Goal: Information Seeking & Learning: Learn about a topic

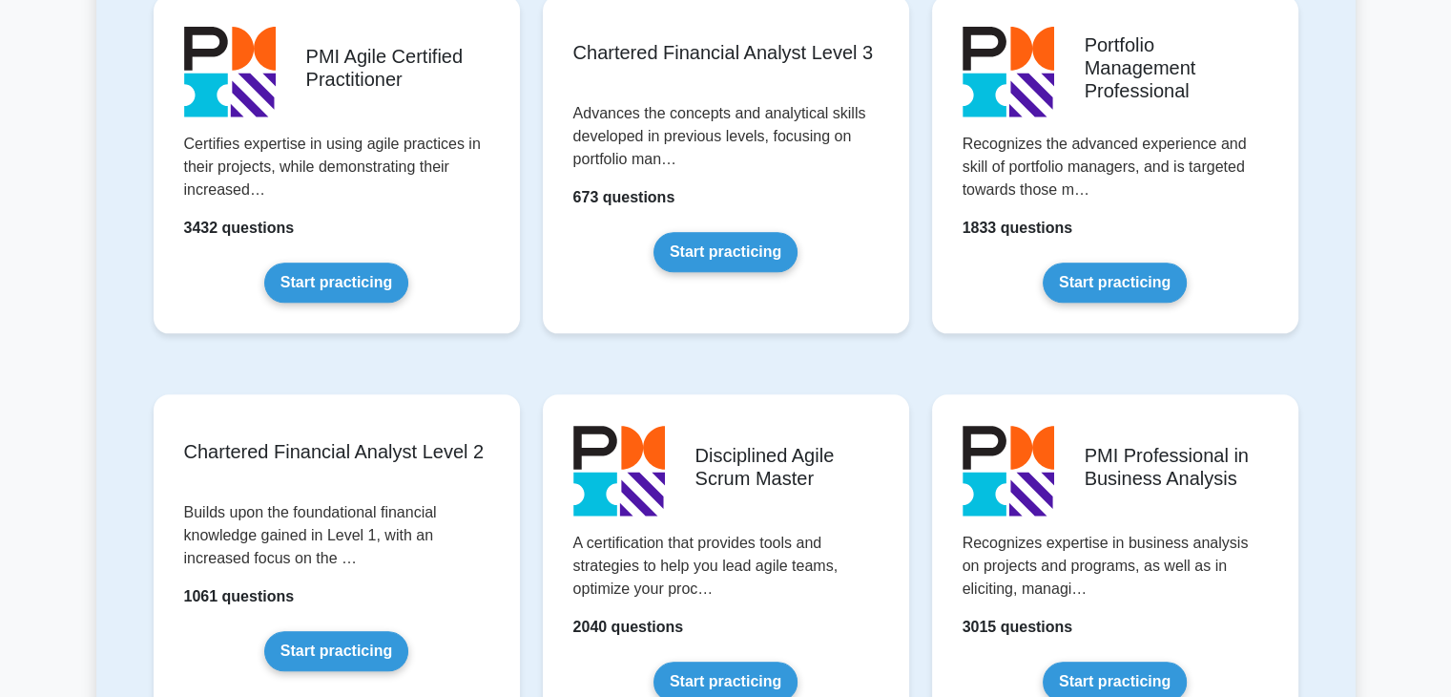
scroll to position [2046, 0]
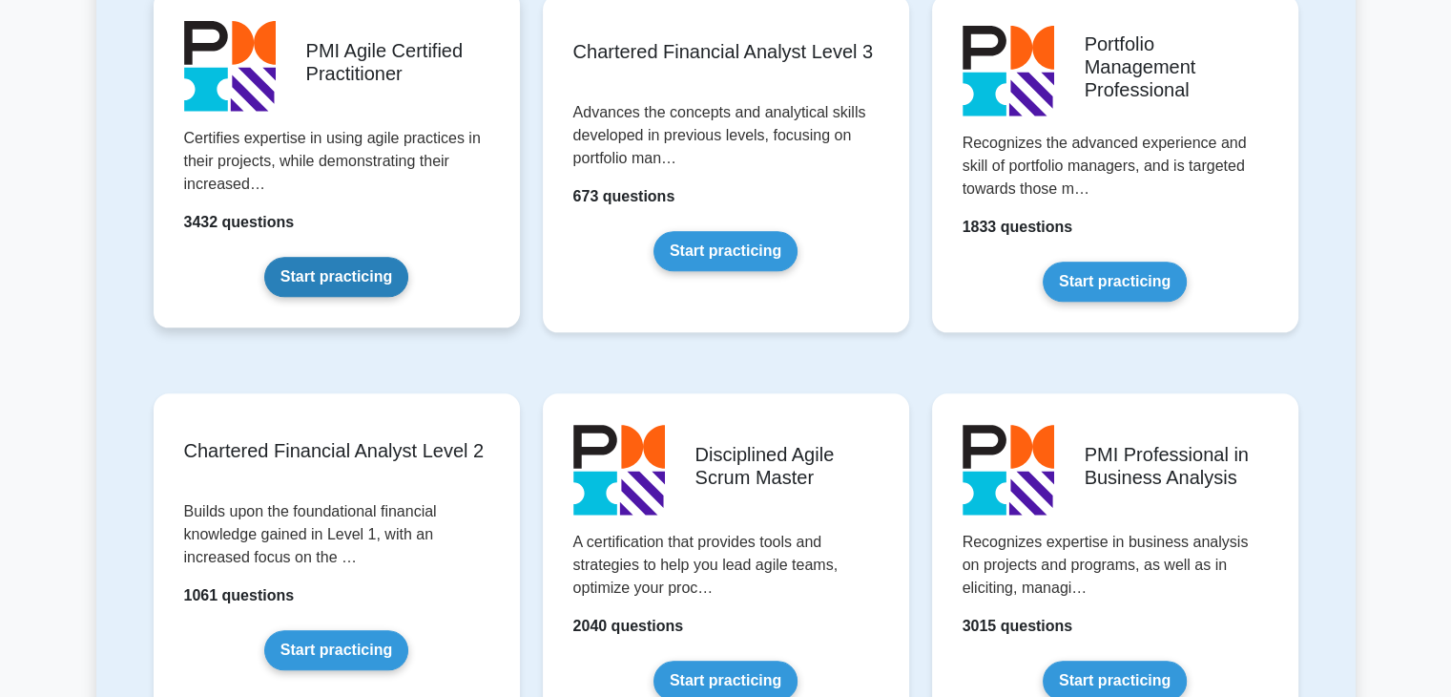
click at [264, 257] on link "Start practicing" at bounding box center [336, 277] width 144 height 40
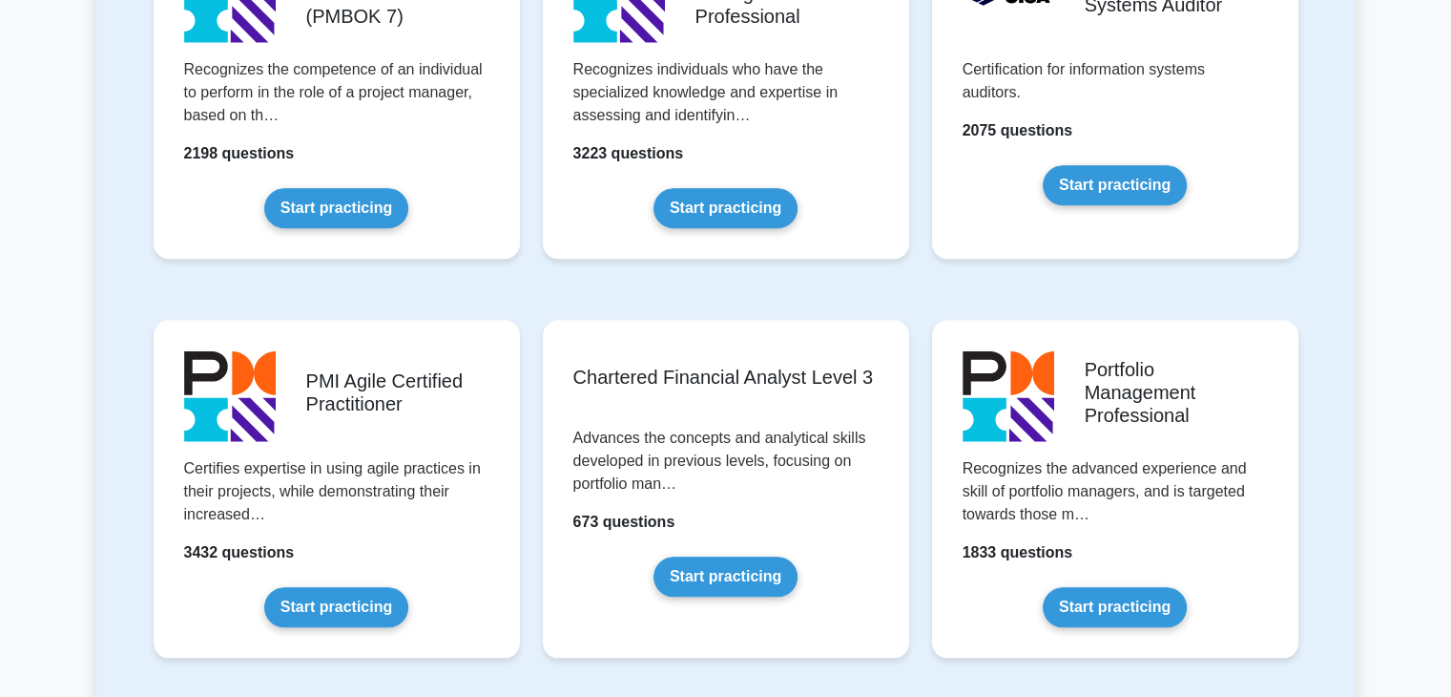
scroll to position [1719, 0]
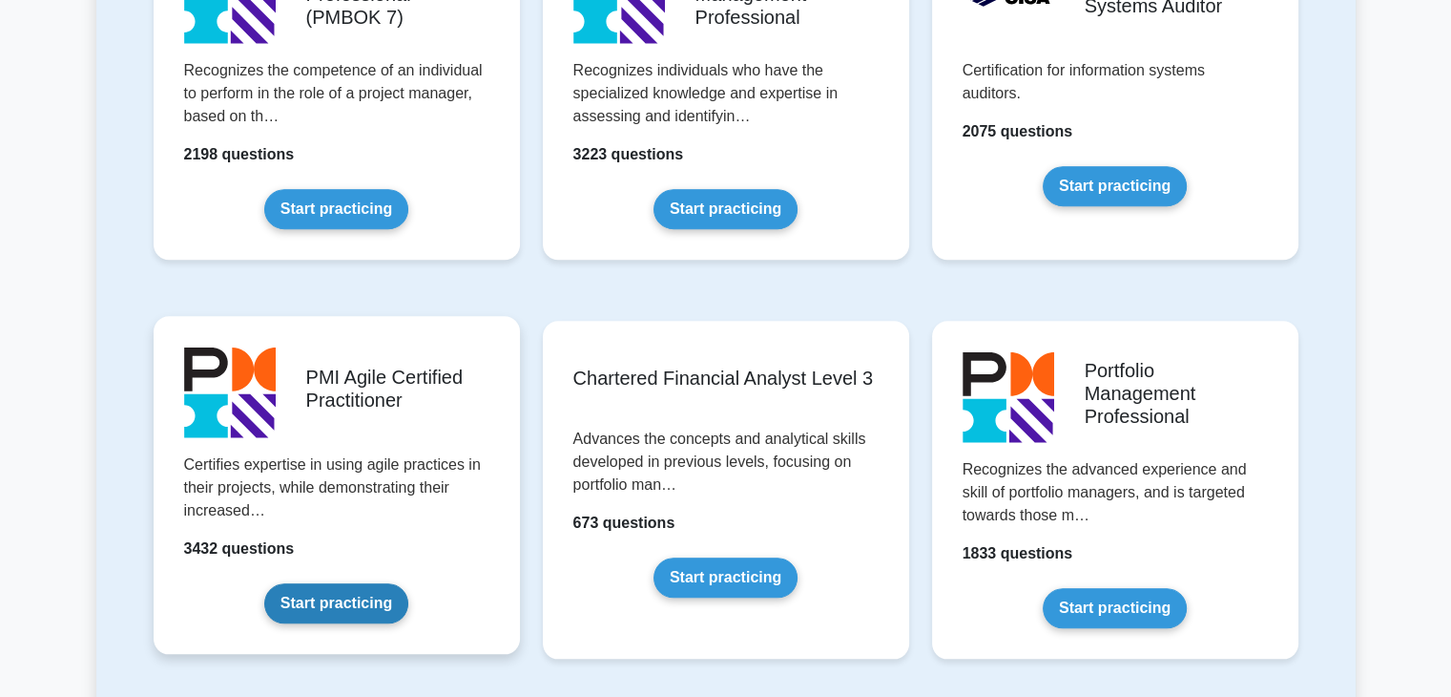
click at [335, 606] on link "Start practicing" at bounding box center [336, 603] width 144 height 40
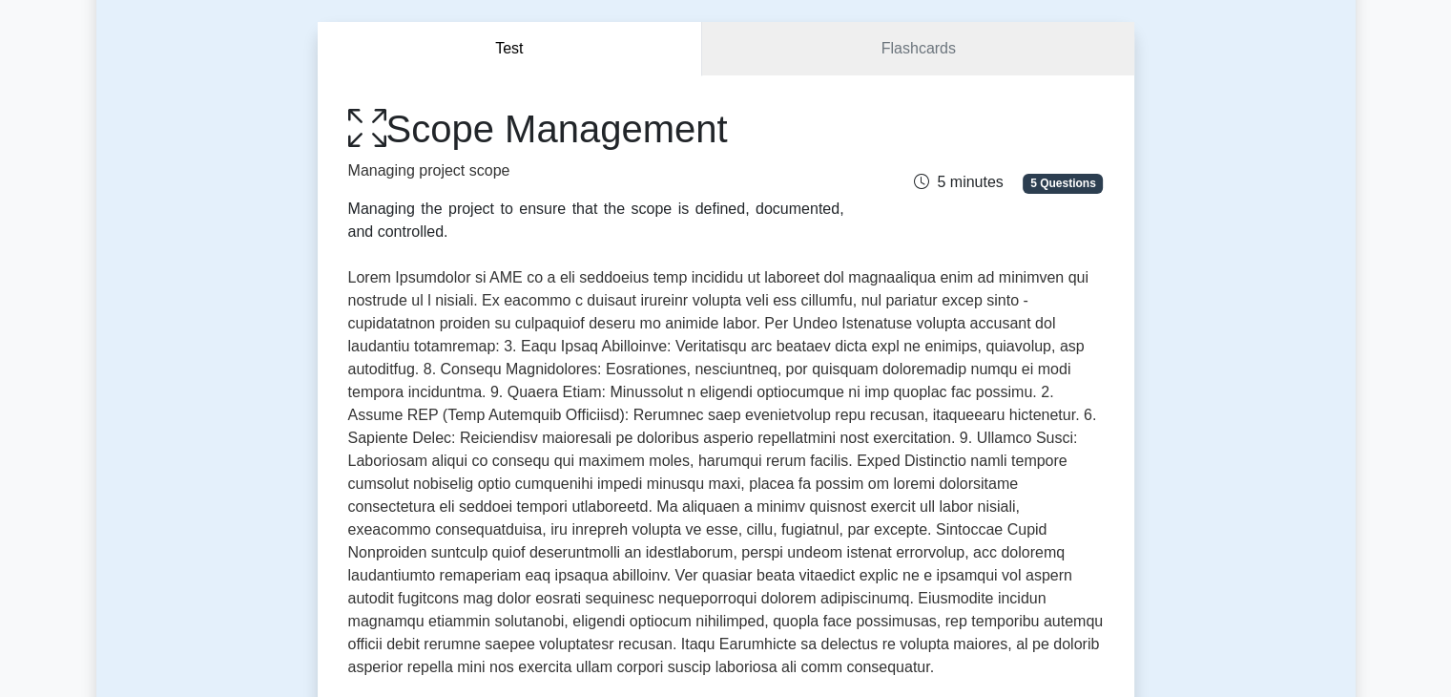
scroll to position [137, 0]
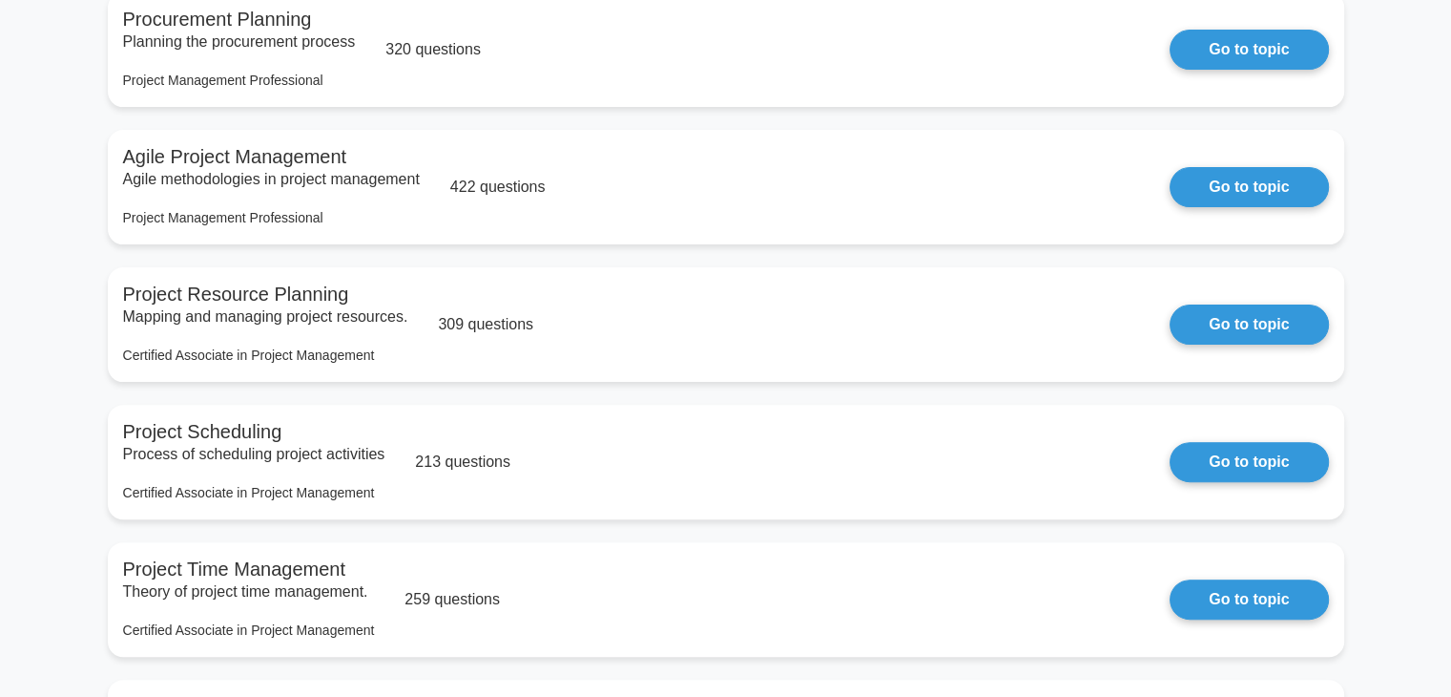
scroll to position [519, 0]
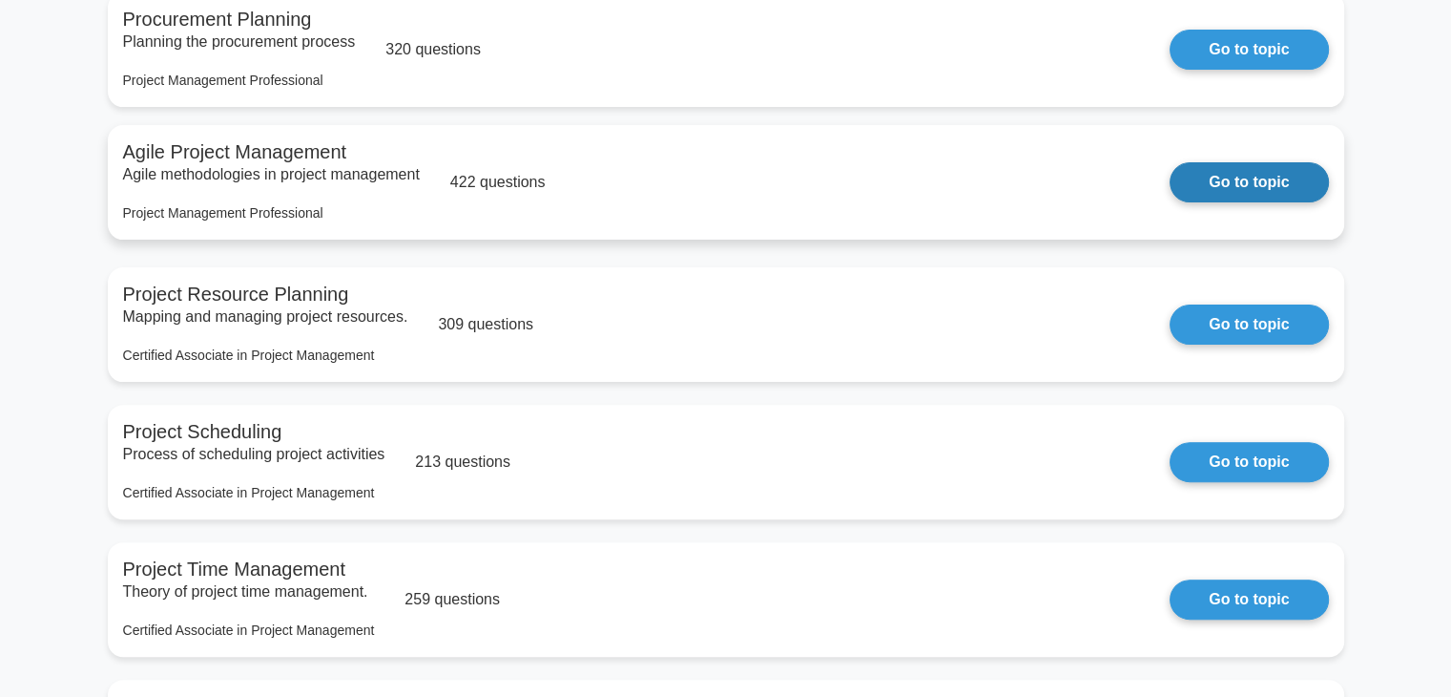
click at [1170, 162] on link "Go to topic" at bounding box center [1249, 182] width 158 height 40
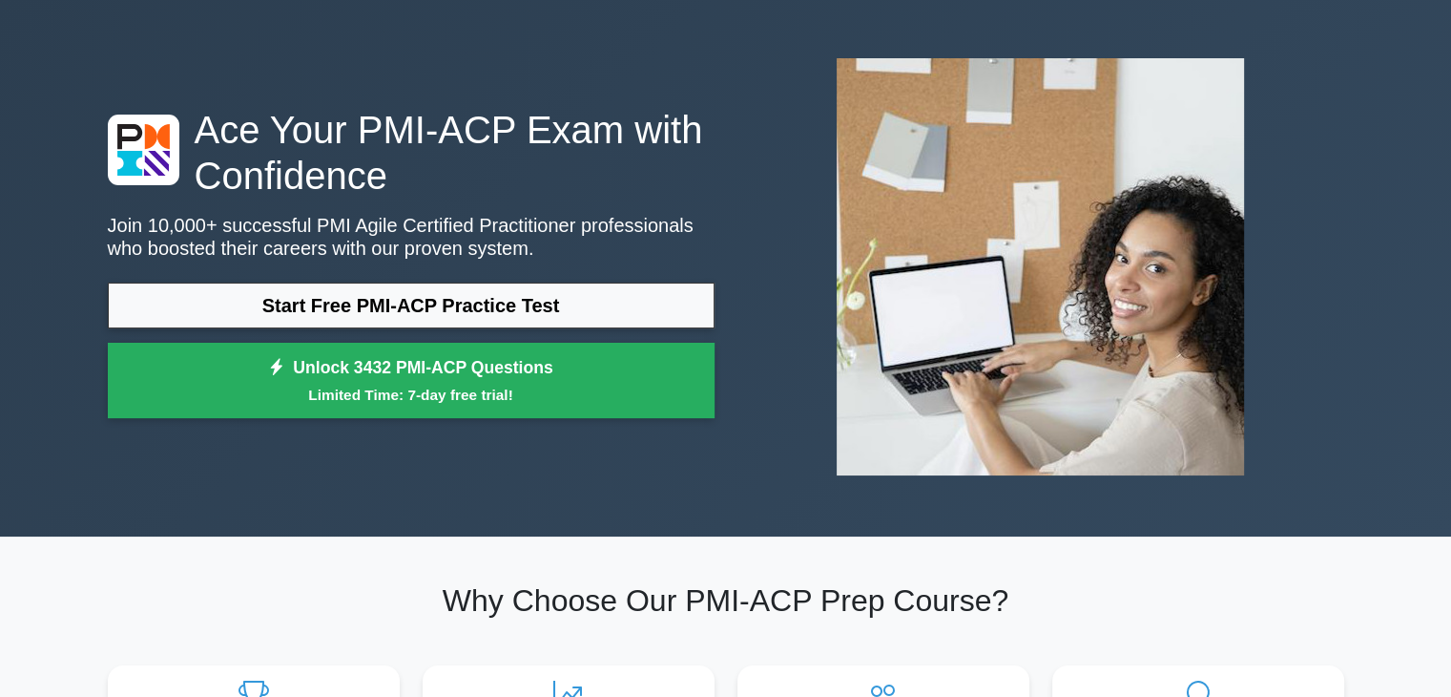
scroll to position [63, 0]
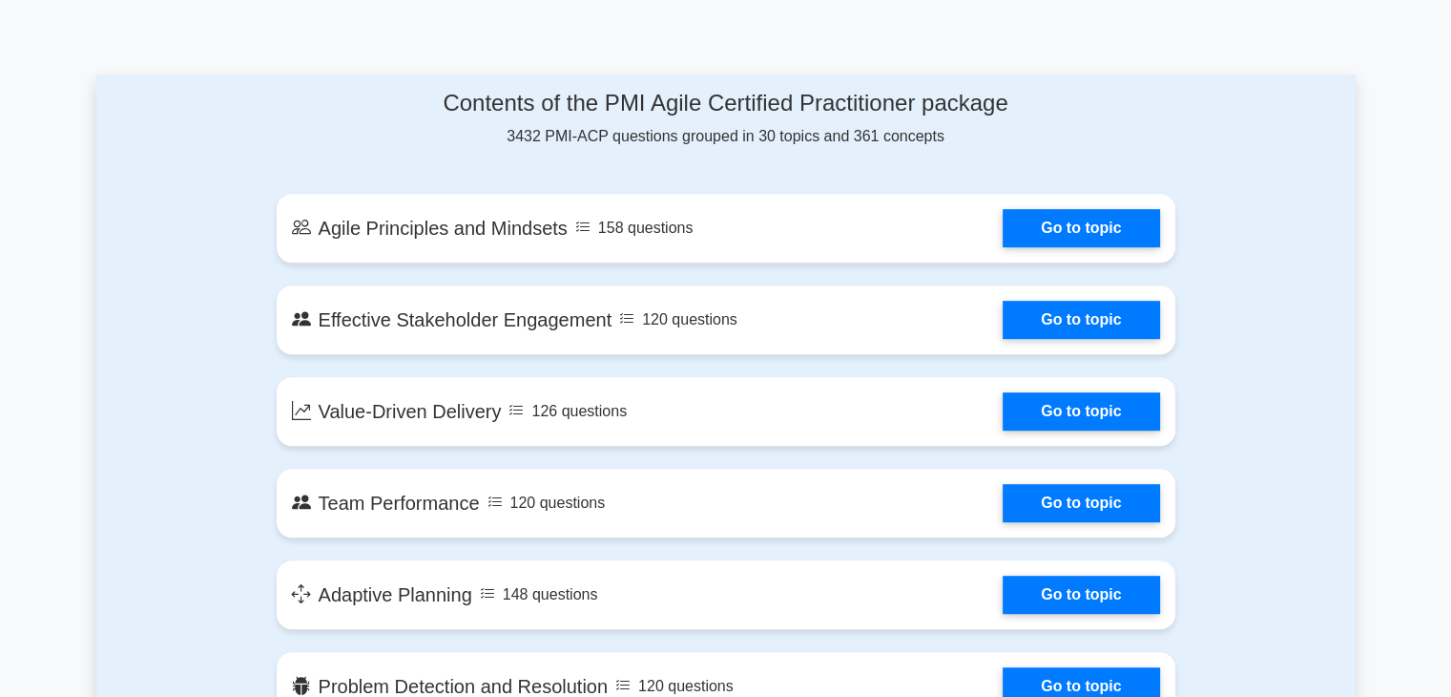
scroll to position [935, 0]
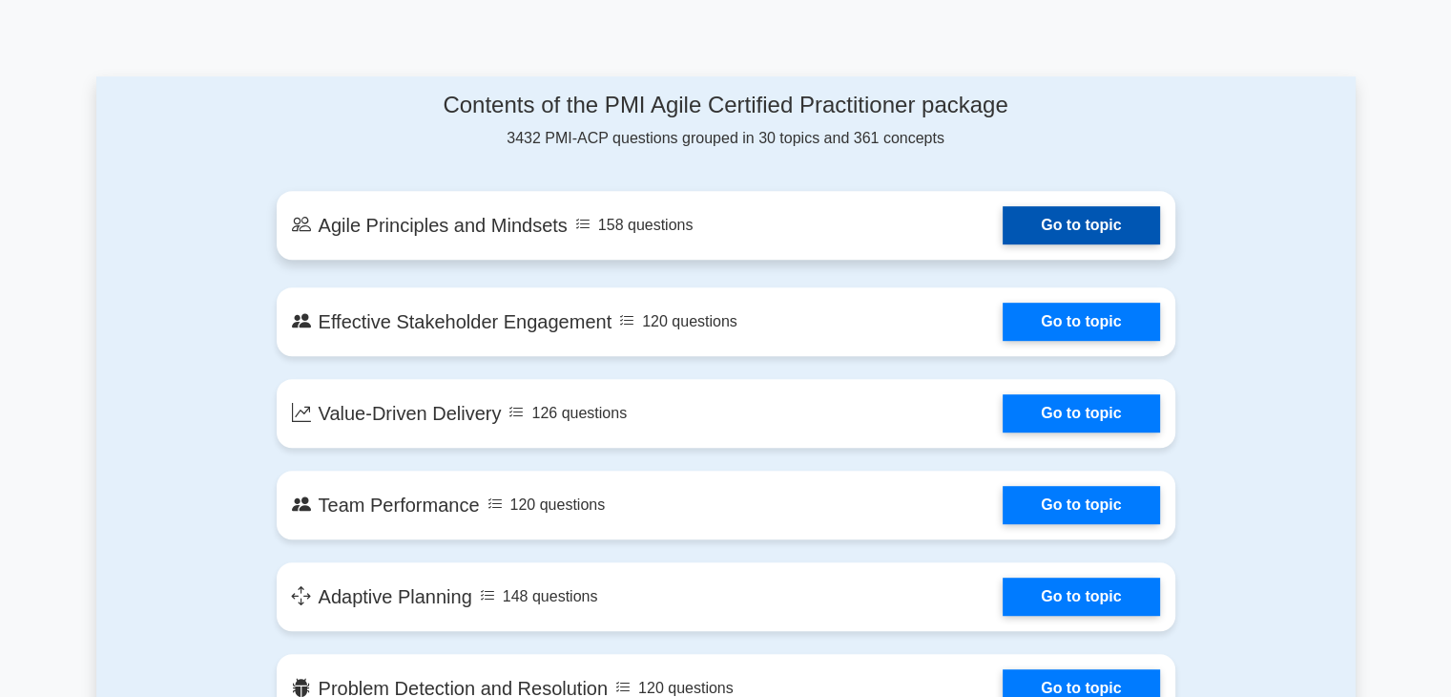
click at [1030, 231] on link "Go to topic" at bounding box center [1081, 225] width 156 height 38
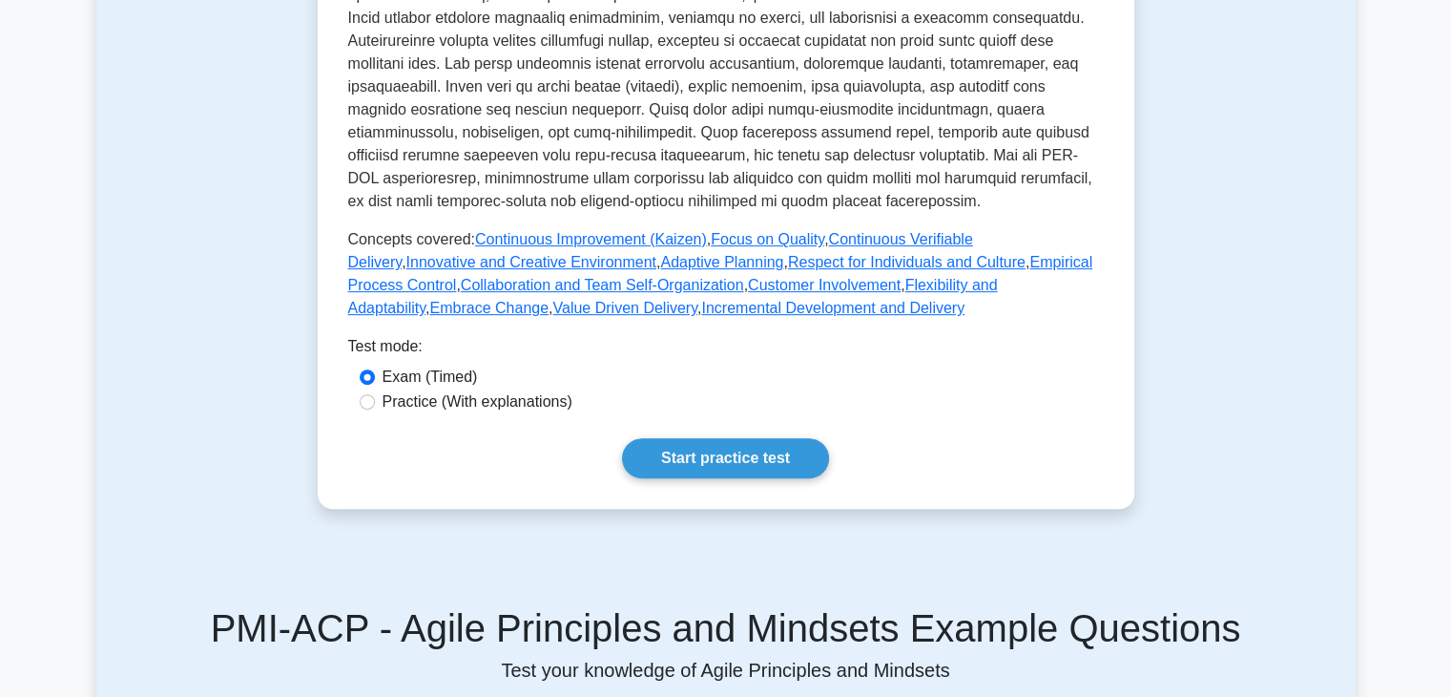
scroll to position [733, 0]
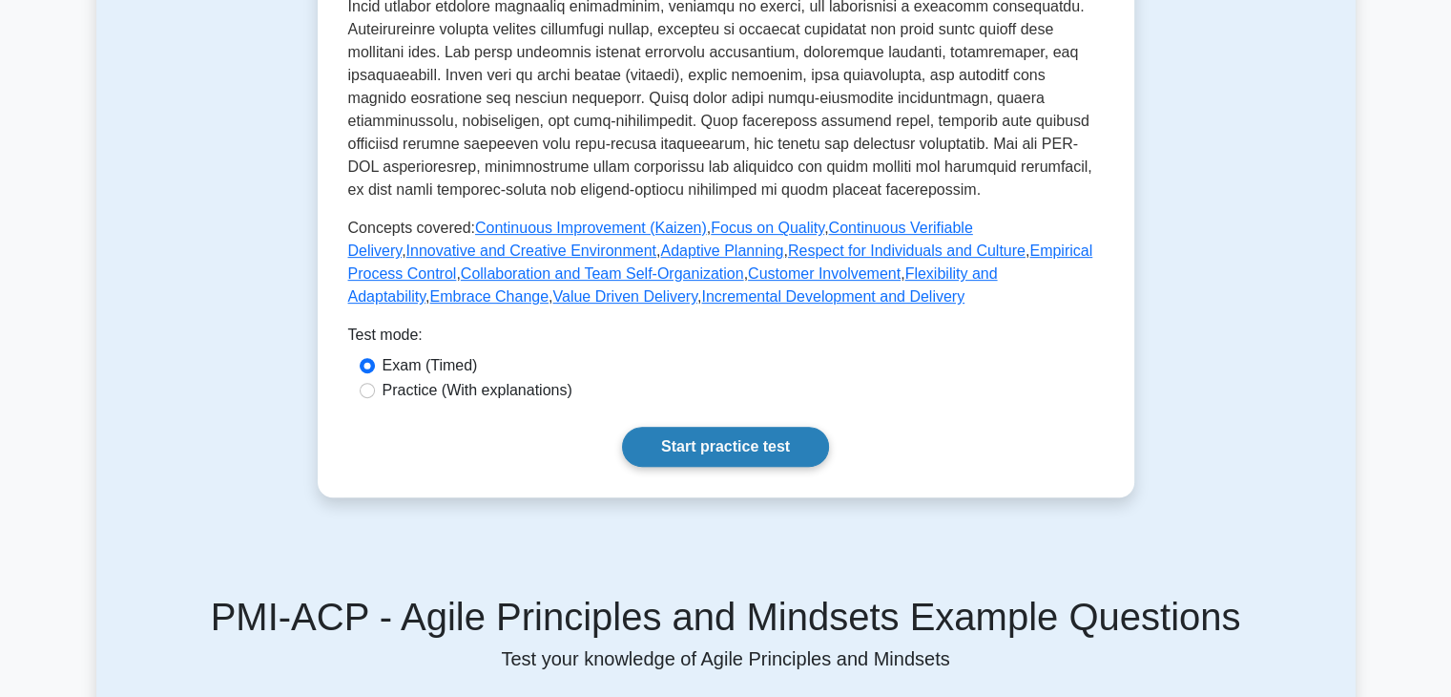
click at [763, 440] on link "Start practice test" at bounding box center [725, 447] width 207 height 40
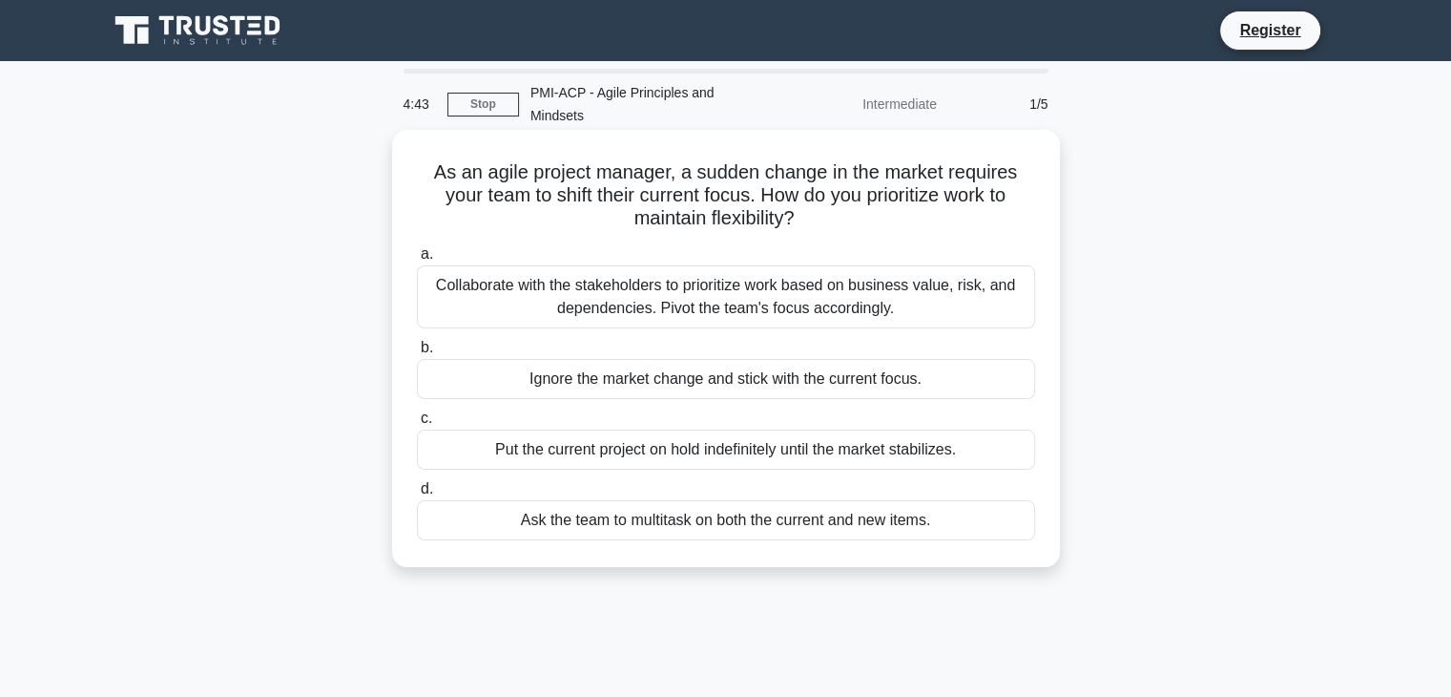
click at [810, 269] on div "Collaborate with the stakeholders to prioritize work based on business value, r…" at bounding box center [726, 296] width 618 height 63
click at [417, 260] on input "a. Collaborate with the stakeholders to prioritize work based on business value…" at bounding box center [417, 254] width 0 height 12
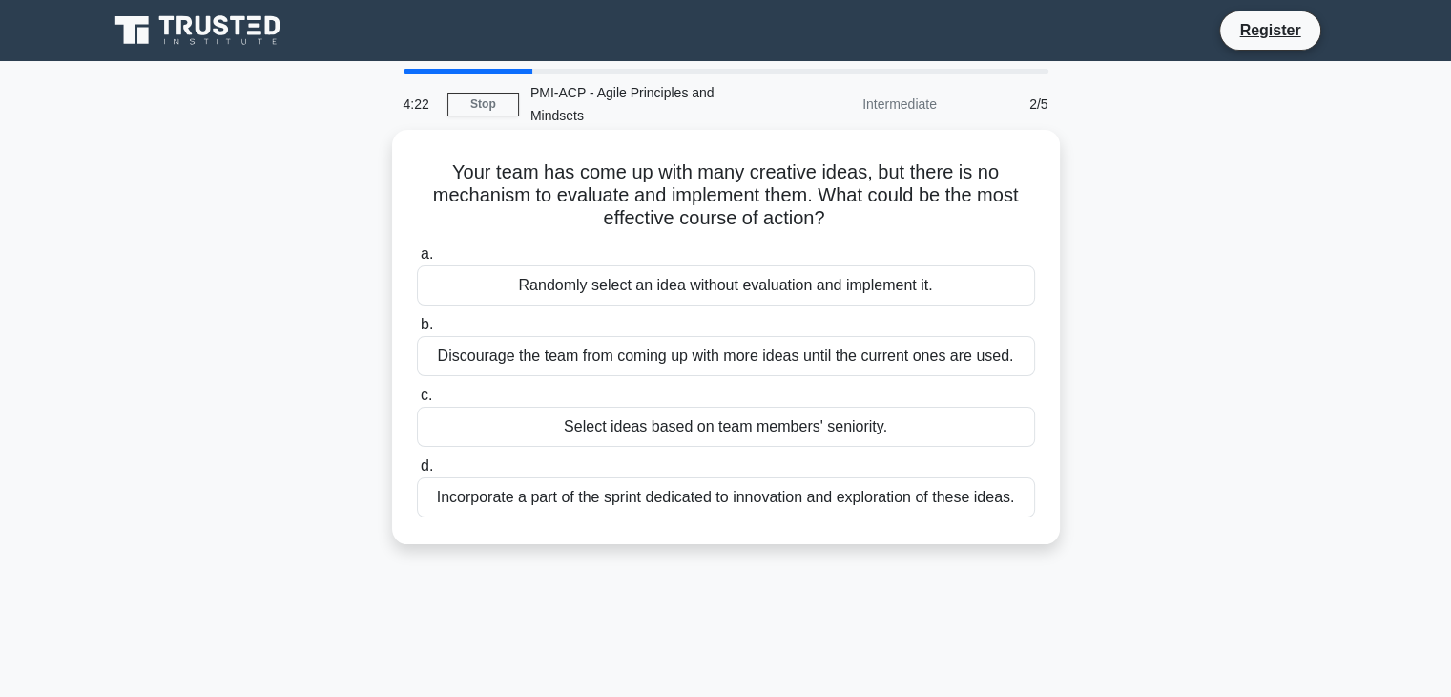
click at [970, 478] on div "Incorporate a part of the sprint dedicated to innovation and exploration of the…" at bounding box center [726, 497] width 618 height 40
click at [417, 472] on input "d. Incorporate a part of the sprint dedicated to innovation and exploration of …" at bounding box center [417, 466] width 0 height 12
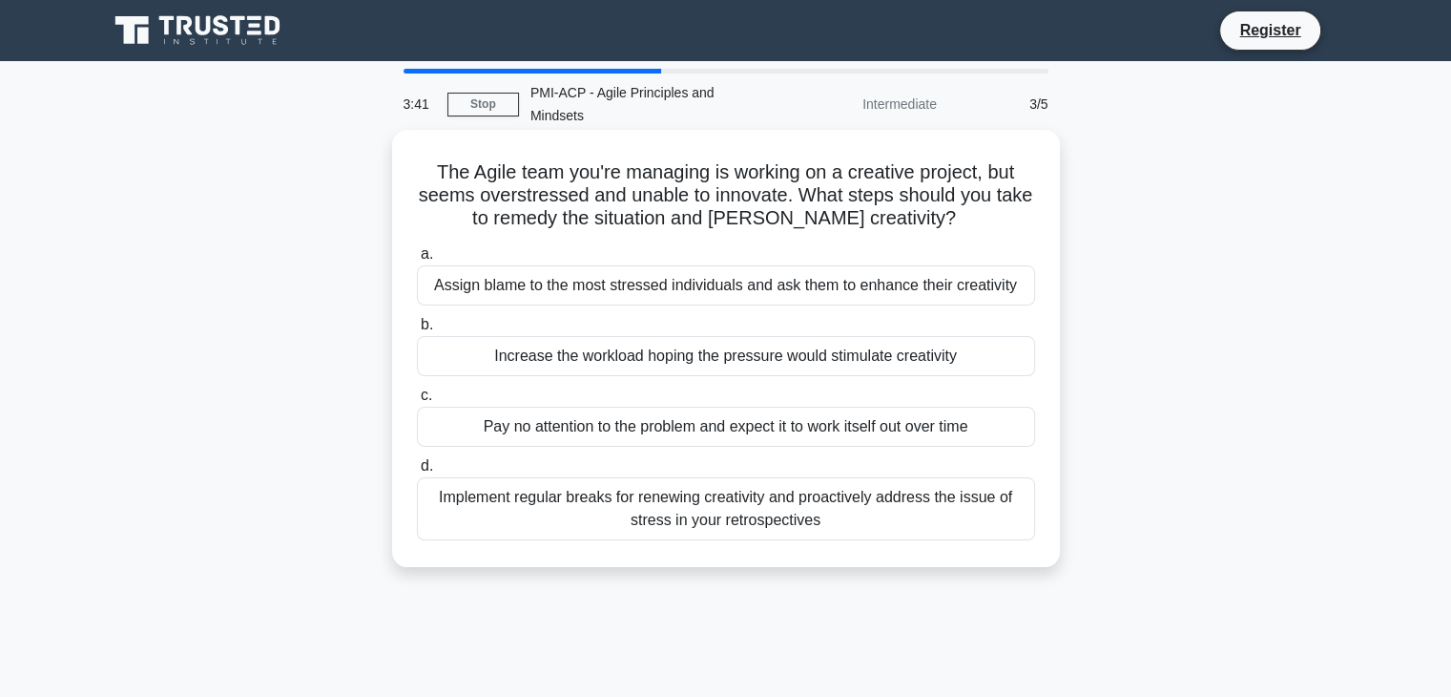
click at [863, 477] on div "Implement regular breaks for renewing creativity and proactively address the is…" at bounding box center [726, 508] width 618 height 63
click at [417, 472] on input "d. Implement regular breaks for renewing creativity and proactively address the…" at bounding box center [417, 466] width 0 height 12
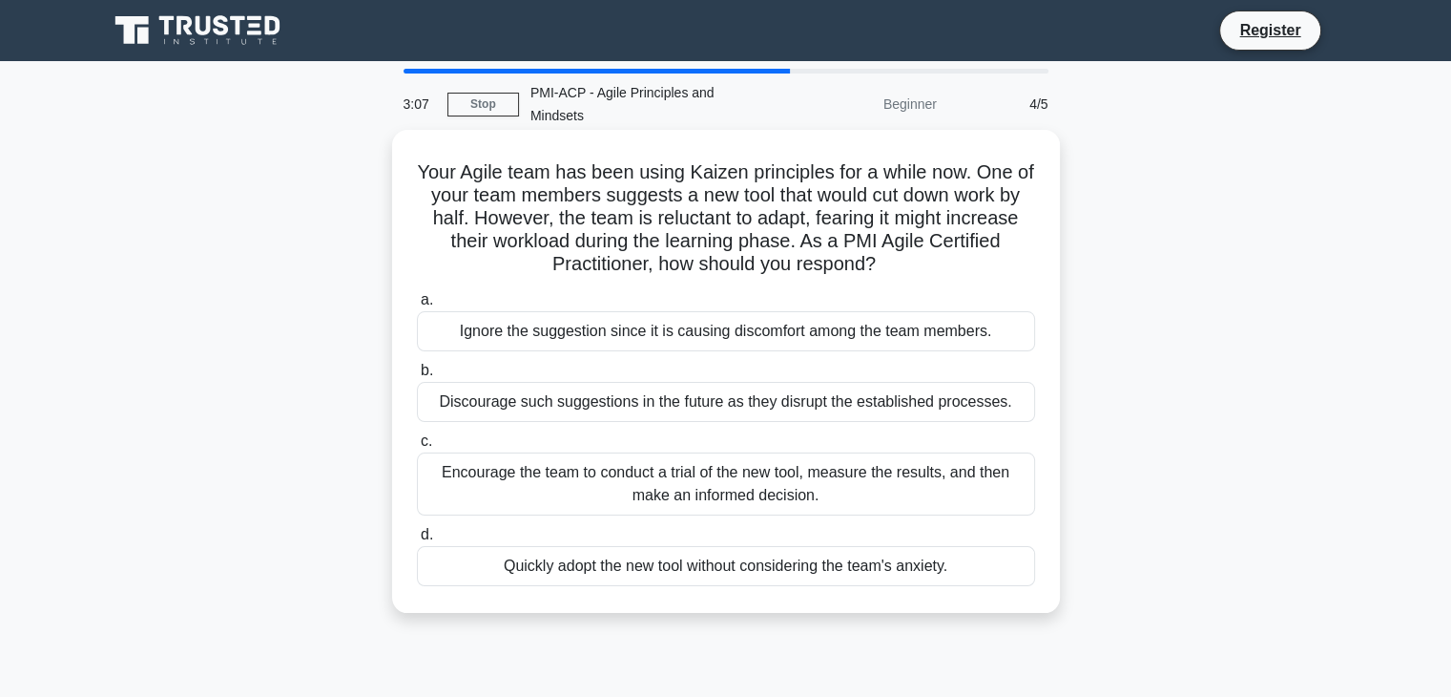
click at [857, 452] on div "Encourage the team to conduct a trial of the new tool, measure the results, and…" at bounding box center [726, 483] width 618 height 63
click at [417, 448] on input "c. Encourage the team to conduct a trial of the new tool, measure the results, …" at bounding box center [417, 441] width 0 height 12
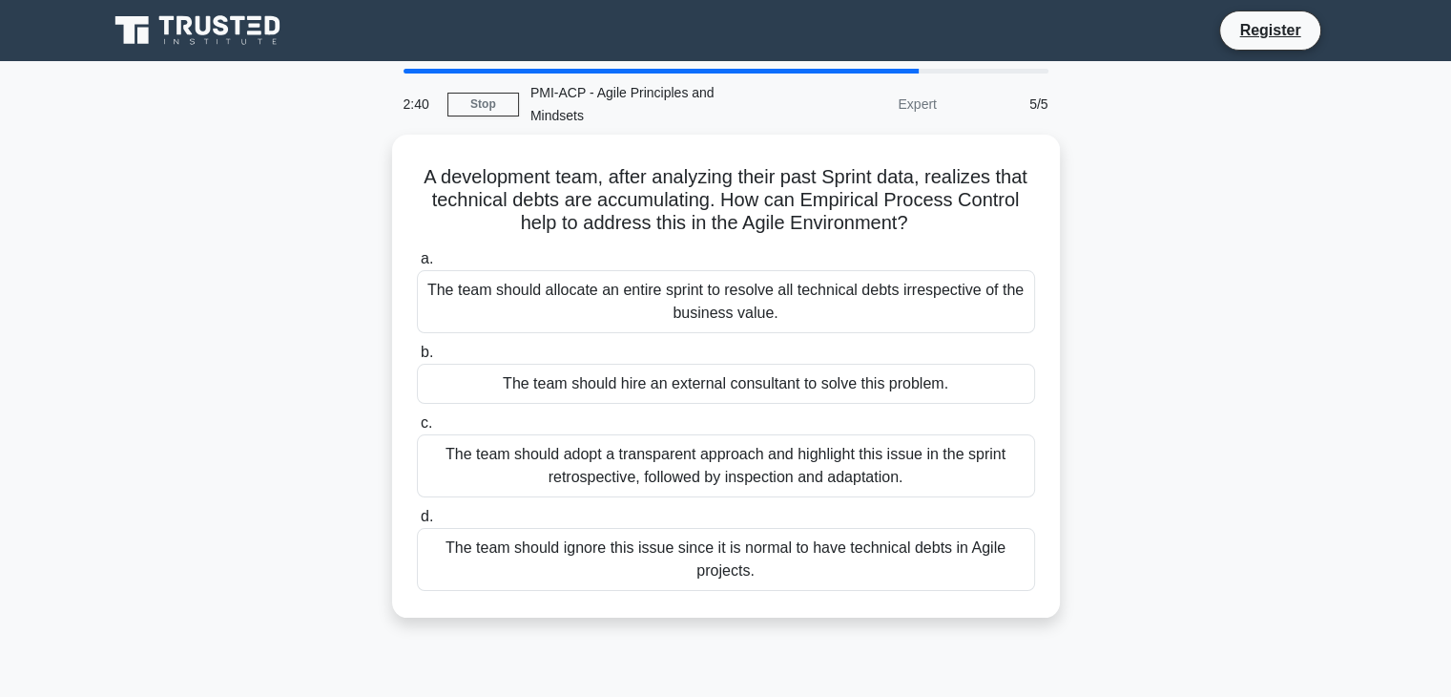
click at [857, 451] on div "The team should adopt a transparent approach and highlight this issue in the sp…" at bounding box center [726, 465] width 618 height 63
click at [417, 429] on input "c. The team should adopt a transparent approach and highlight this issue in the…" at bounding box center [417, 423] width 0 height 12
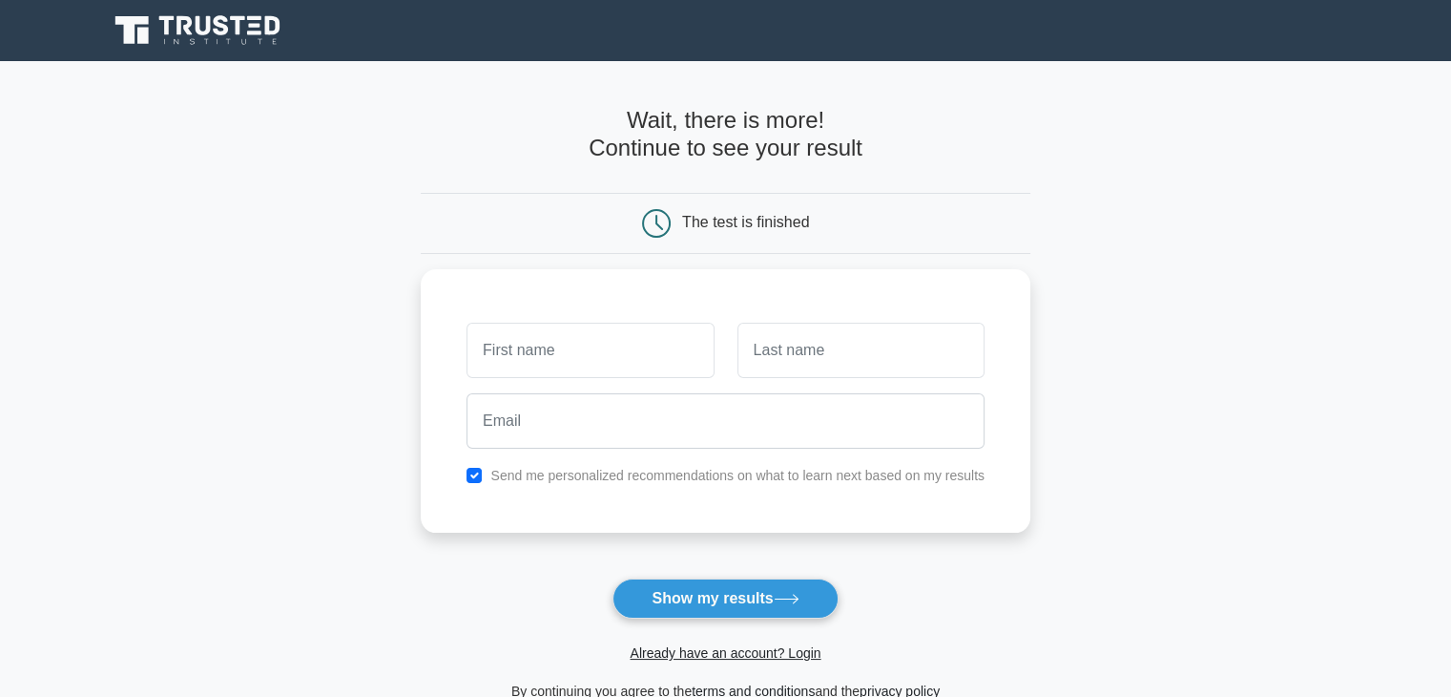
scroll to position [261, 0]
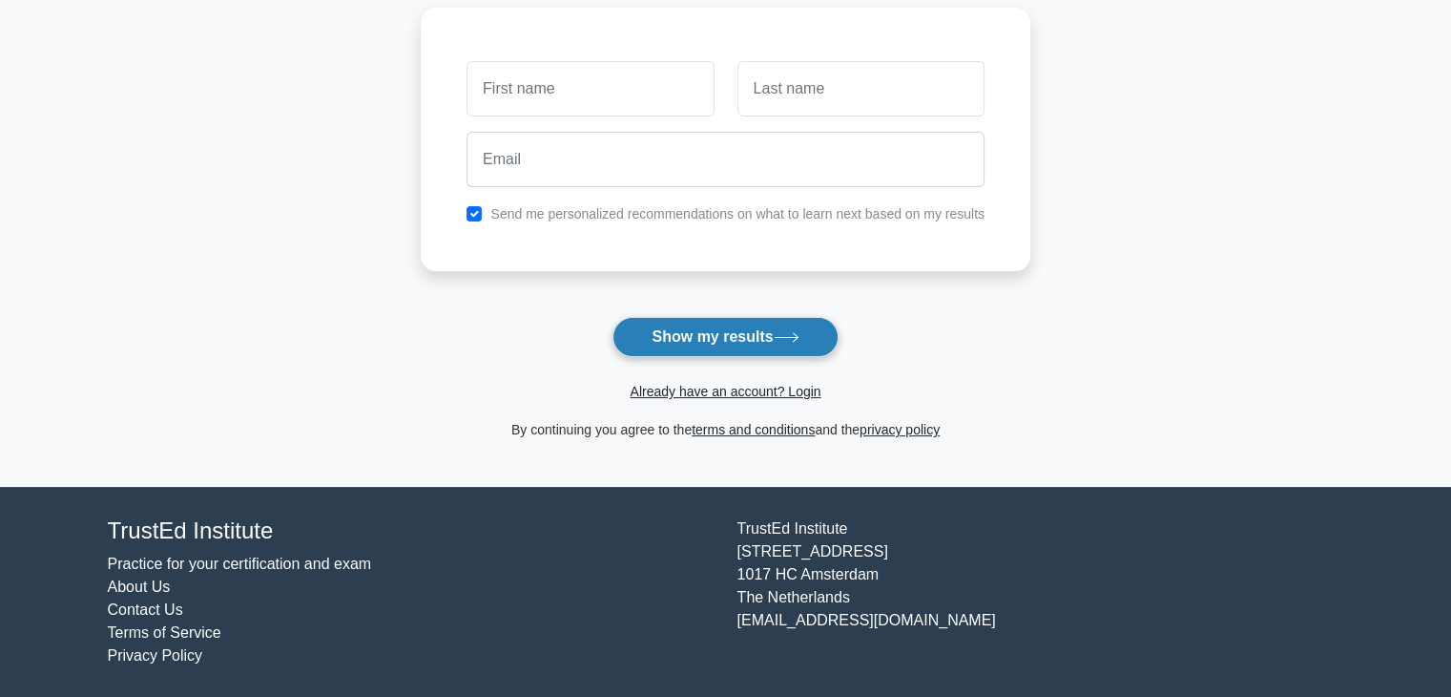
click at [776, 329] on button "Show my results" at bounding box center [725, 337] width 225 height 40
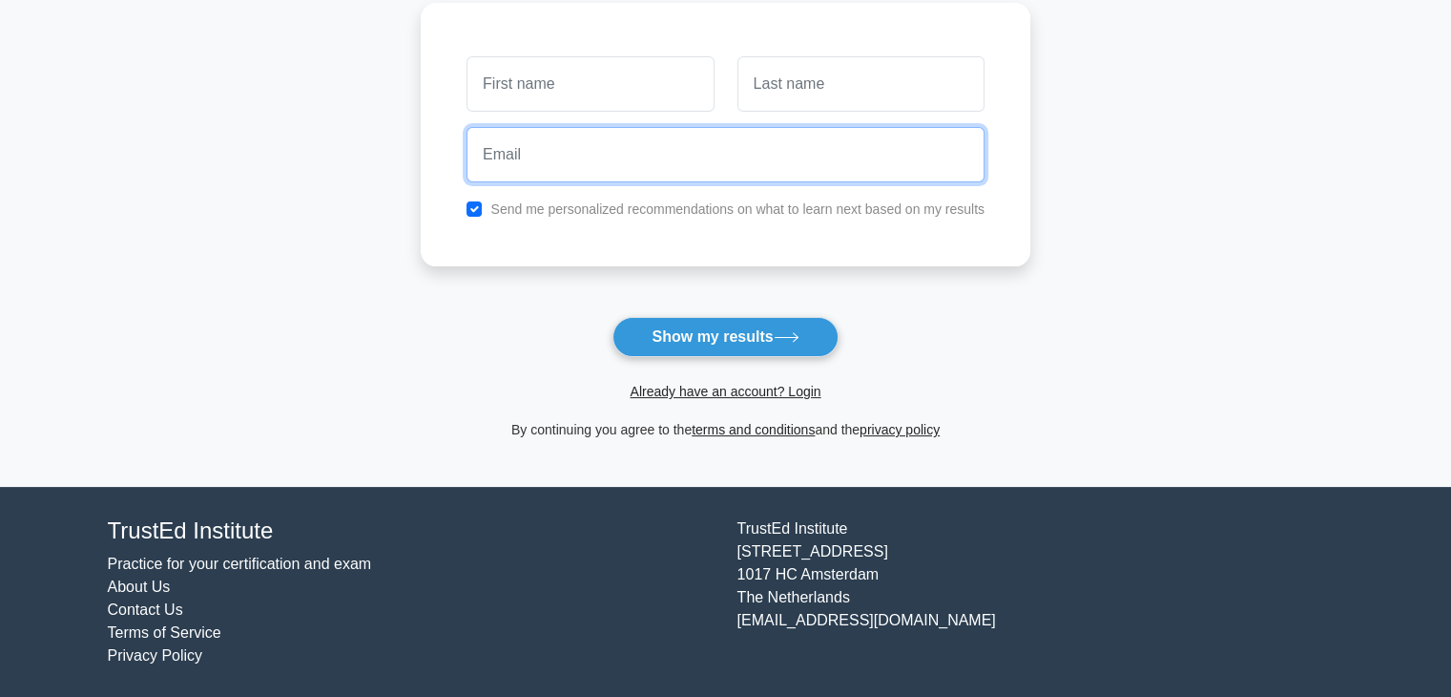
click at [896, 172] on input "email" at bounding box center [726, 154] width 518 height 55
type input "[PERSON_NAME][EMAIL_ADDRESS][PERSON_NAME][DOMAIN_NAME]"
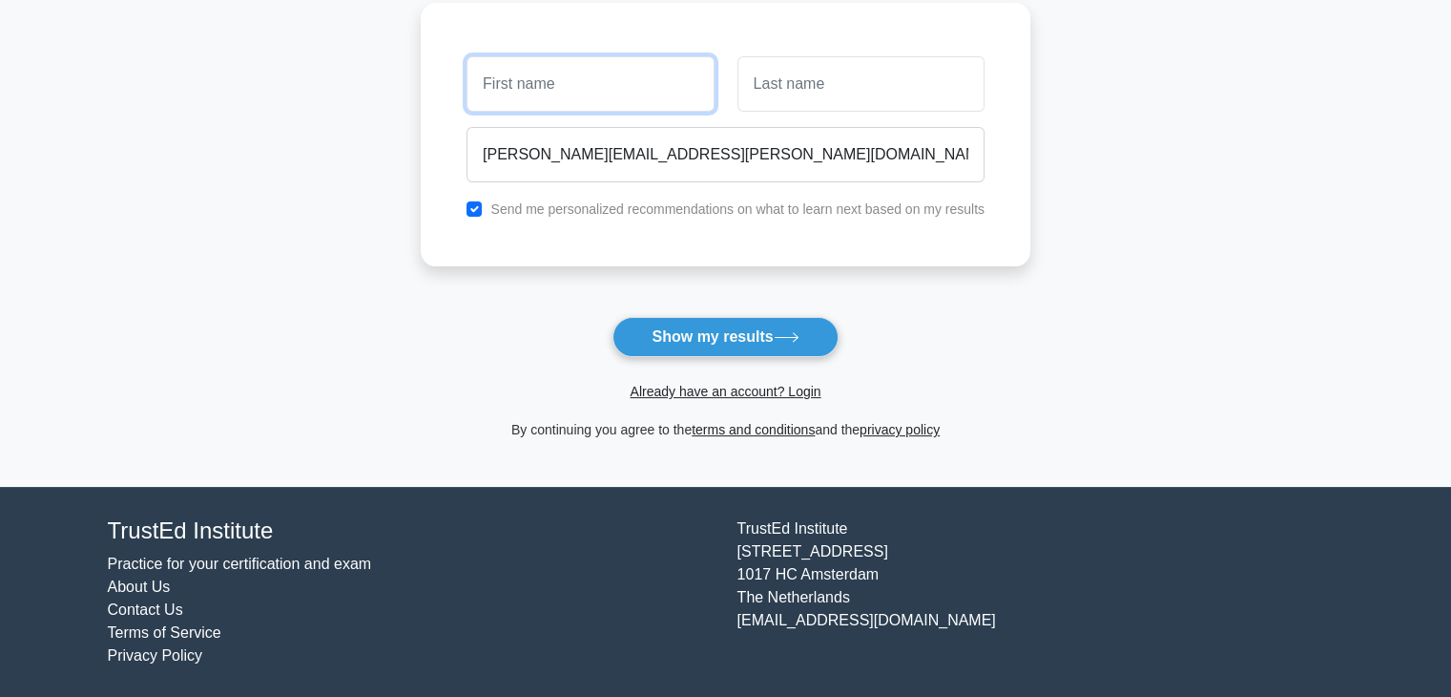
click at [615, 91] on input "text" at bounding box center [590, 83] width 247 height 55
type input "[PERSON_NAME]"
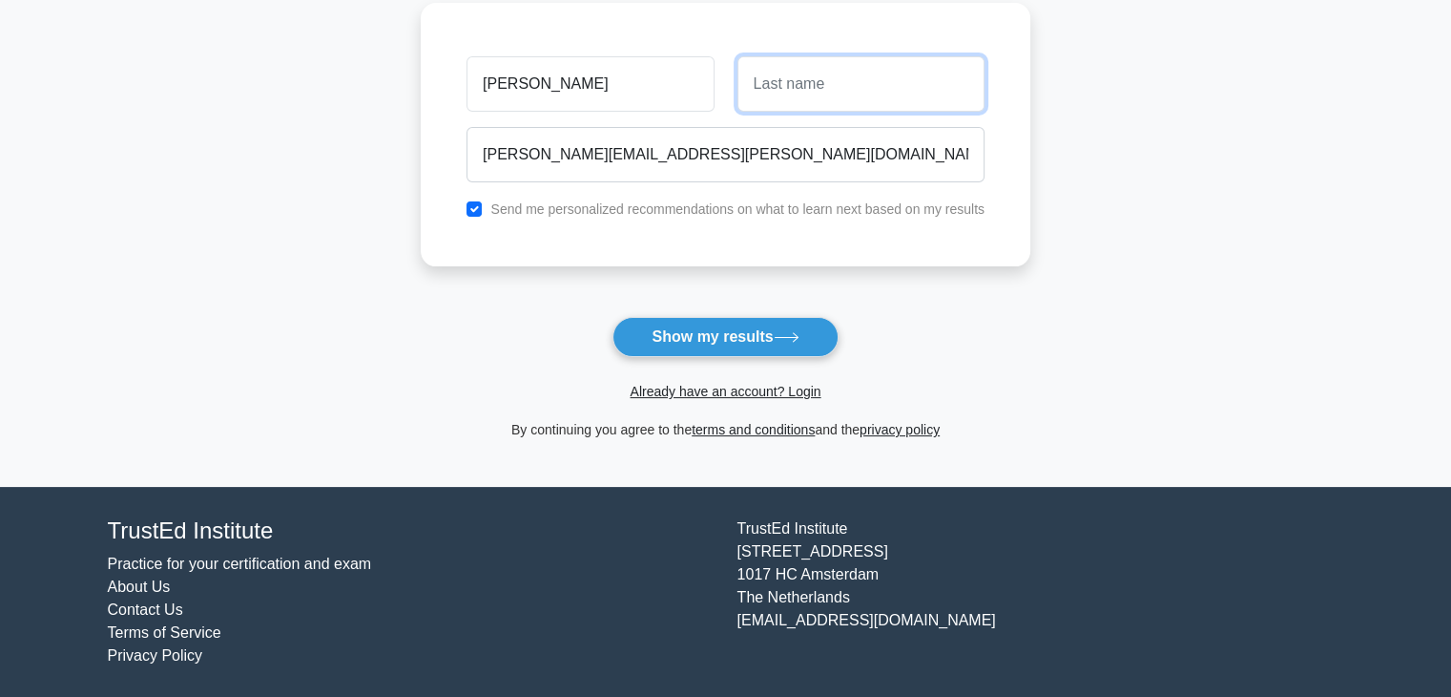
click at [751, 100] on input "text" at bounding box center [861, 83] width 247 height 55
type input "[PERSON_NAME]"
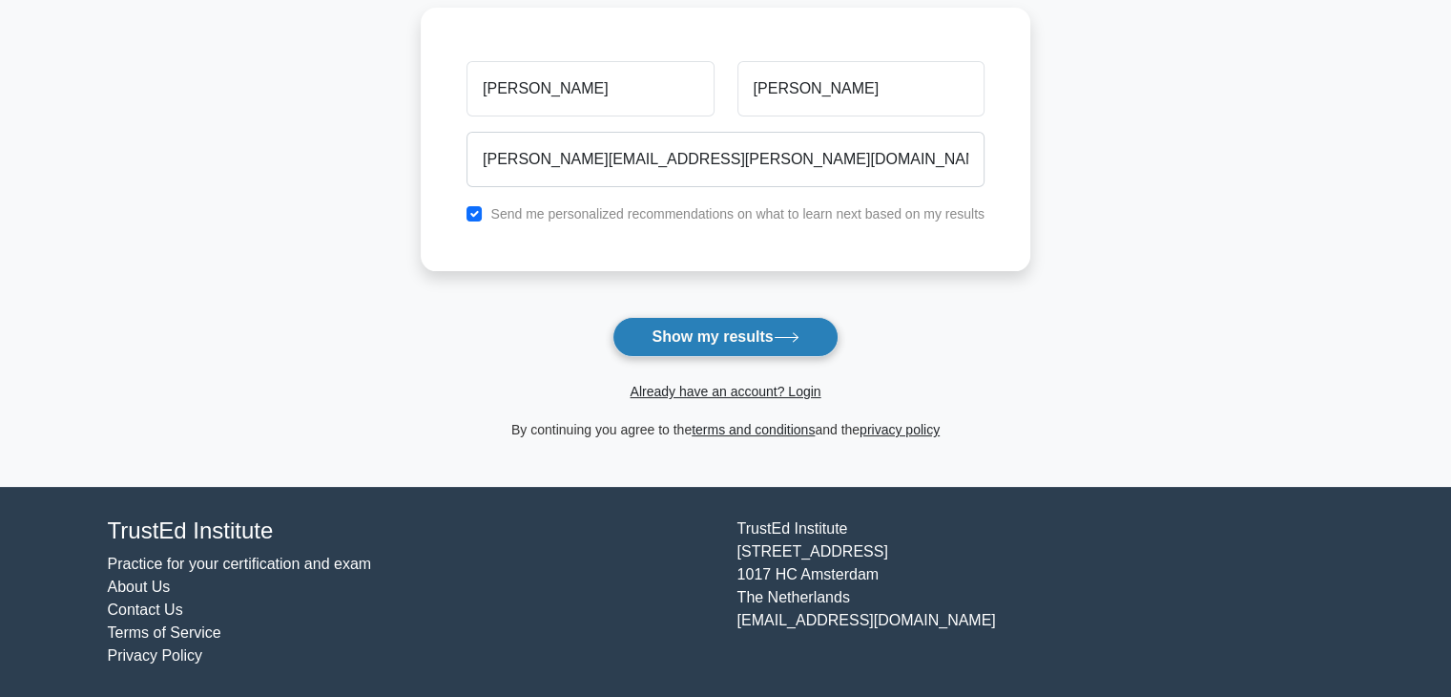
click at [702, 333] on button "Show my results" at bounding box center [725, 337] width 225 height 40
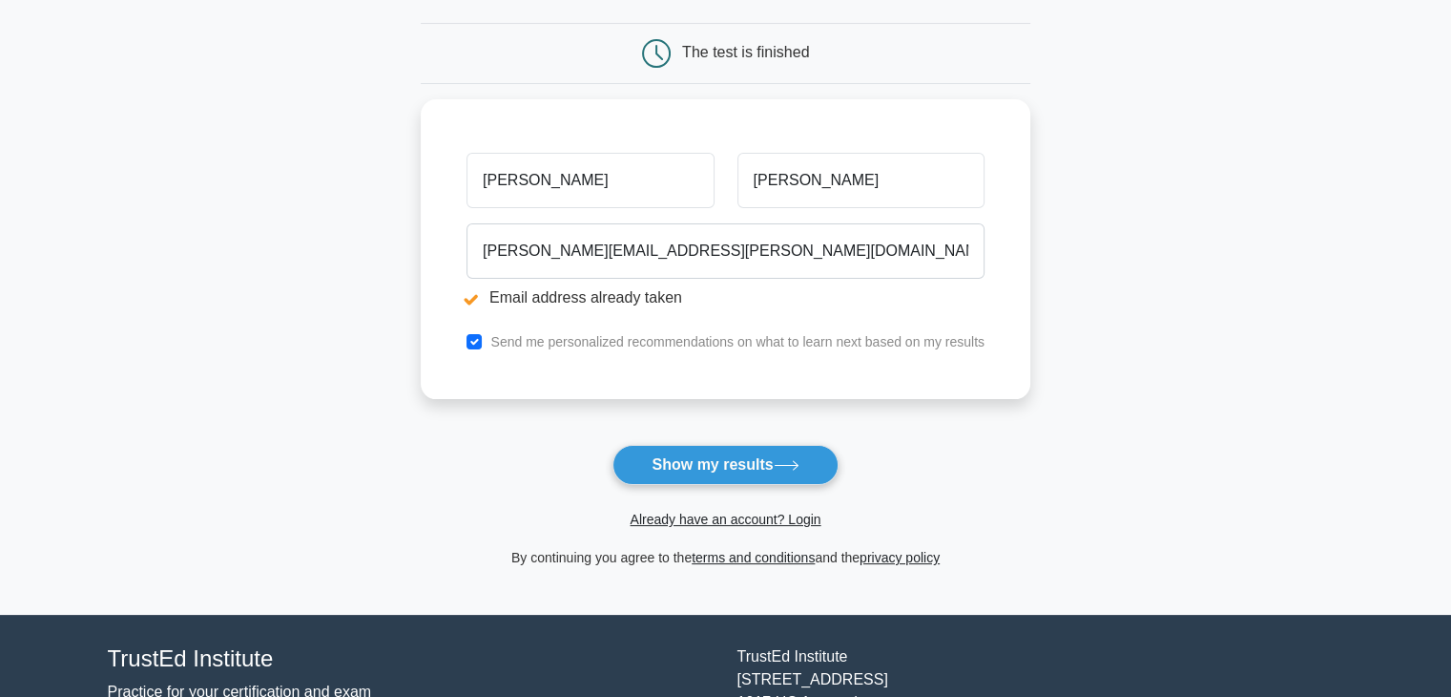
scroll to position [256, 0]
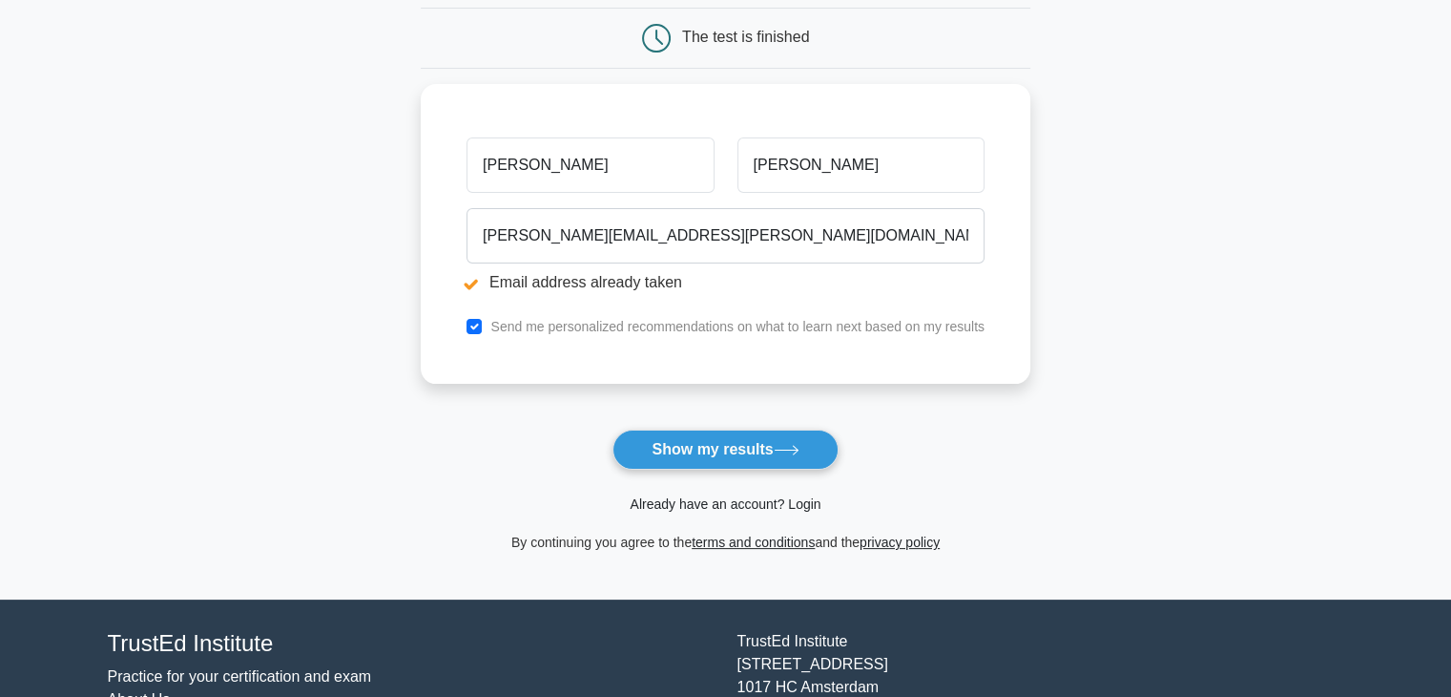
click at [685, 506] on link "Already have an account? Login" at bounding box center [725, 503] width 191 height 15
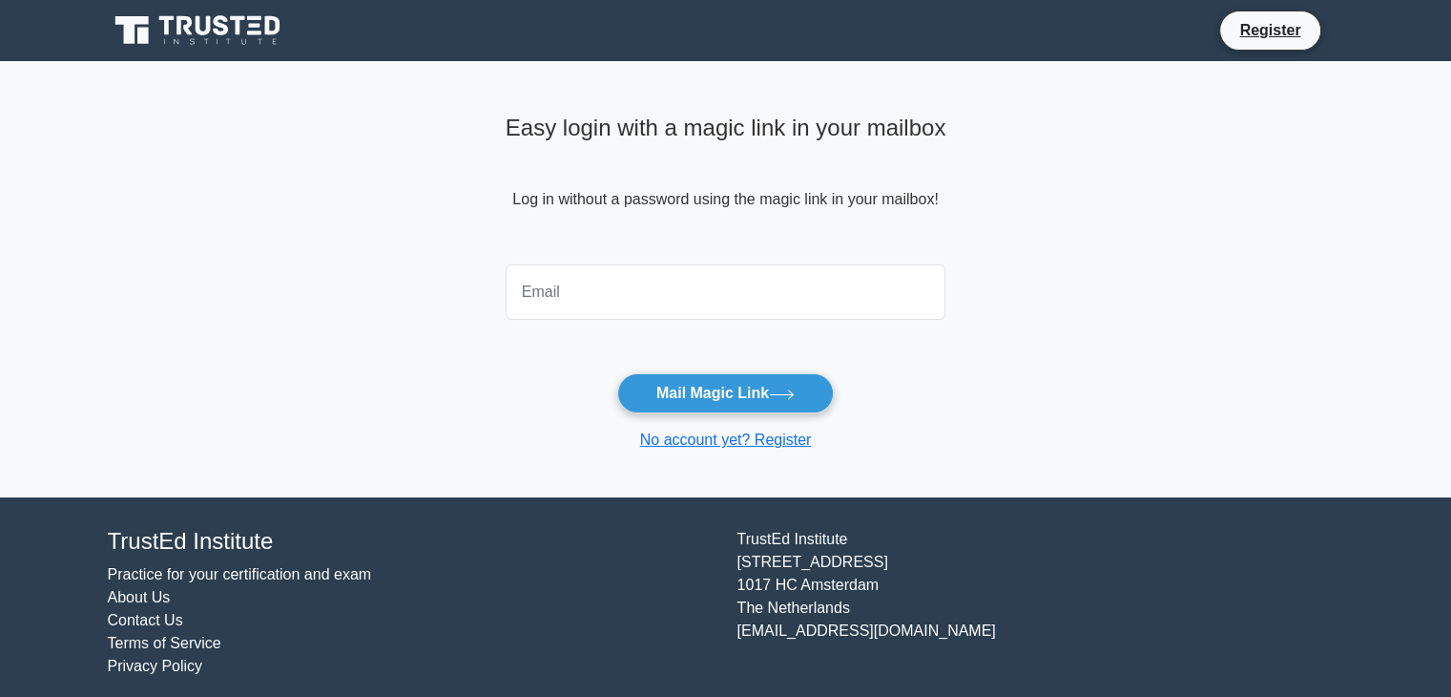
click at [676, 299] on input "email" at bounding box center [726, 291] width 441 height 55
type input "[PERSON_NAME][EMAIL_ADDRESS][PERSON_NAME][DOMAIN_NAME]"
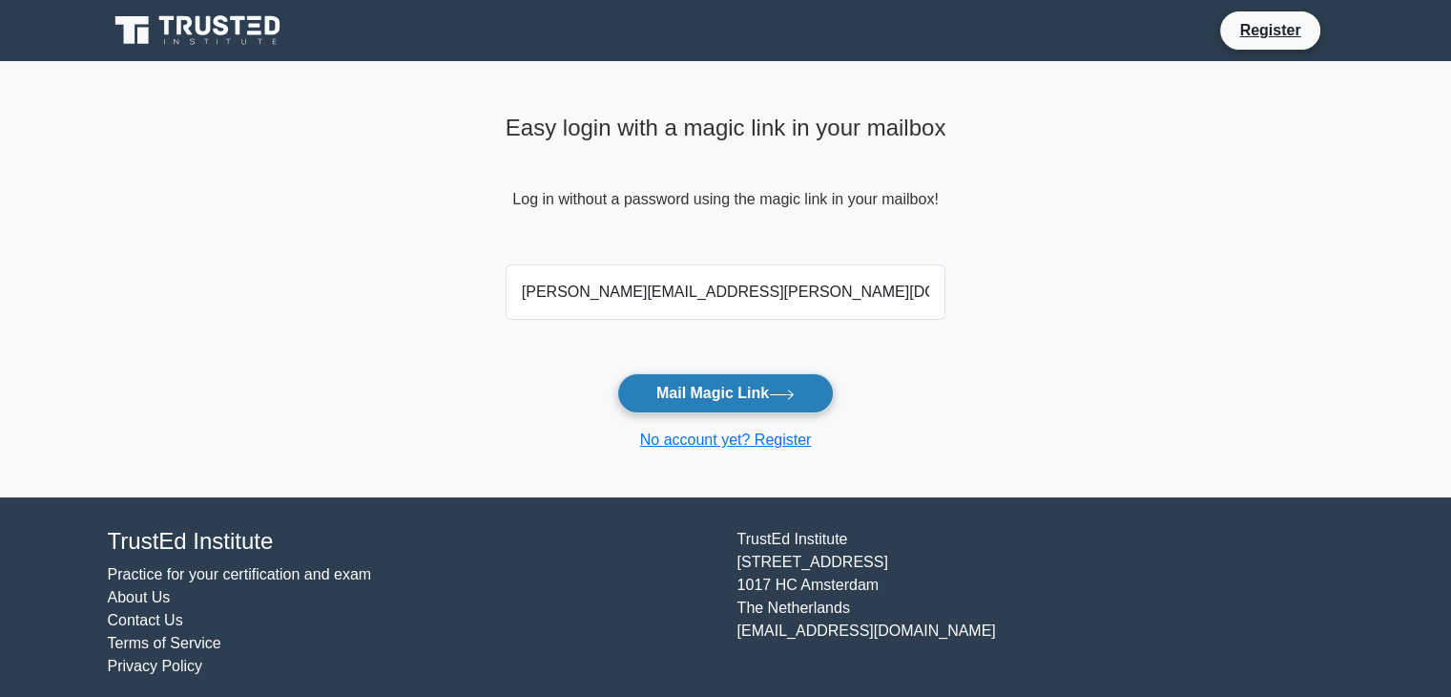
click at [725, 388] on button "Mail Magic Link" at bounding box center [725, 393] width 217 height 40
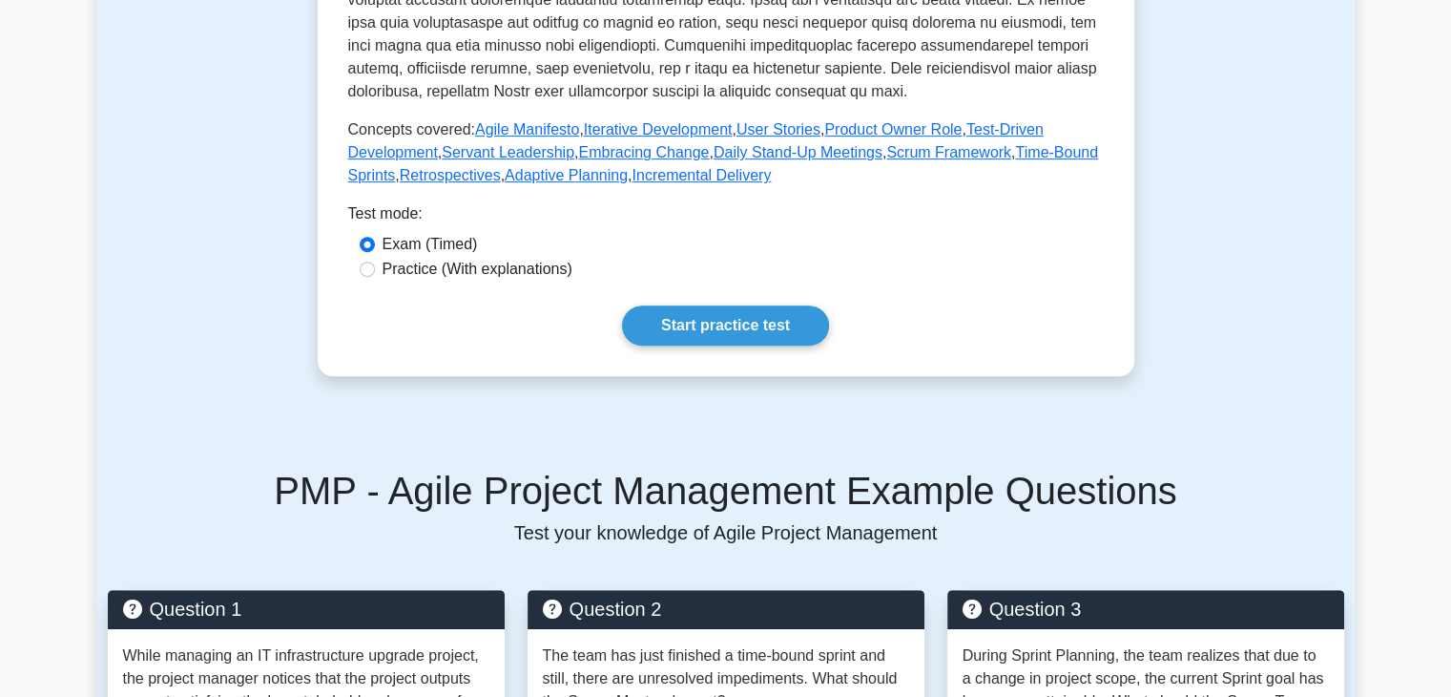
scroll to position [790, 0]
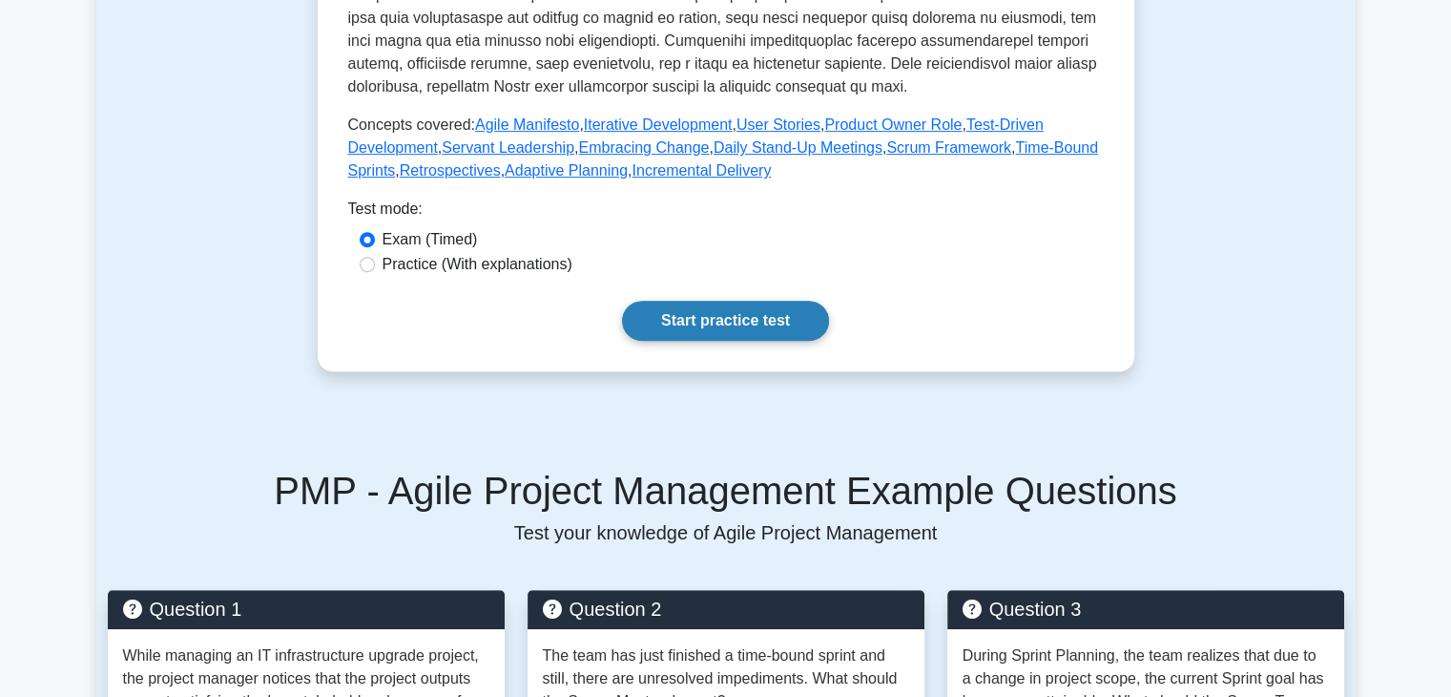
click at [725, 341] on link "Start practice test" at bounding box center [725, 321] width 207 height 40
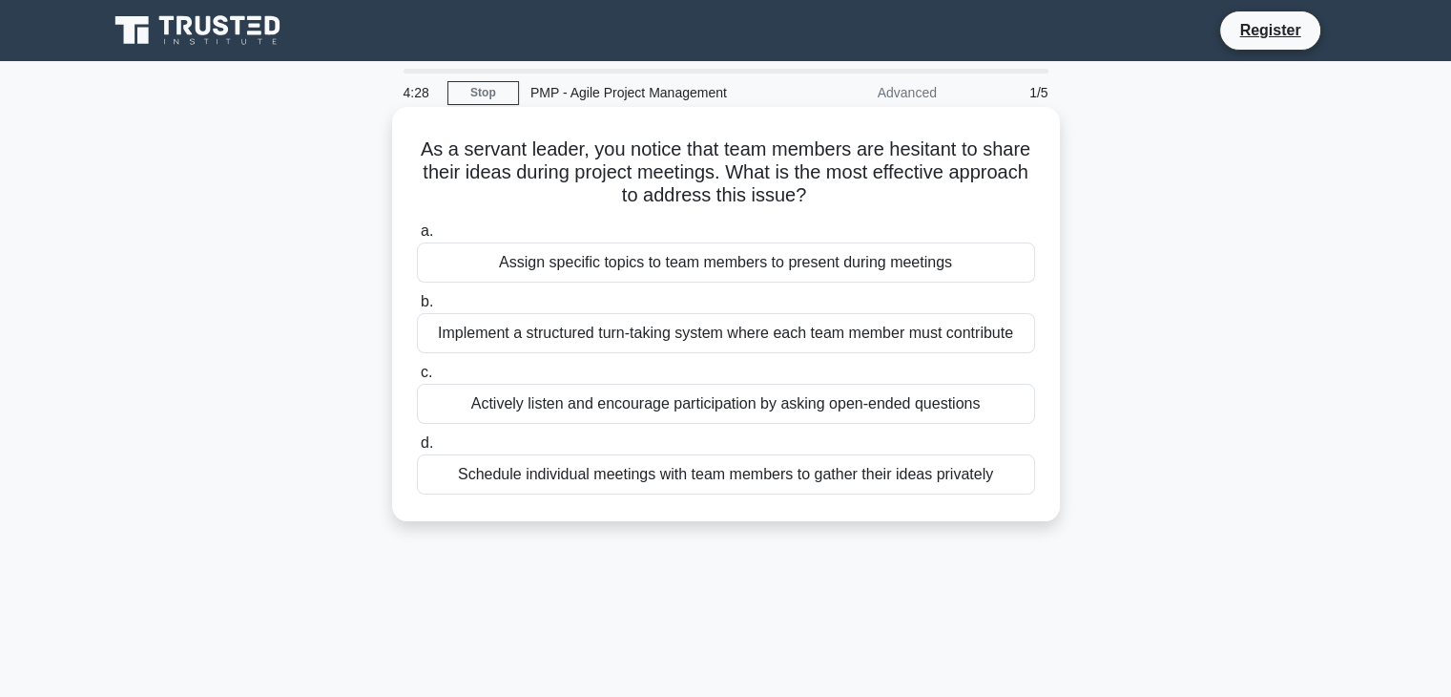
click at [733, 341] on div "Implement a structured turn-taking system where each team member must contribute" at bounding box center [726, 333] width 618 height 40
click at [417, 308] on input "b. Implement a structured turn-taking system where each team member must contri…" at bounding box center [417, 302] width 0 height 12
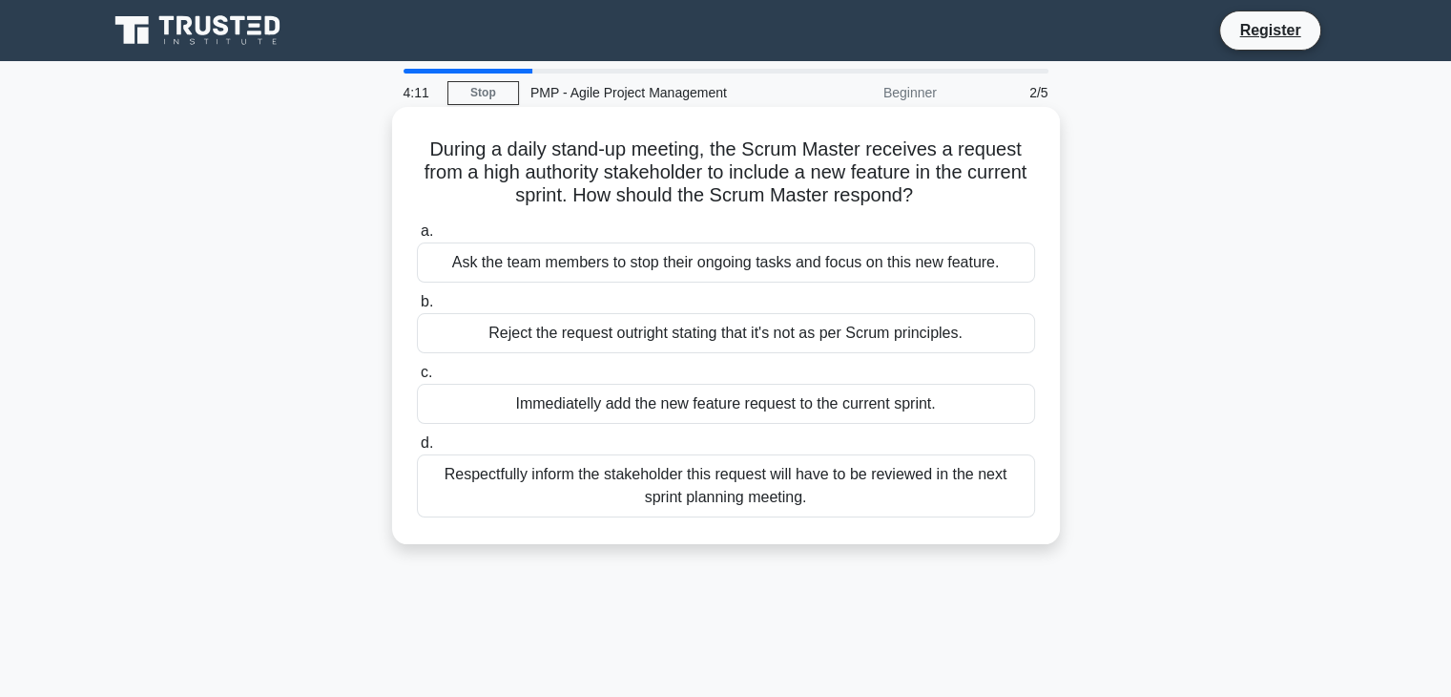
click at [469, 472] on div "Respectfully inform the stakeholder this request will have to be reviewed in th…" at bounding box center [726, 485] width 618 height 63
click at [417, 449] on input "d. Respectfully inform the stakeholder this request will have to be reviewed in…" at bounding box center [417, 443] width 0 height 12
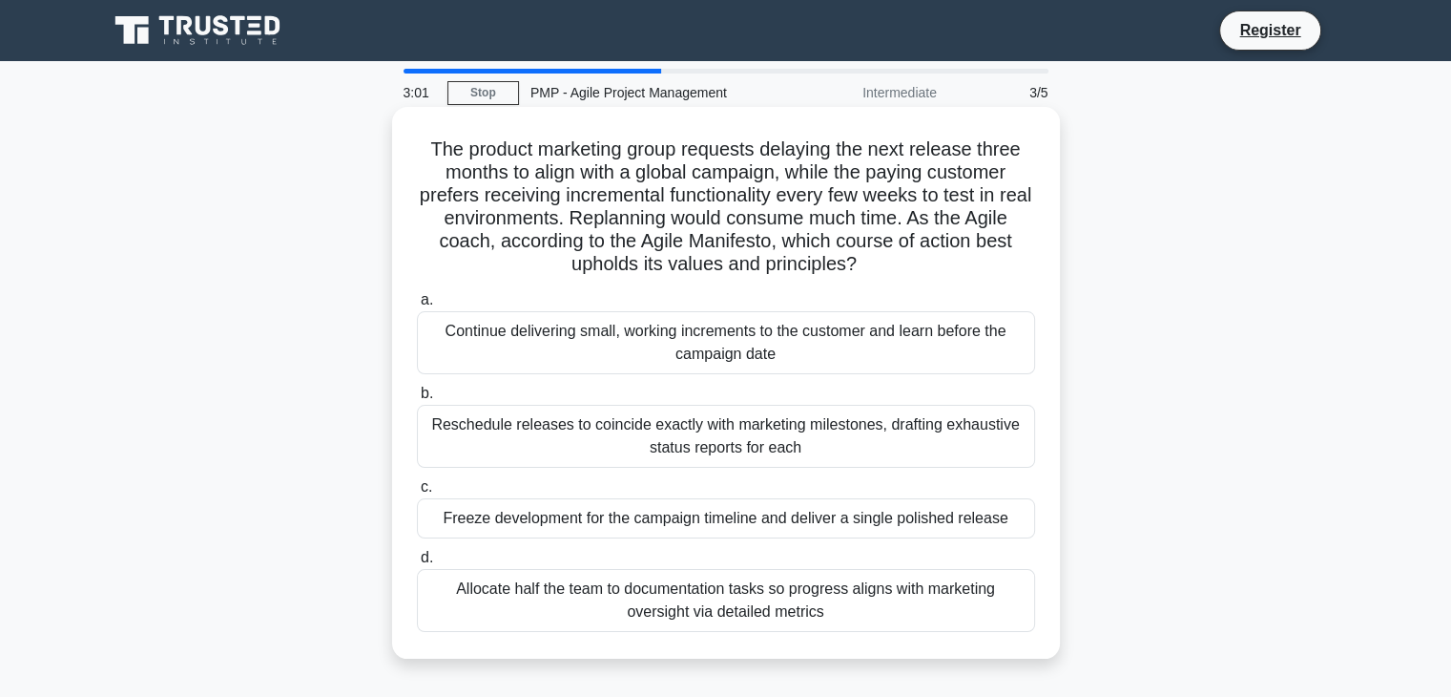
click at [491, 345] on div "Continue delivering small, working increments to the customer and learn before …" at bounding box center [726, 342] width 618 height 63
click at [417, 306] on input "a. Continue delivering small, working increments to the customer and learn befo…" at bounding box center [417, 300] width 0 height 12
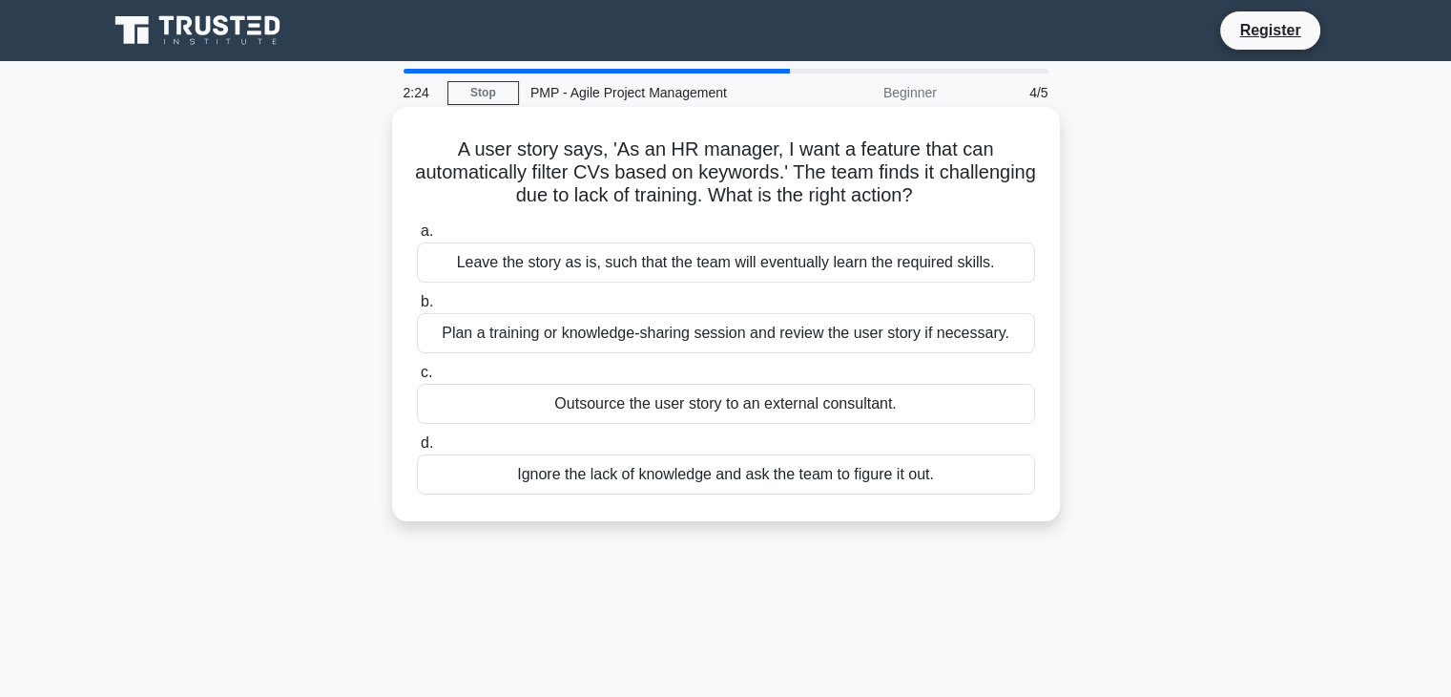
click at [897, 327] on div "Plan a training or knowledge-sharing session and review the user story if neces…" at bounding box center [726, 333] width 618 height 40
click at [417, 308] on input "b. Plan a training or knowledge-sharing session and review the user story if ne…" at bounding box center [417, 302] width 0 height 12
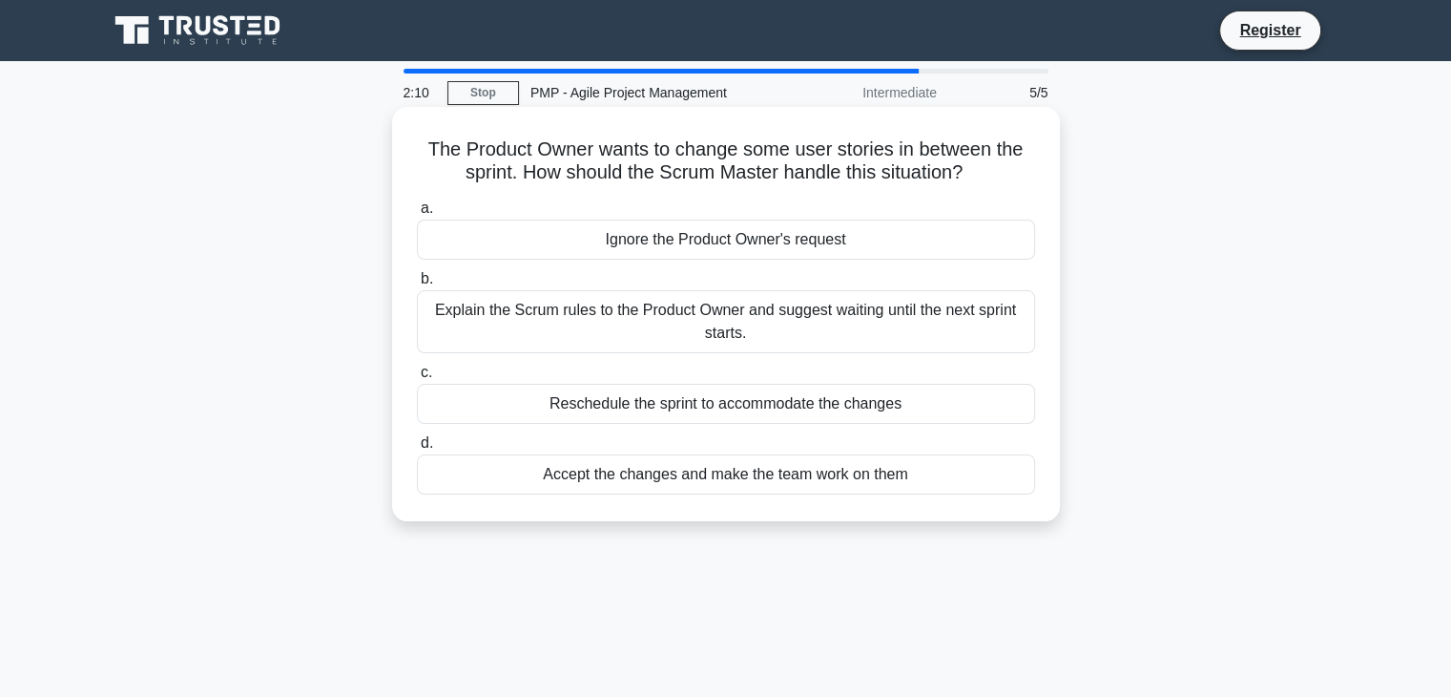
click at [463, 316] on div "Explain the Scrum rules to the Product Owner and suggest waiting until the next…" at bounding box center [726, 321] width 618 height 63
click at [417, 285] on input "b. Explain the Scrum rules to the Product Owner and suggest waiting until the n…" at bounding box center [417, 279] width 0 height 12
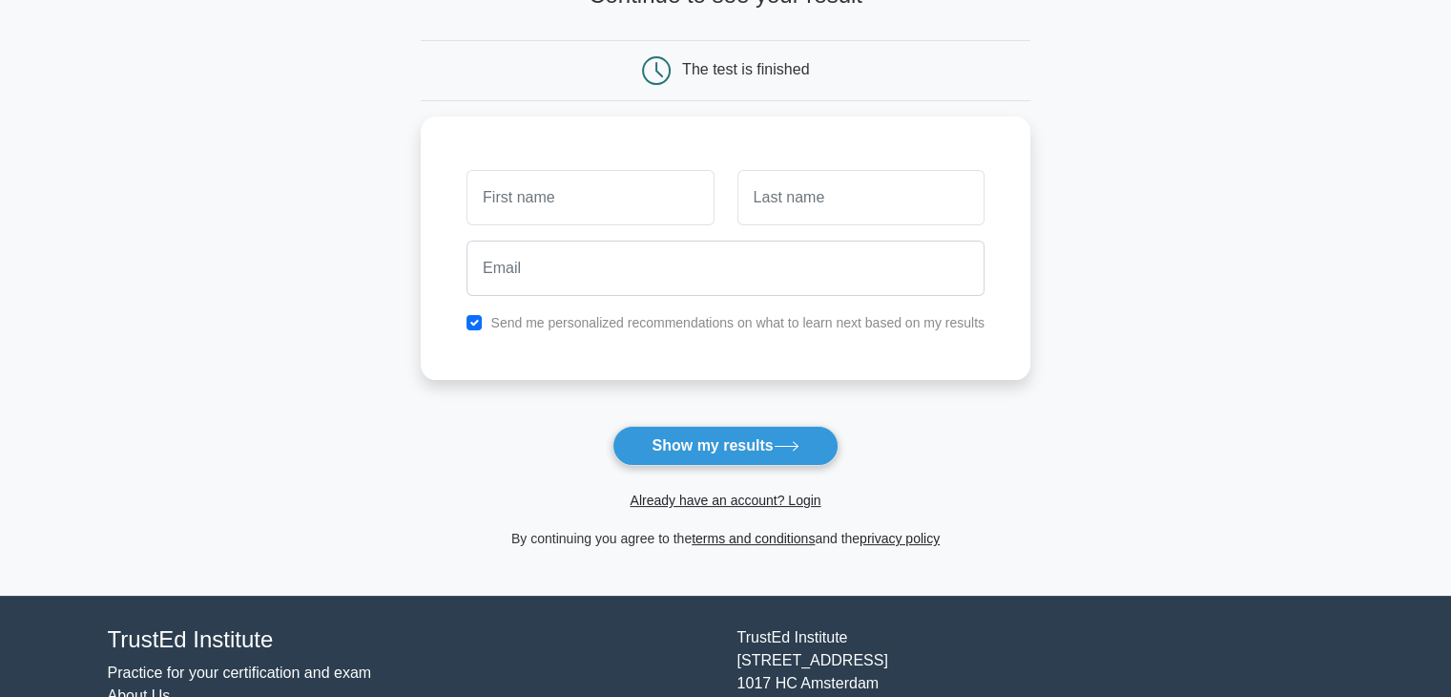
scroll to position [153, 0]
click at [801, 504] on link "Already have an account? Login" at bounding box center [725, 499] width 191 height 15
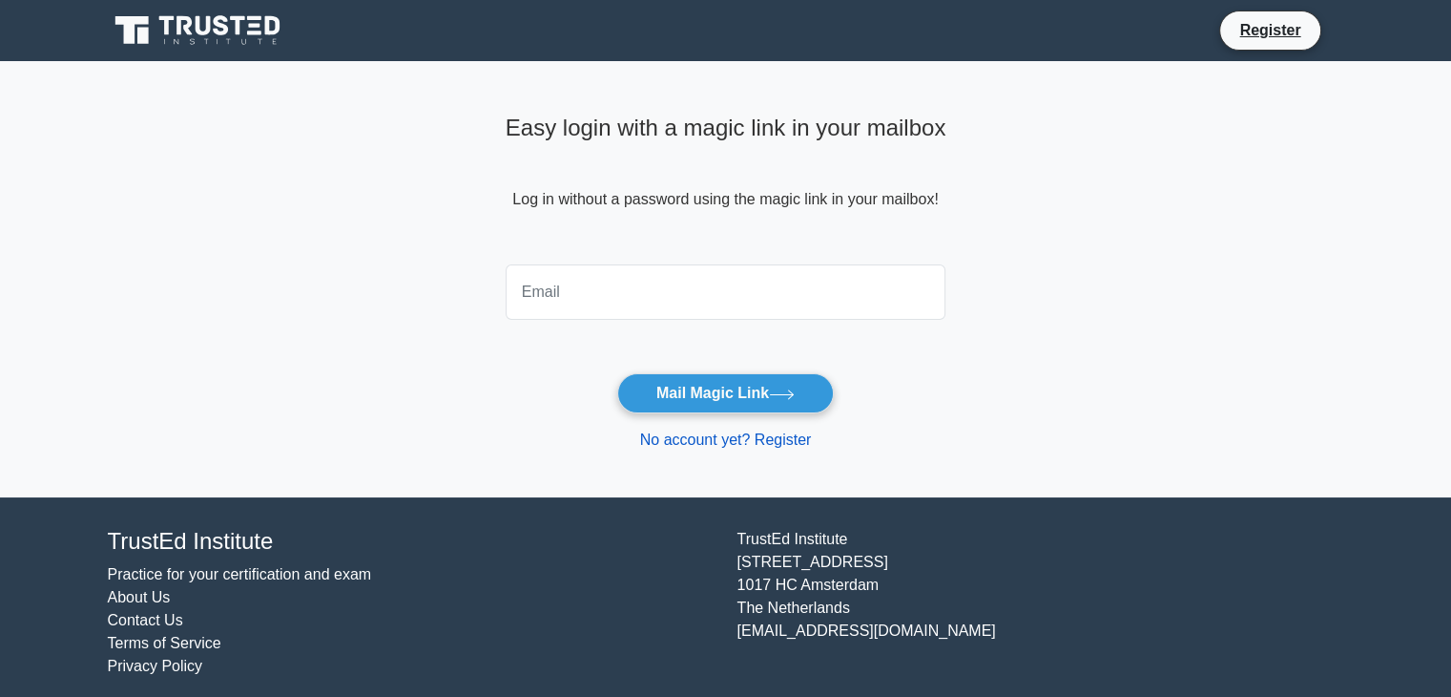
click at [769, 440] on link "No account yet? Register" at bounding box center [726, 439] width 172 height 16
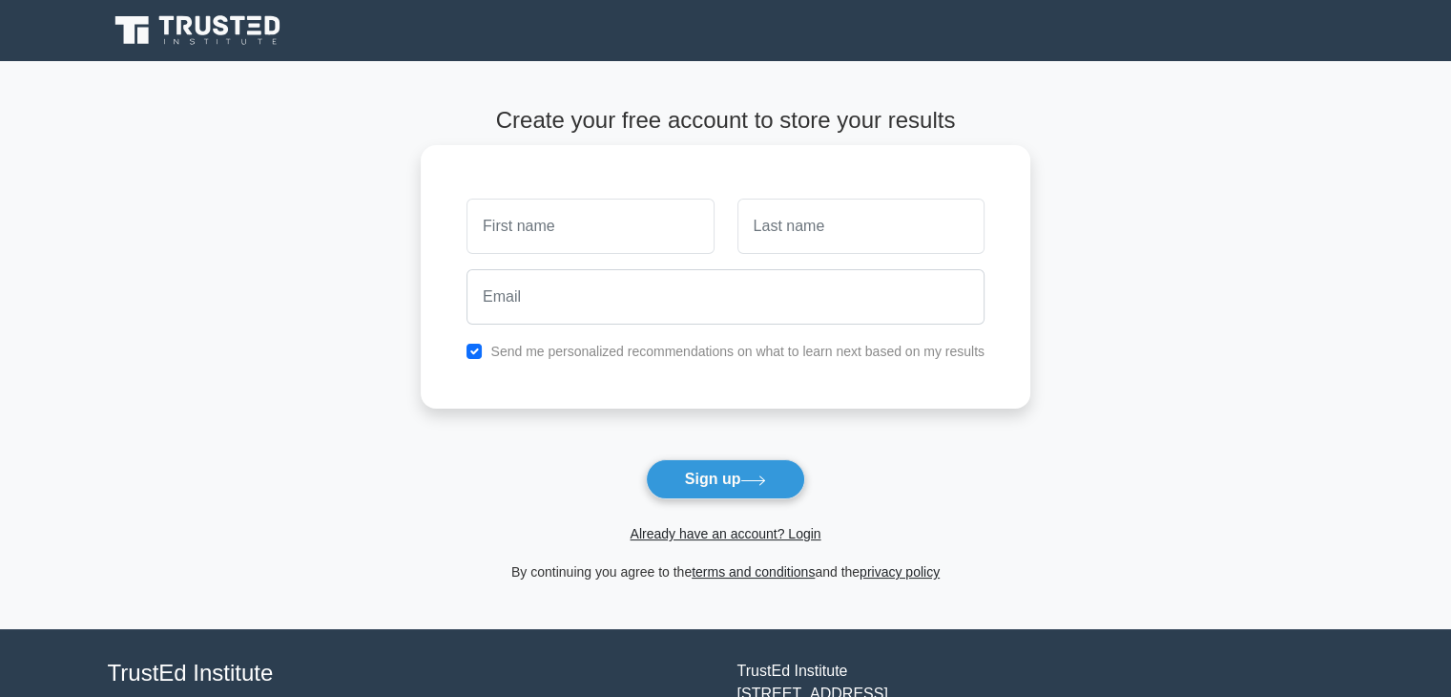
click at [679, 231] on input "text" at bounding box center [590, 225] width 247 height 55
type input "[PERSON_NAME]"
click at [791, 234] on input "text" at bounding box center [861, 225] width 247 height 55
type input "[PERSON_NAME]"
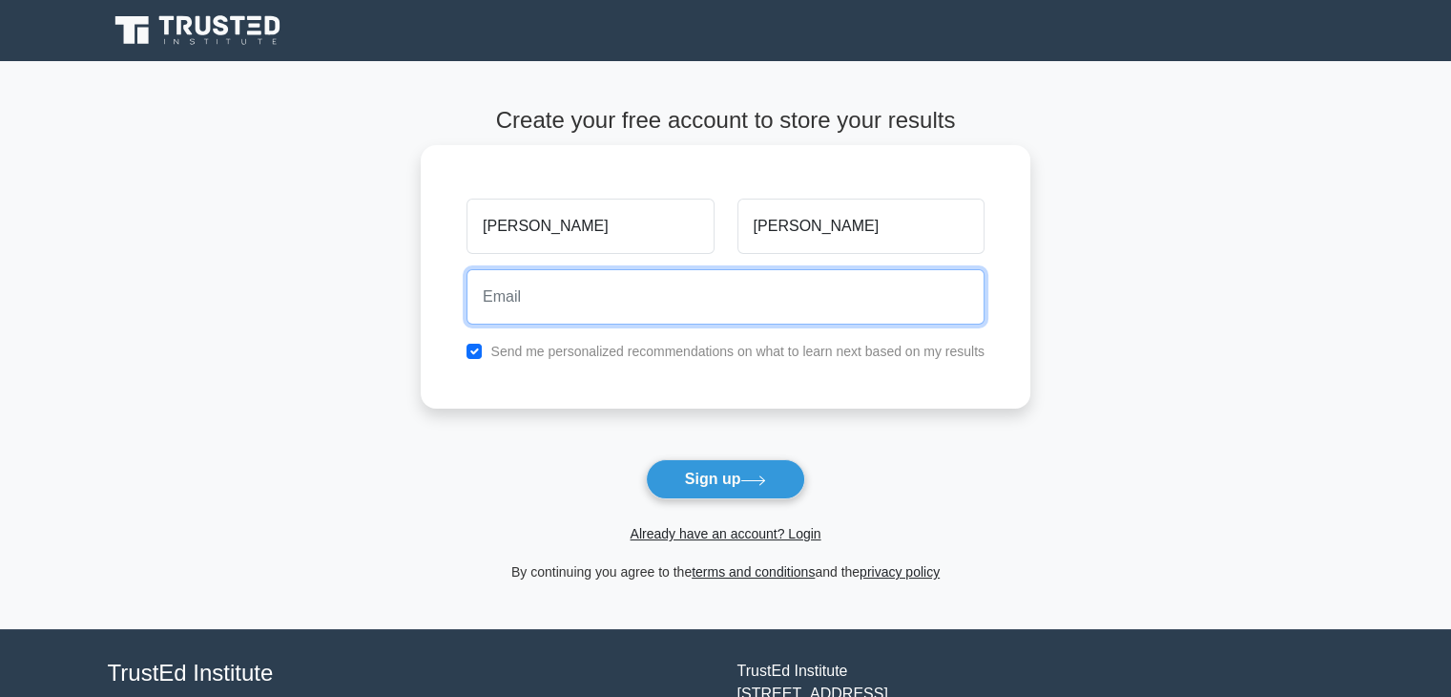
click at [848, 287] on input "email" at bounding box center [726, 296] width 518 height 55
click at [703, 295] on input "email" at bounding box center [726, 296] width 518 height 55
click at [576, 302] on input "email" at bounding box center [726, 296] width 518 height 55
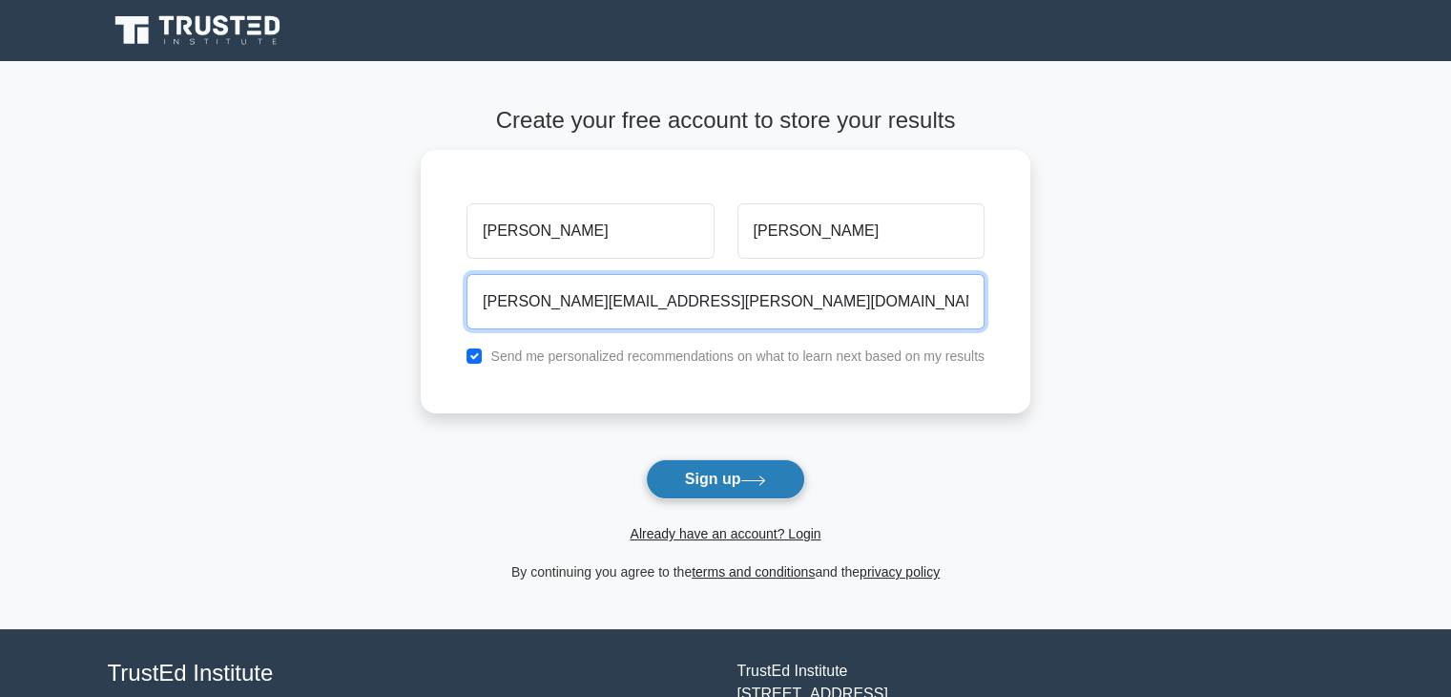
type input "somenath.roy@intglobal.com"
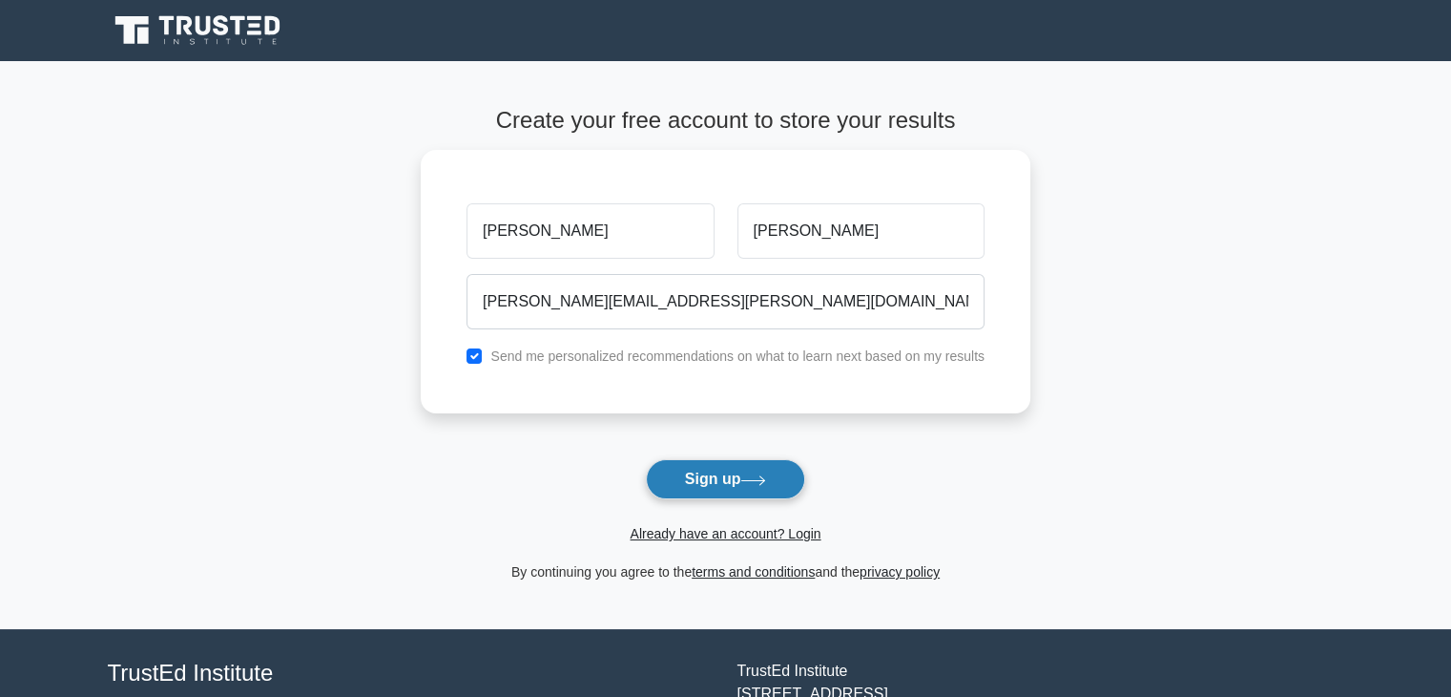
click at [715, 487] on button "Sign up" at bounding box center [726, 479] width 160 height 40
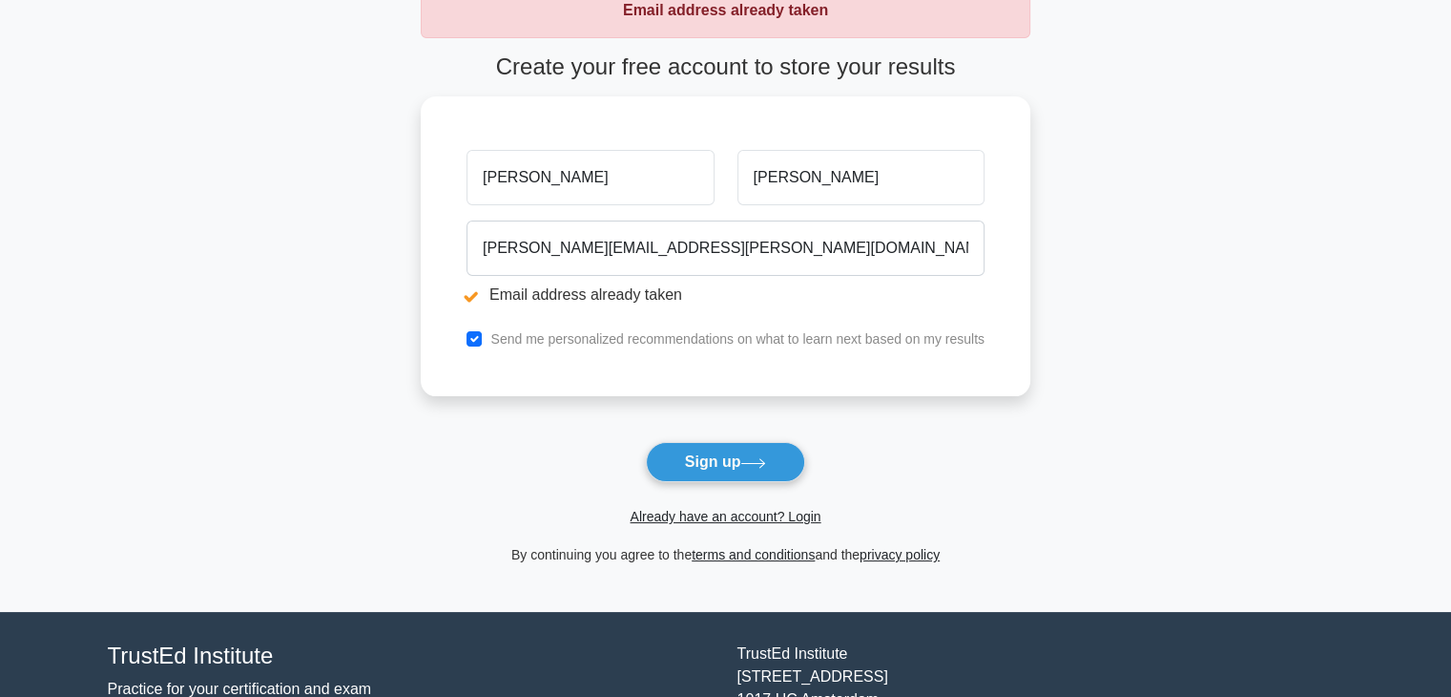
scroll to position [122, 0]
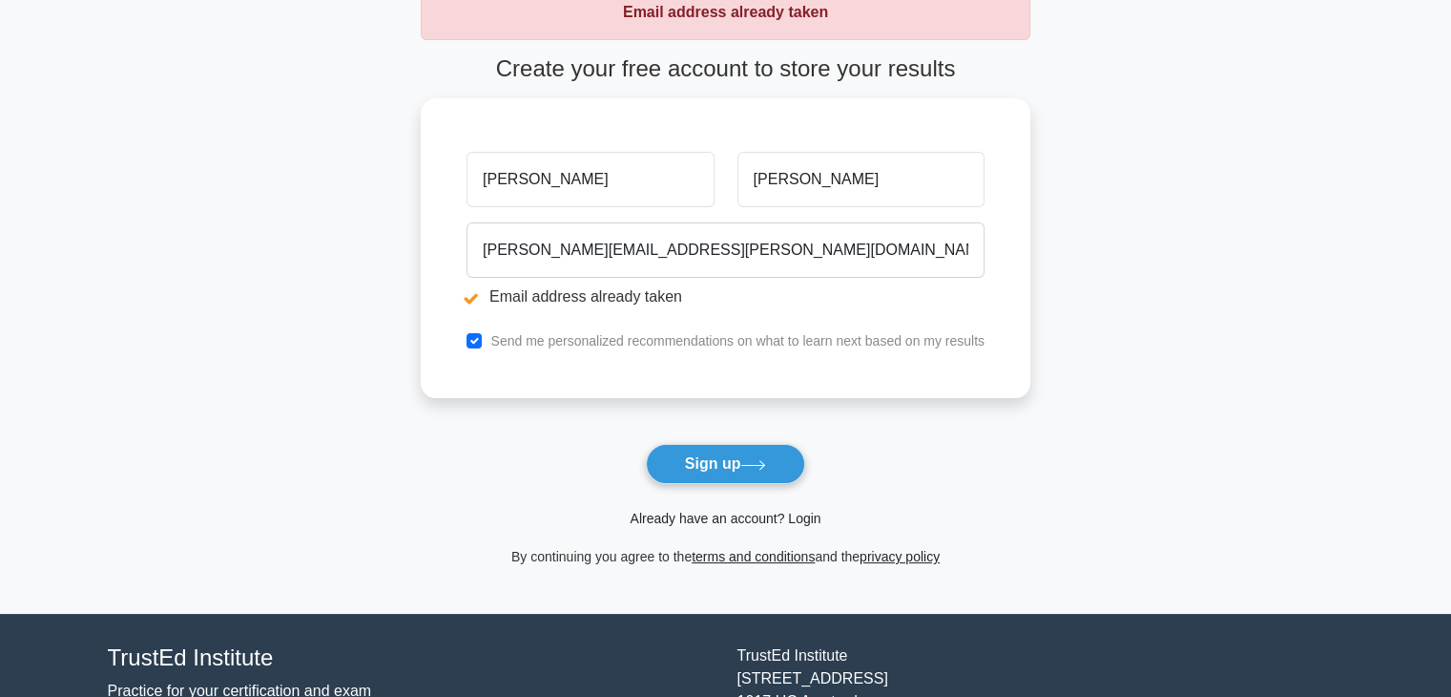
click at [805, 518] on link "Already have an account? Login" at bounding box center [725, 517] width 191 height 15
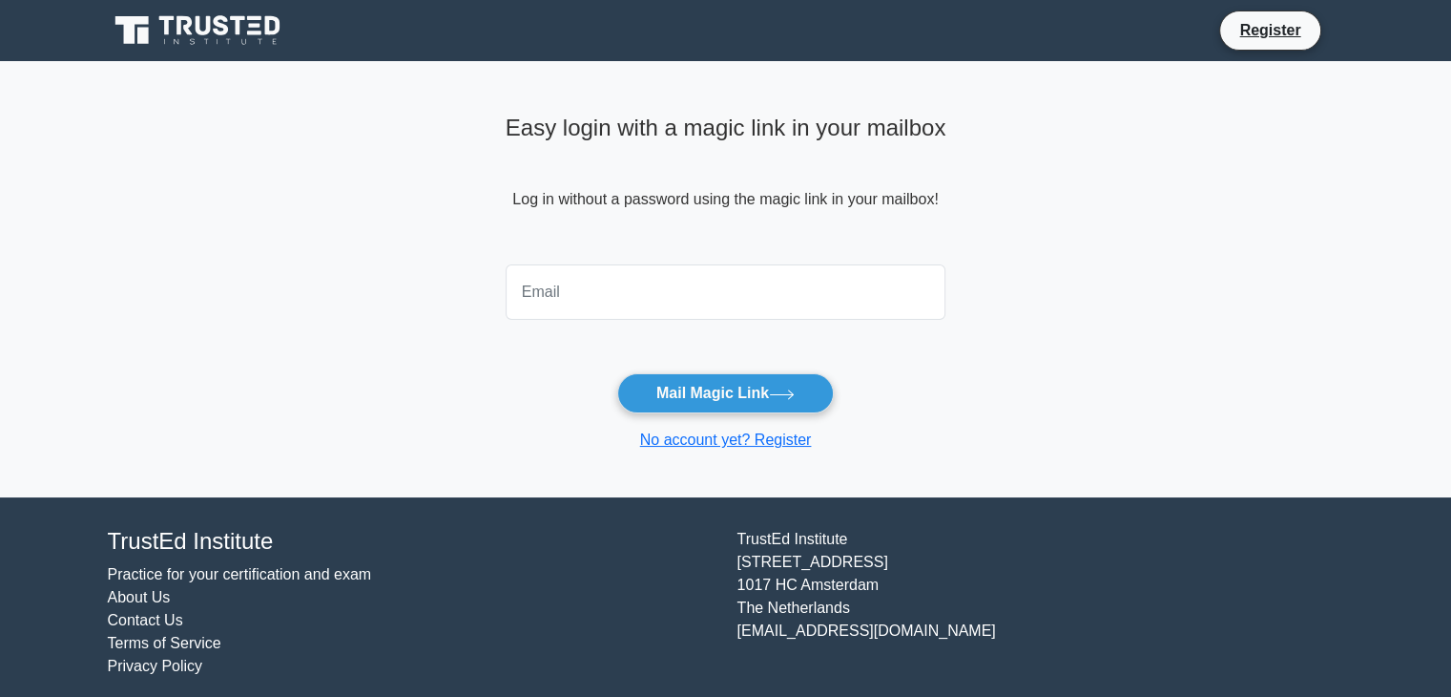
click at [622, 267] on input "email" at bounding box center [726, 291] width 441 height 55
type input "somenath.roy@intglobal.com"
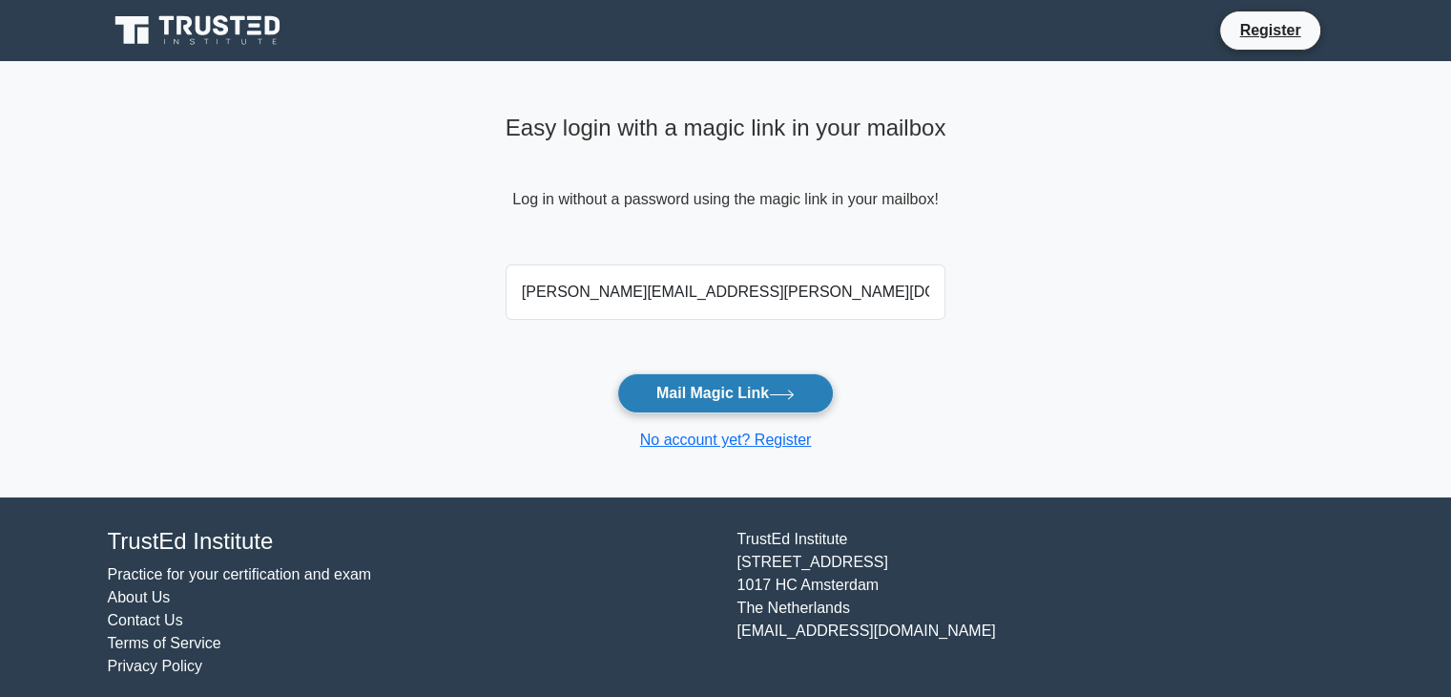
click at [642, 394] on button "Mail Magic Link" at bounding box center [725, 393] width 217 height 40
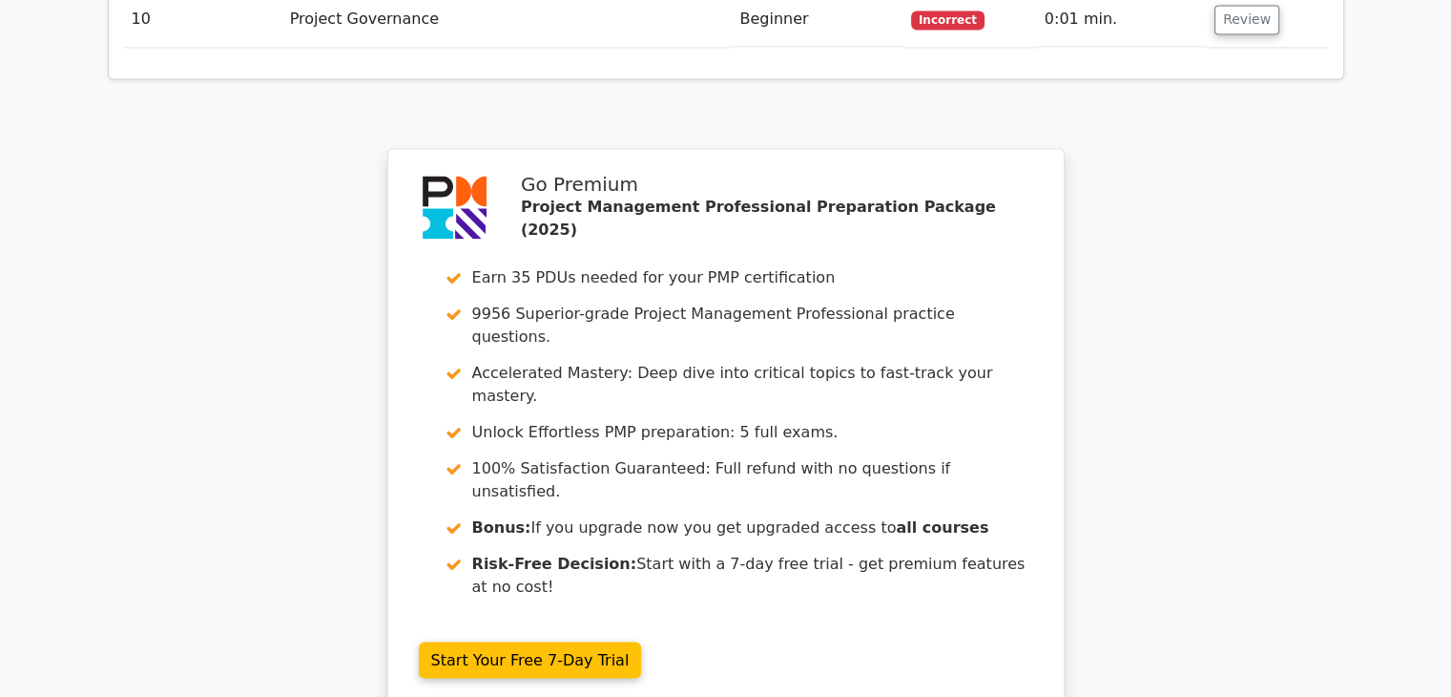
scroll to position [3549, 0]
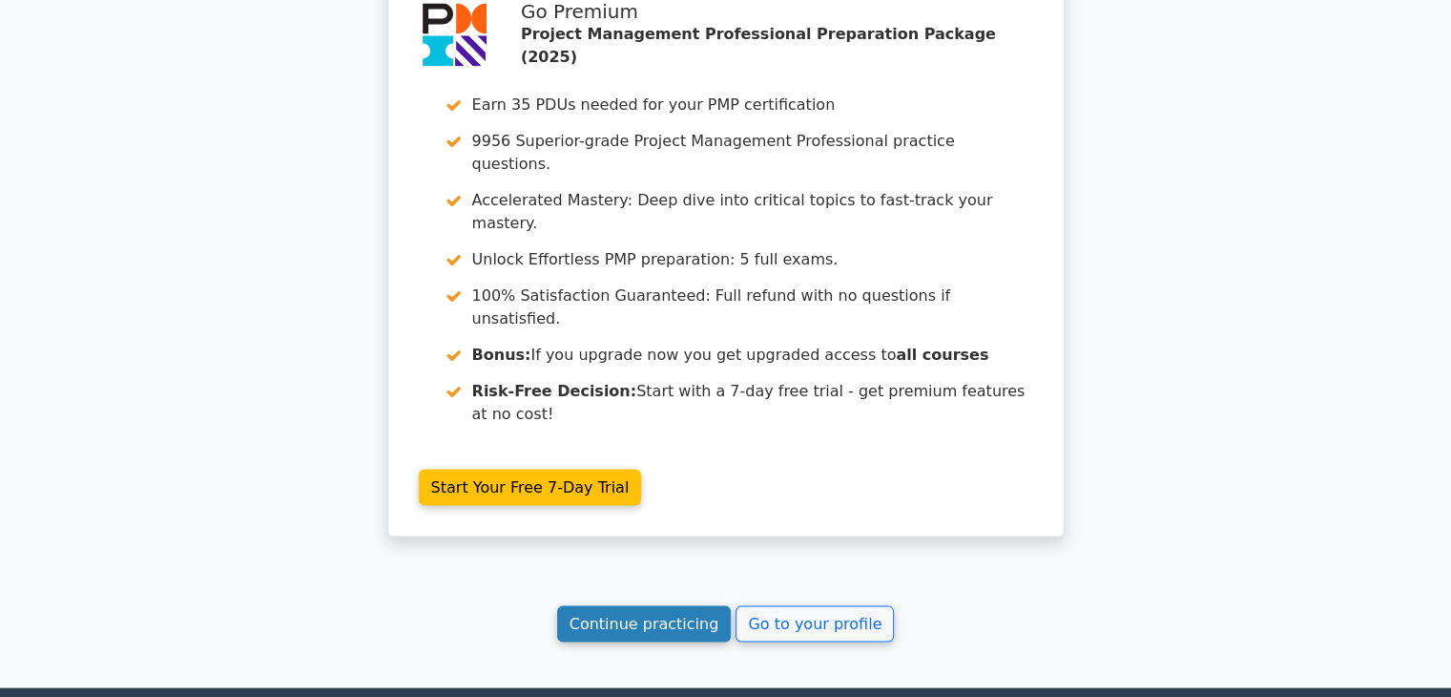
click at [681, 605] on link "Continue practicing" at bounding box center [644, 623] width 175 height 36
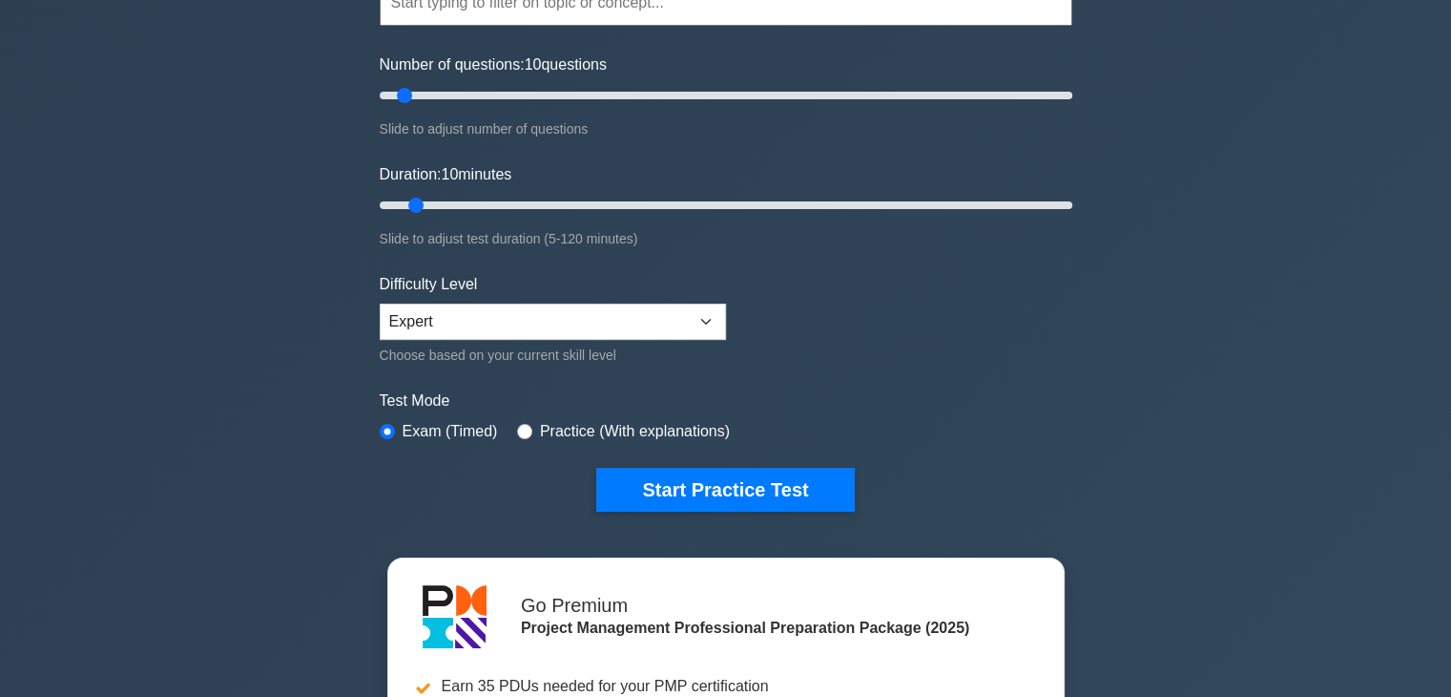
scroll to position [210, 0]
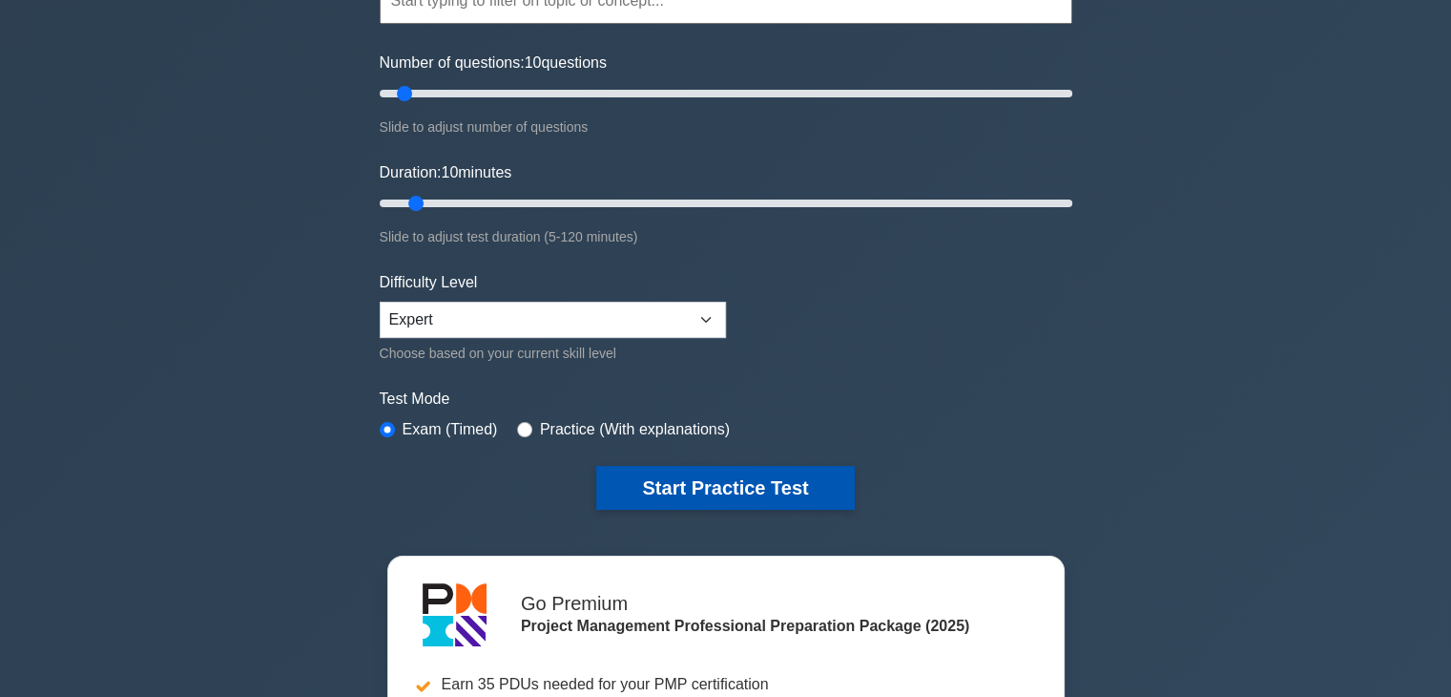
click at [776, 485] on button "Start Practice Test" at bounding box center [725, 488] width 258 height 44
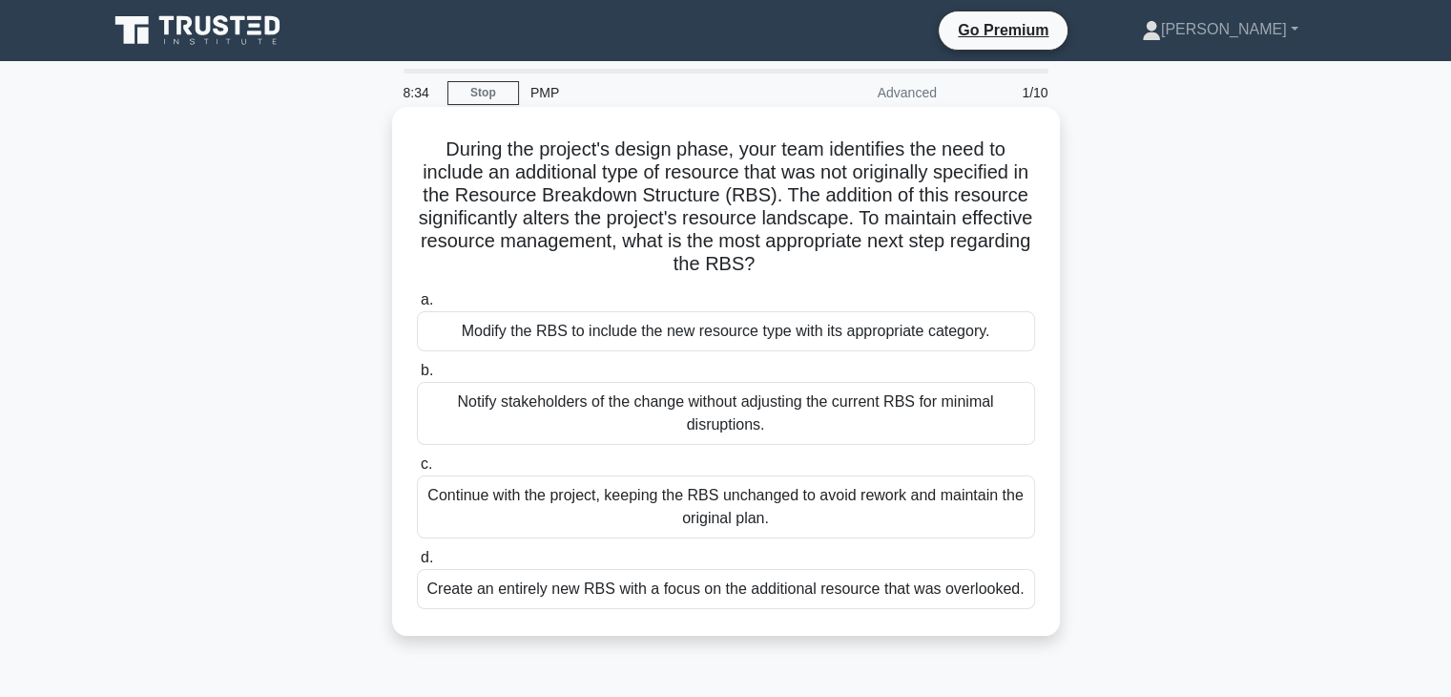
click at [890, 593] on div "Create an entirely new RBS with a focus on the additional resource that was ove…" at bounding box center [726, 589] width 618 height 40
click at [417, 564] on input "d. Create an entirely new RBS with a focus on the additional resource that was …" at bounding box center [417, 558] width 0 height 12
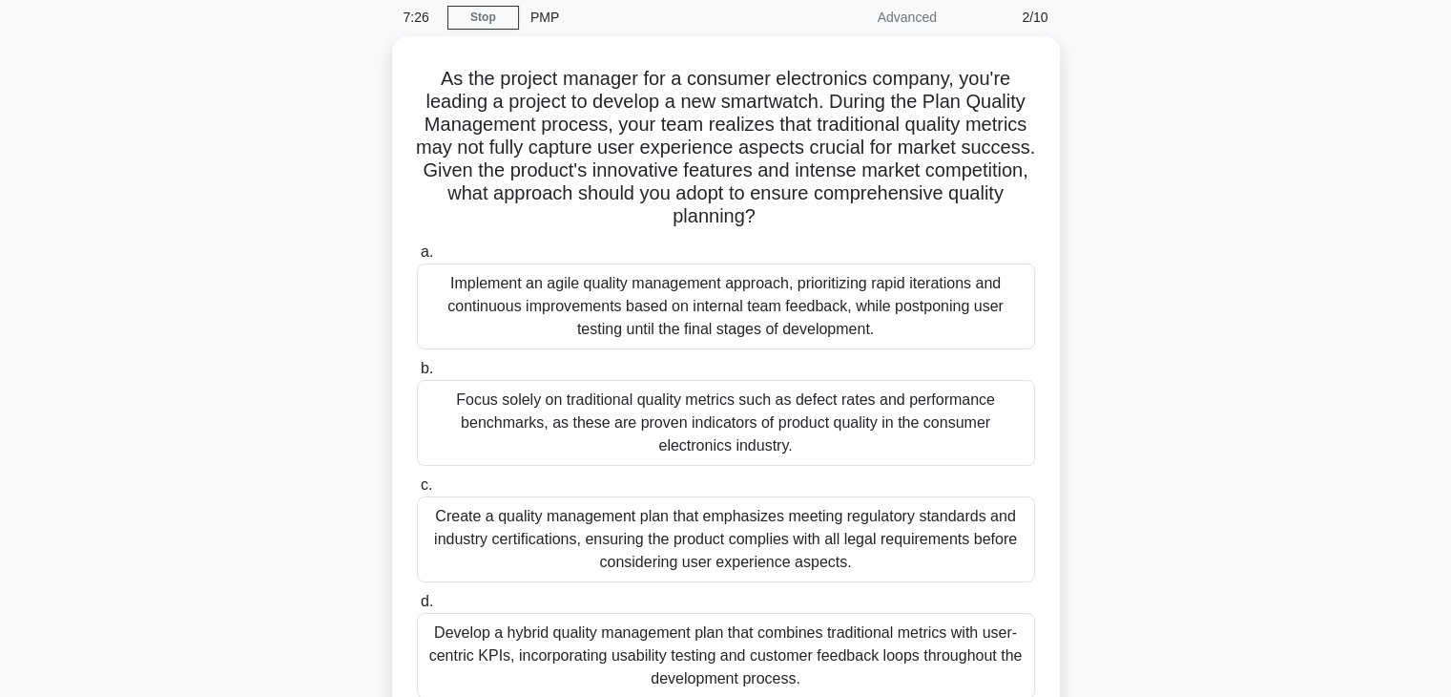
scroll to position [76, 0]
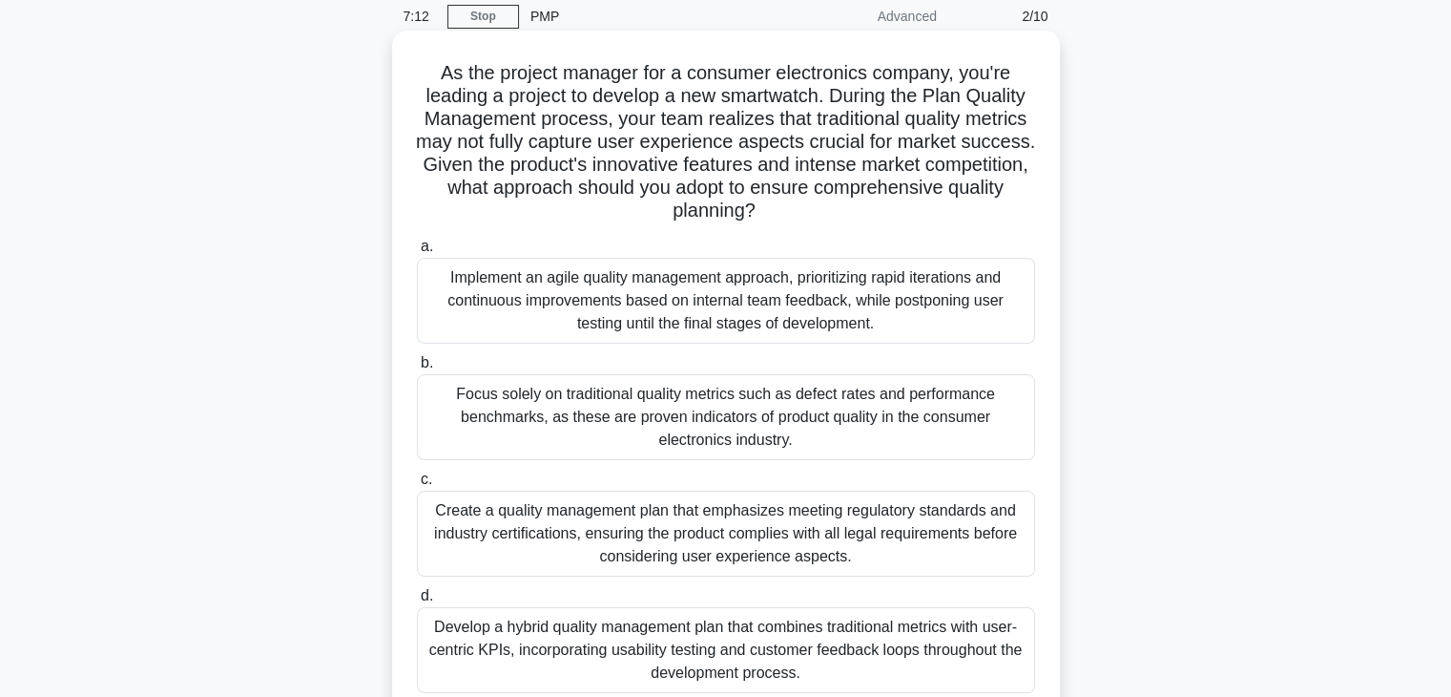
click at [826, 307] on div "Implement an agile quality management approach, prioritizing rapid iterations a…" at bounding box center [726, 301] width 618 height 86
click at [417, 253] on input "a. Implement an agile quality management approach, prioritizing rapid iteration…" at bounding box center [417, 246] width 0 height 12
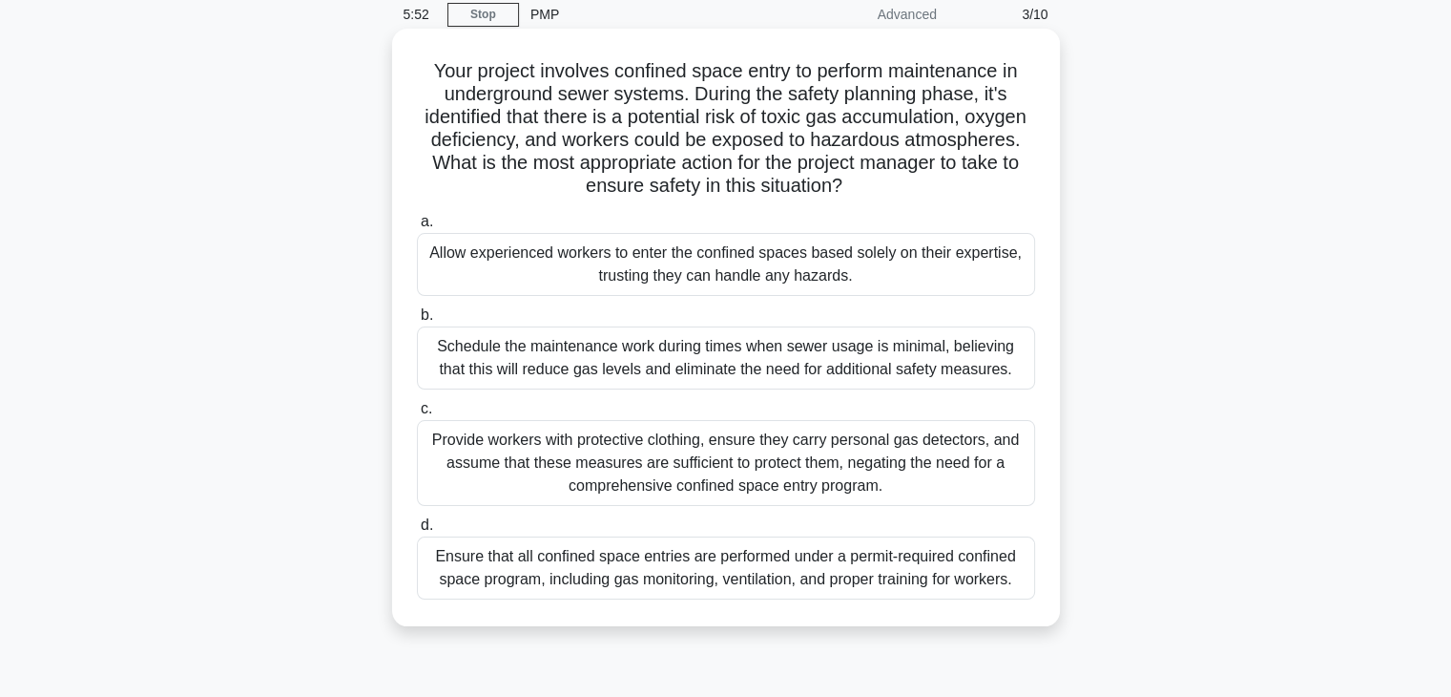
scroll to position [82, 0]
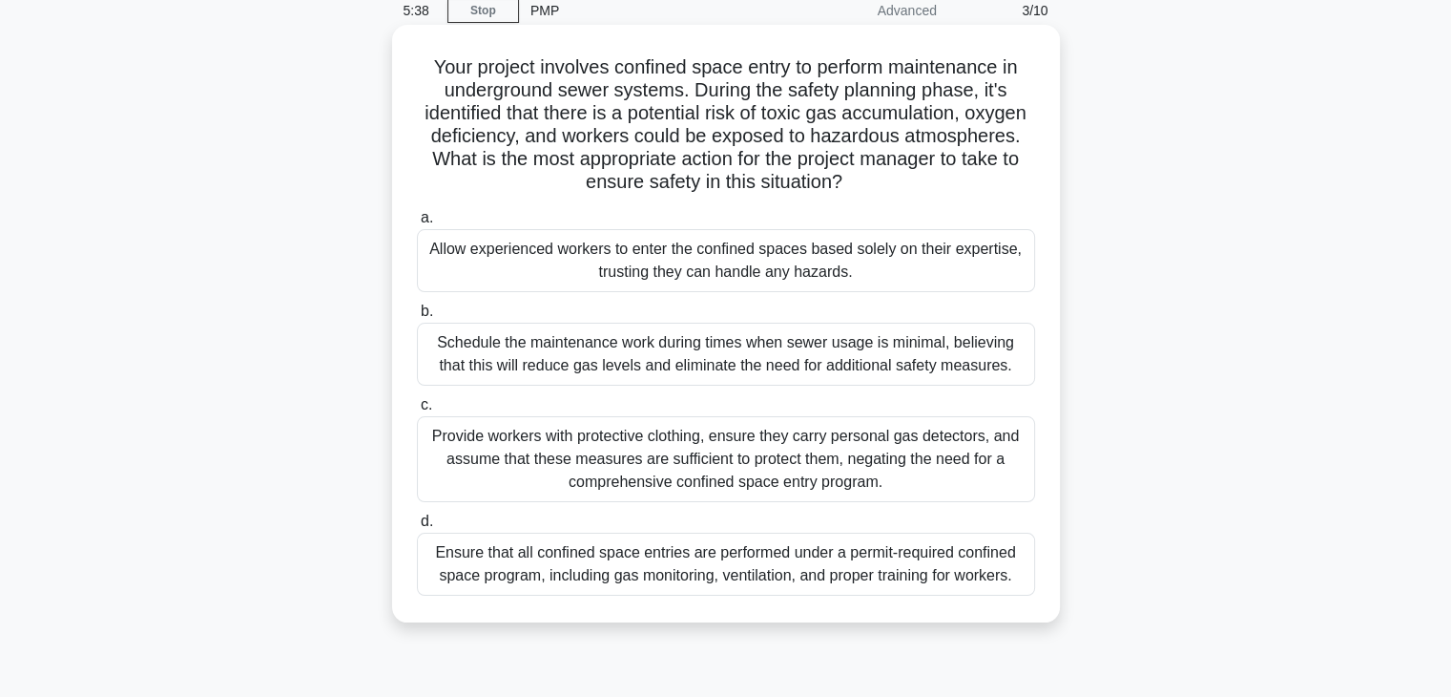
click at [639, 581] on div "Ensure that all confined space entries are performed under a permit-required co…" at bounding box center [726, 563] width 618 height 63
click at [417, 528] on input "d. Ensure that all confined space entries are performed under a permit-required…" at bounding box center [417, 521] width 0 height 12
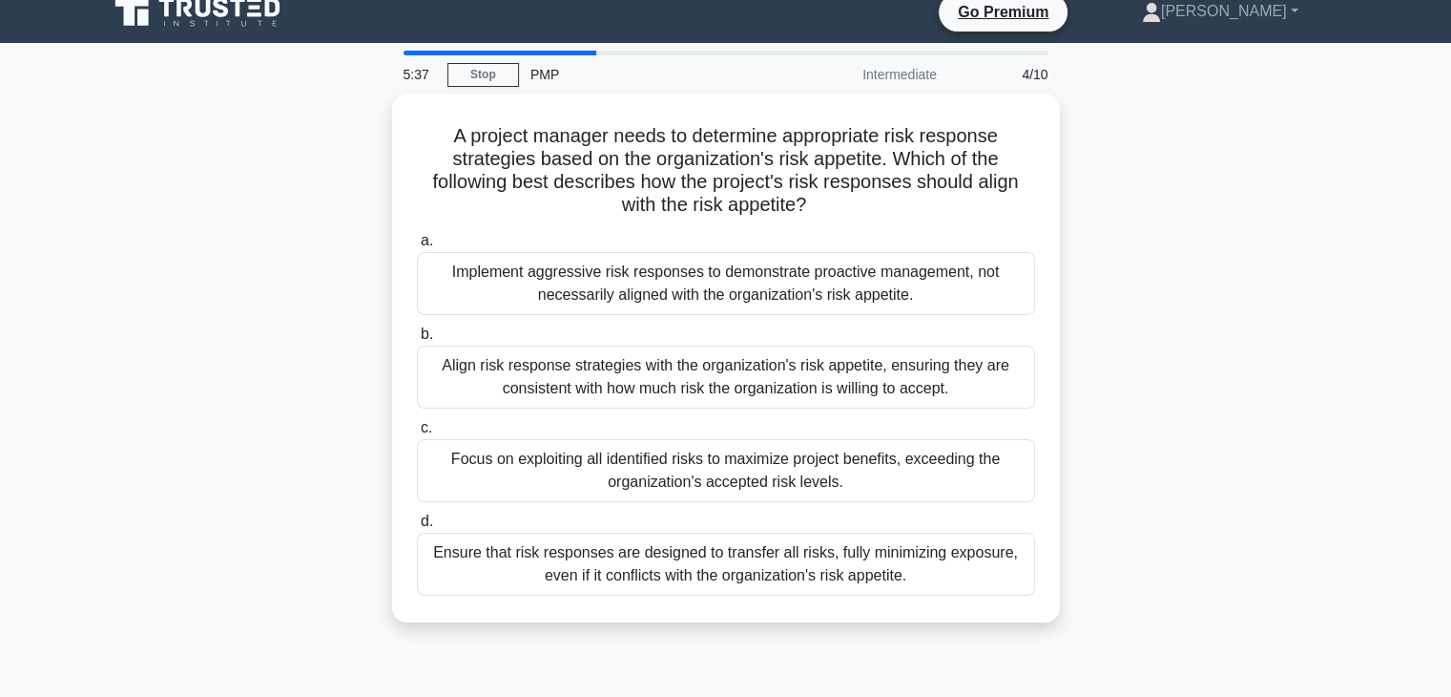
scroll to position [0, 0]
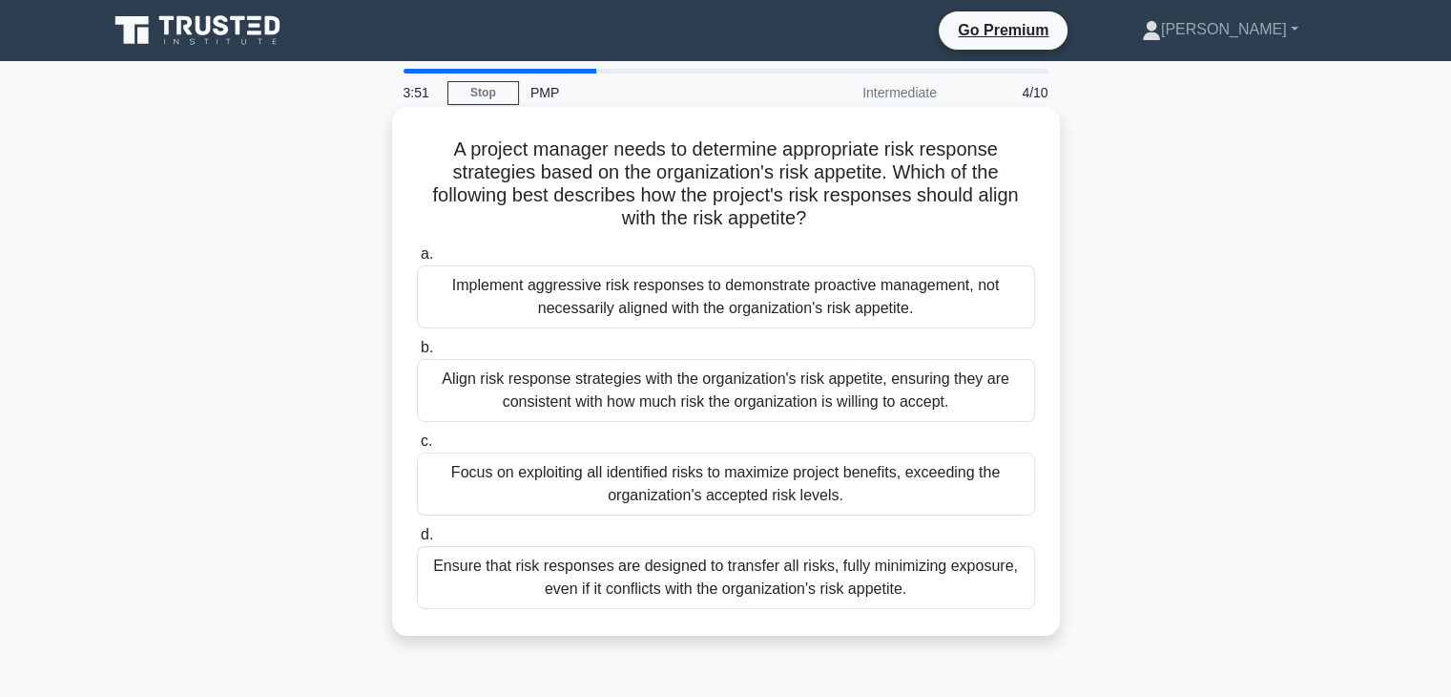
click at [661, 379] on div "Align risk response strategies with the organization's risk appetite, ensuring …" at bounding box center [726, 390] width 618 height 63
click at [417, 354] on input "b. Align risk response strategies with the organization's risk appetite, ensuri…" at bounding box center [417, 348] width 0 height 12
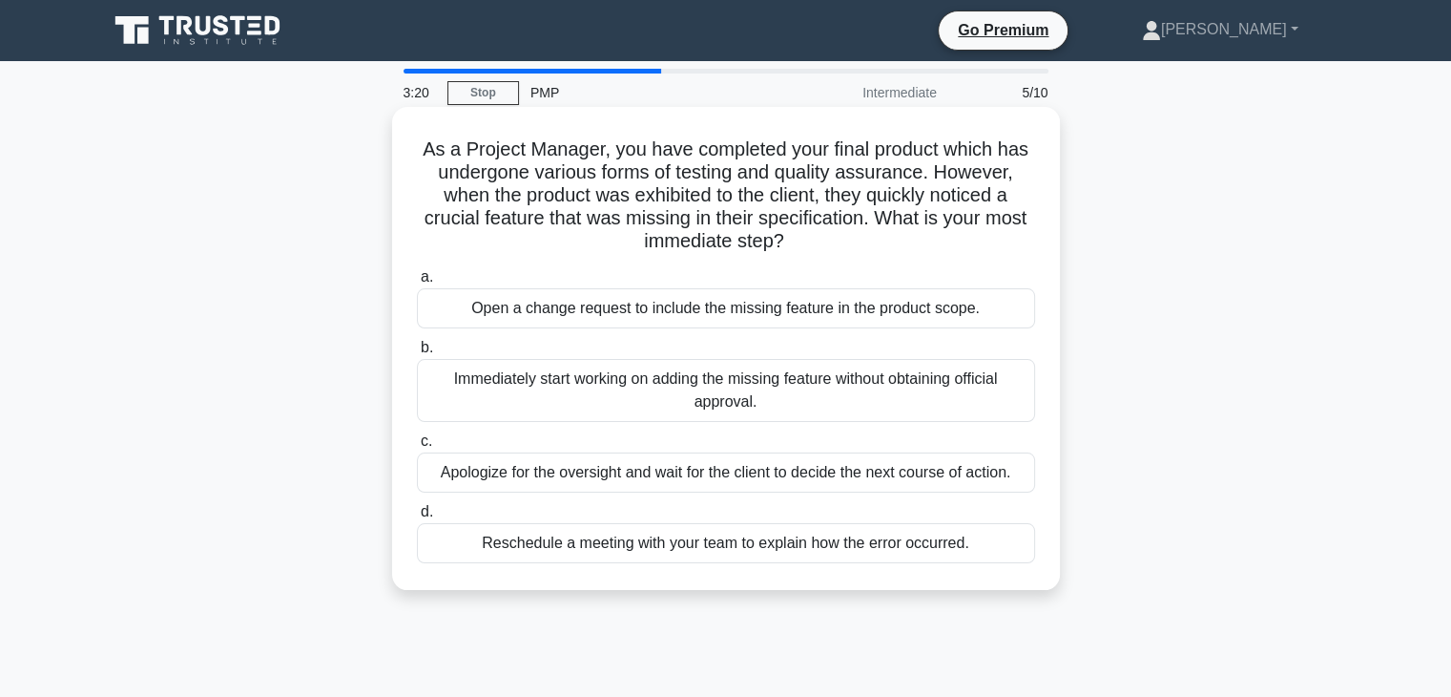
click at [728, 310] on div "Open a change request to include the missing feature in the product scope." at bounding box center [726, 308] width 618 height 40
click at [417, 283] on input "a. Open a change request to include the missing feature in the product scope." at bounding box center [417, 277] width 0 height 12
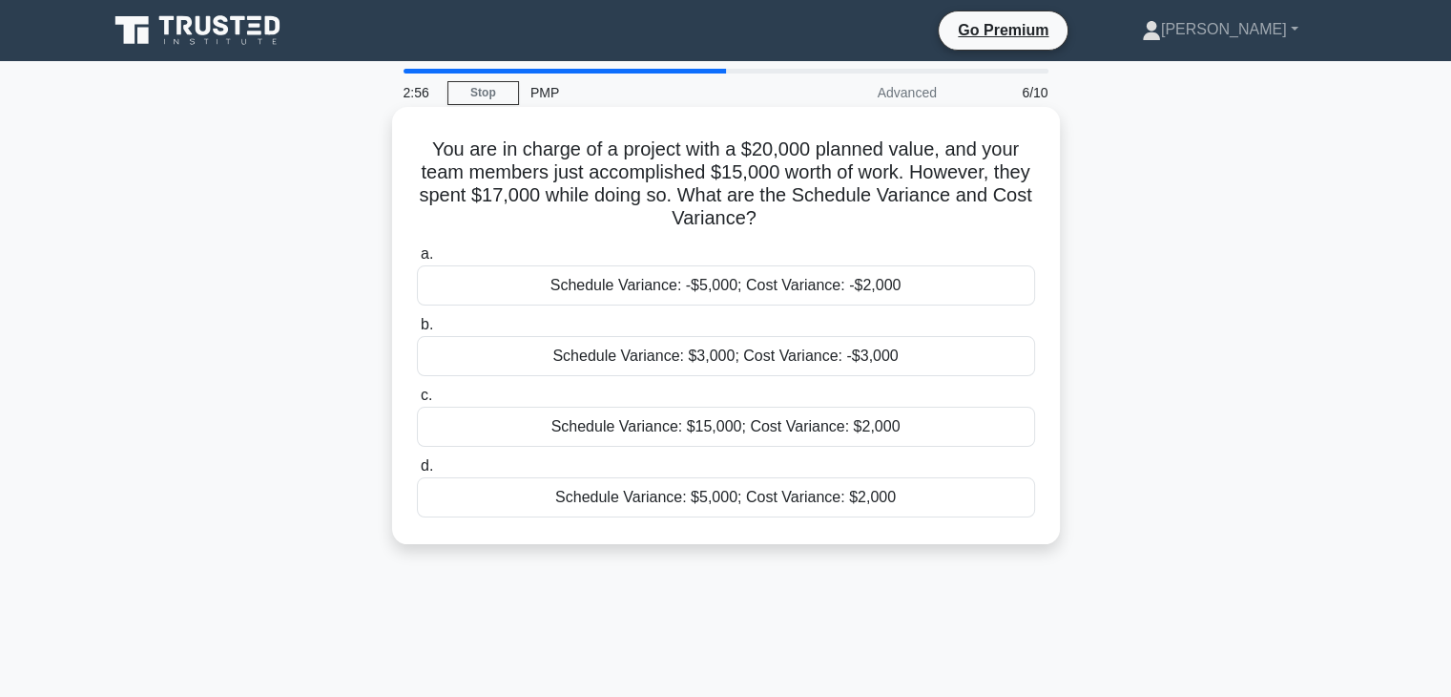
click at [644, 290] on div "Schedule Variance: -$5,000; Cost Variance: -$2,000" at bounding box center [726, 285] width 618 height 40
click at [417, 260] on input "a. Schedule Variance: -$5,000; Cost Variance: -$2,000" at bounding box center [417, 254] width 0 height 12
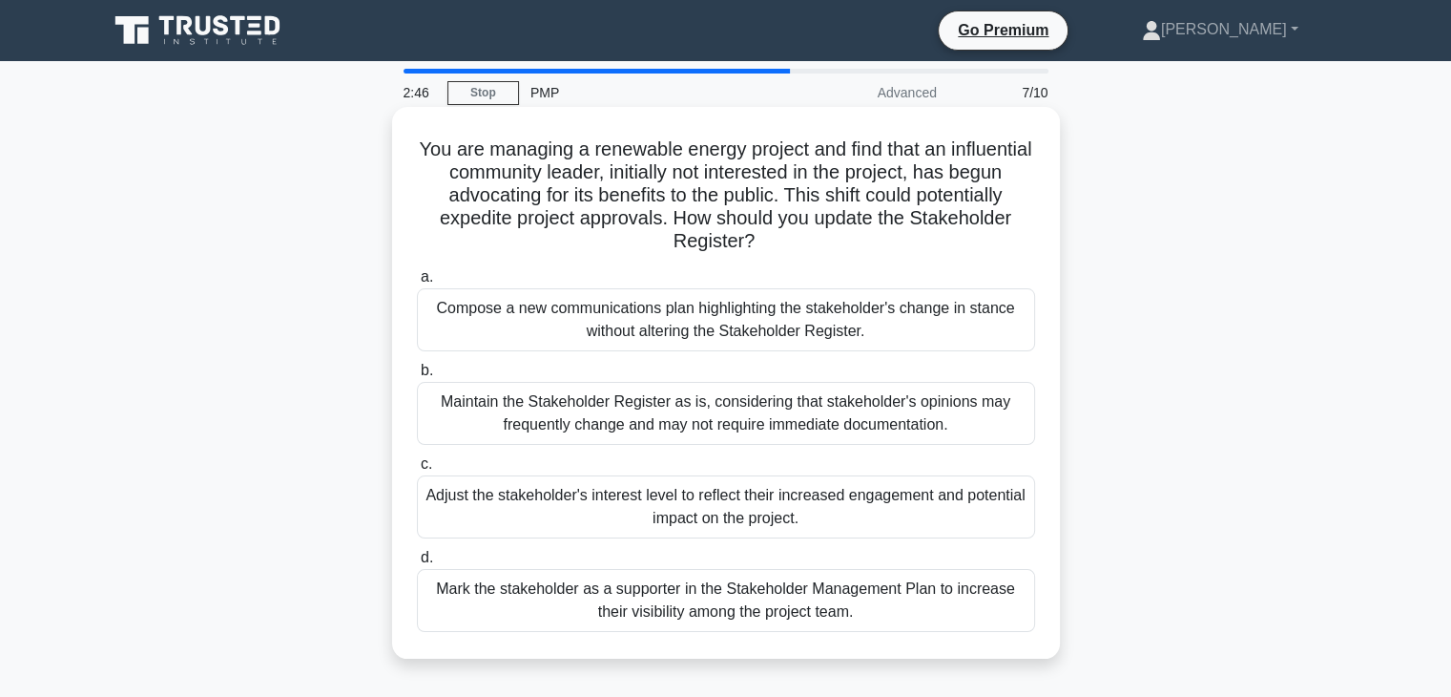
click at [520, 423] on div "Maintain the Stakeholder Register as is, considering that stakeholder's opinion…" at bounding box center [726, 413] width 618 height 63
click at [417, 377] on input "b. Maintain the Stakeholder Register as is, considering that stakeholder's opin…" at bounding box center [417, 370] width 0 height 12
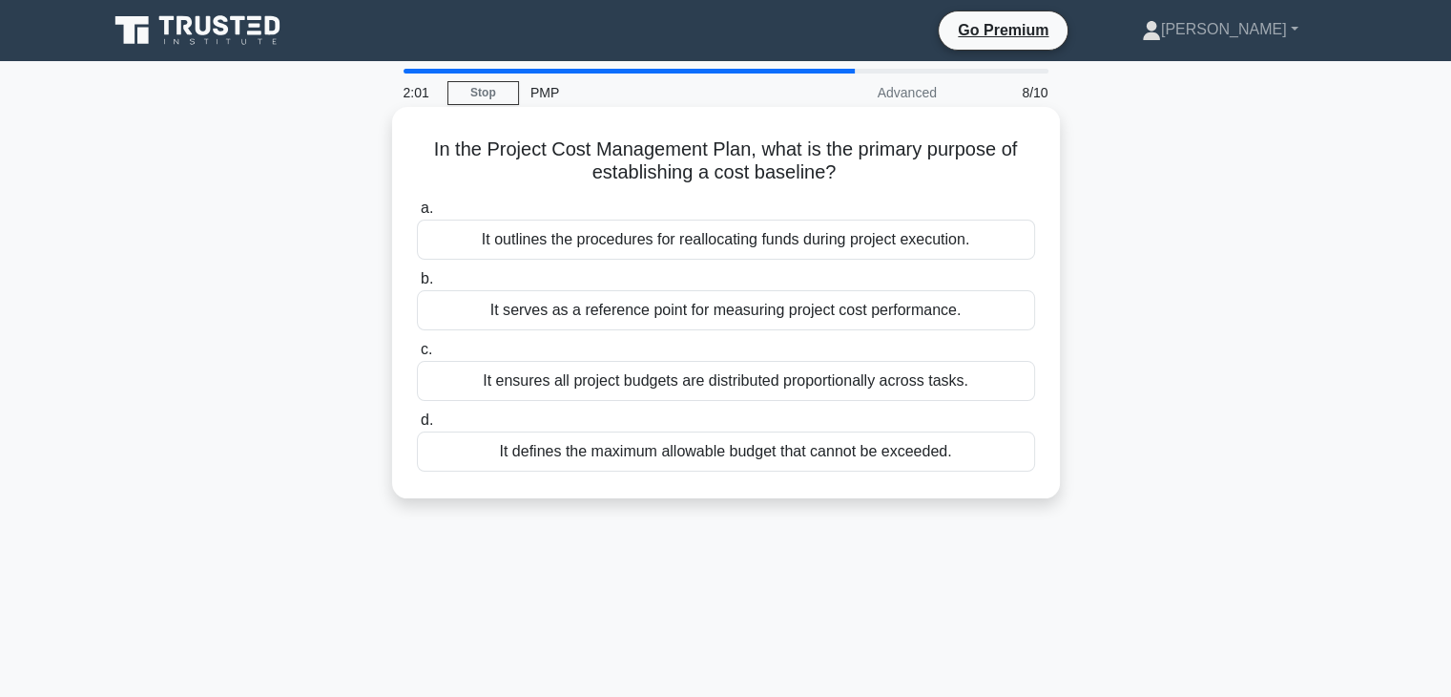
click at [644, 390] on div "It ensures all project budgets are distributed proportionally across tasks." at bounding box center [726, 381] width 618 height 40
click at [417, 356] on input "c. It ensures all project budgets are distributed proportionally across tasks." at bounding box center [417, 349] width 0 height 12
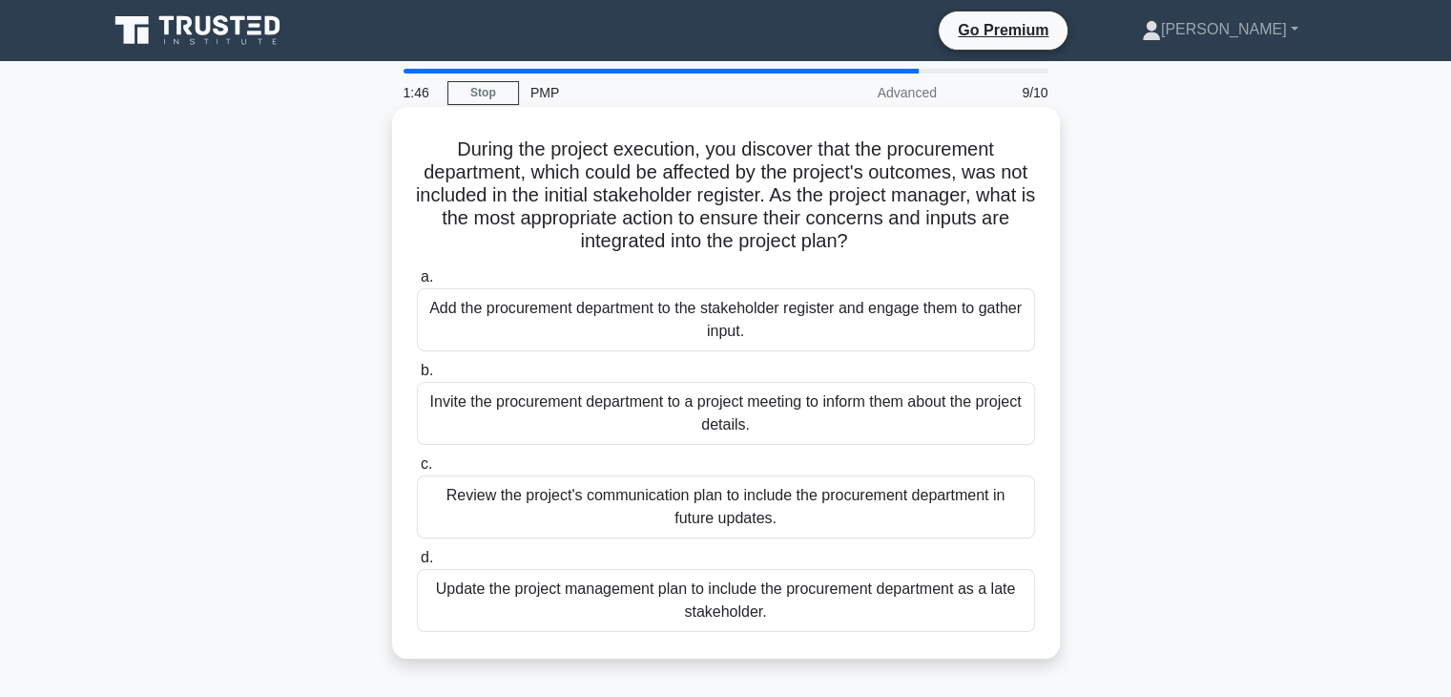
click at [688, 593] on div "Update the project management plan to include the procurement department as a l…" at bounding box center [726, 600] width 618 height 63
click at [417, 564] on input "d. Update the project management plan to include the procurement department as …" at bounding box center [417, 558] width 0 height 12
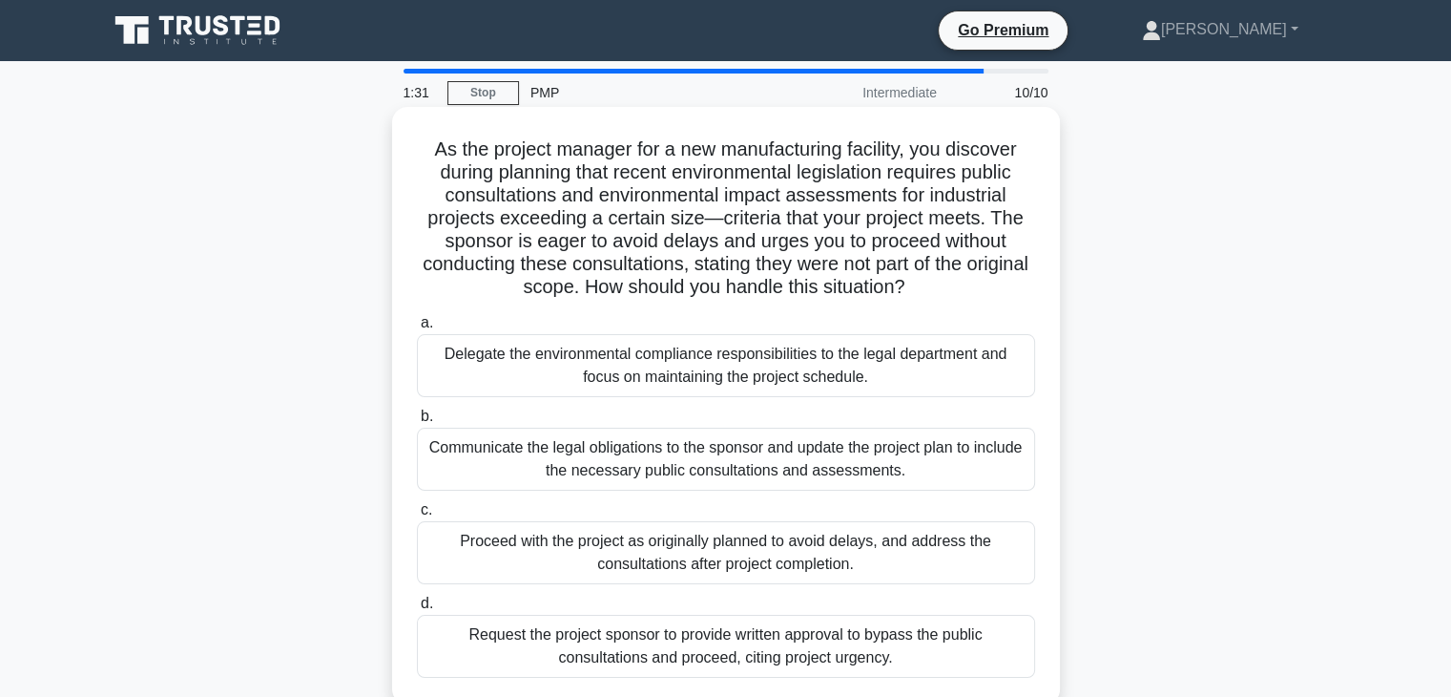
click at [583, 449] on div "Communicate the legal obligations to the sponsor and update the project plan to…" at bounding box center [726, 458] width 618 height 63
click at [417, 423] on input "b. Communicate the legal obligations to the sponsor and update the project plan…" at bounding box center [417, 416] width 0 height 12
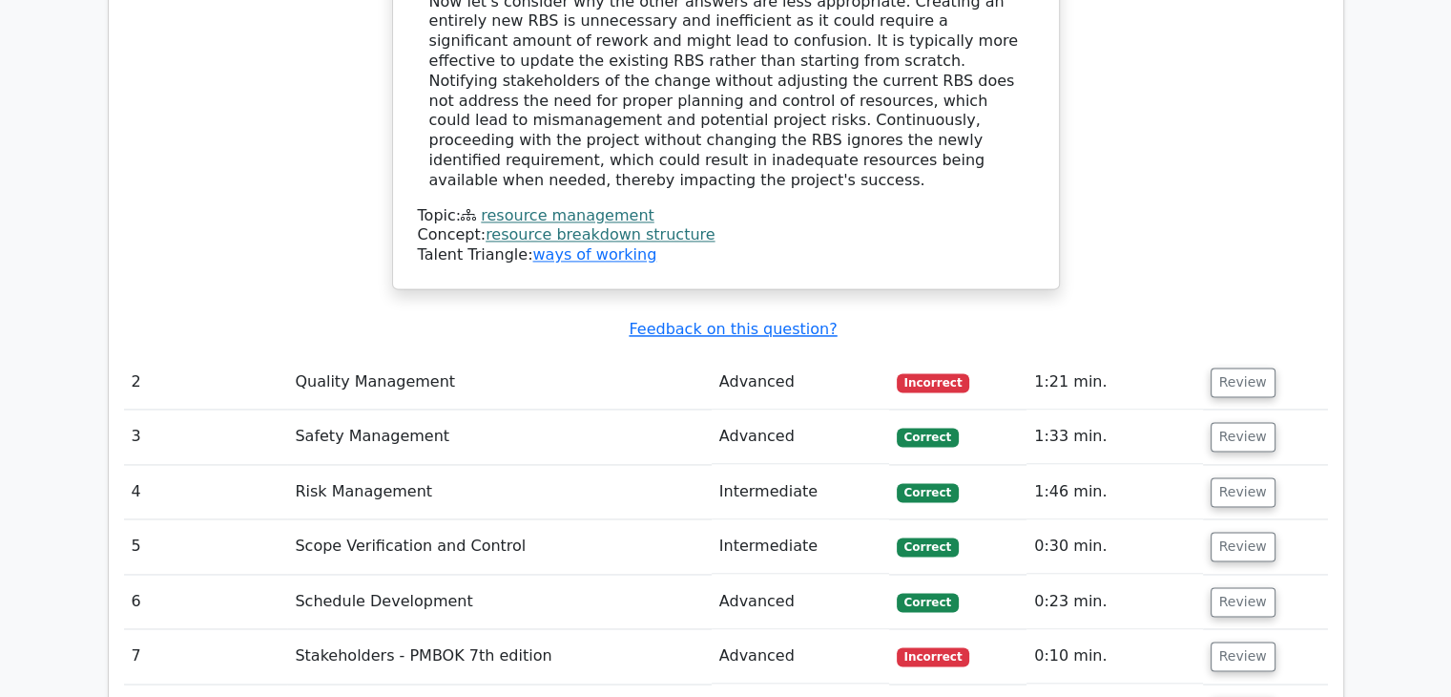
scroll to position [2763, 0]
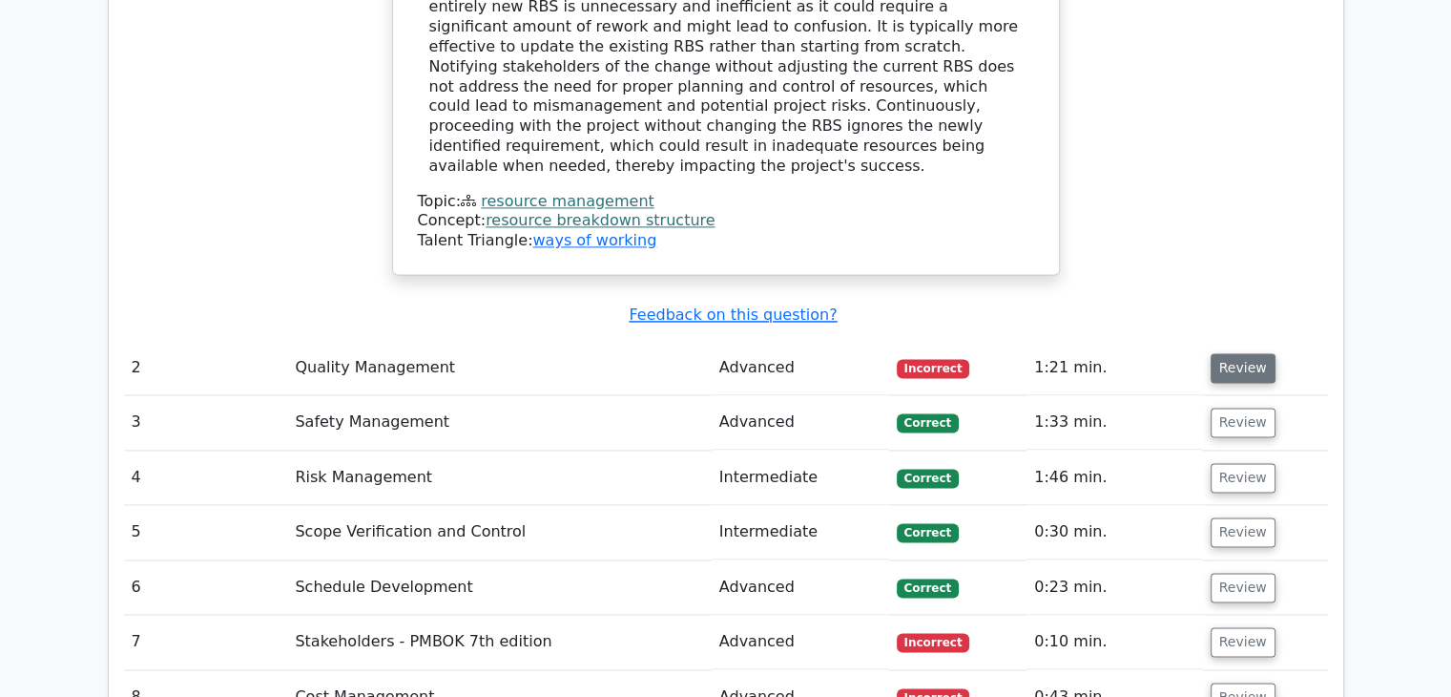
click at [1219, 353] on button "Review" at bounding box center [1243, 368] width 65 height 30
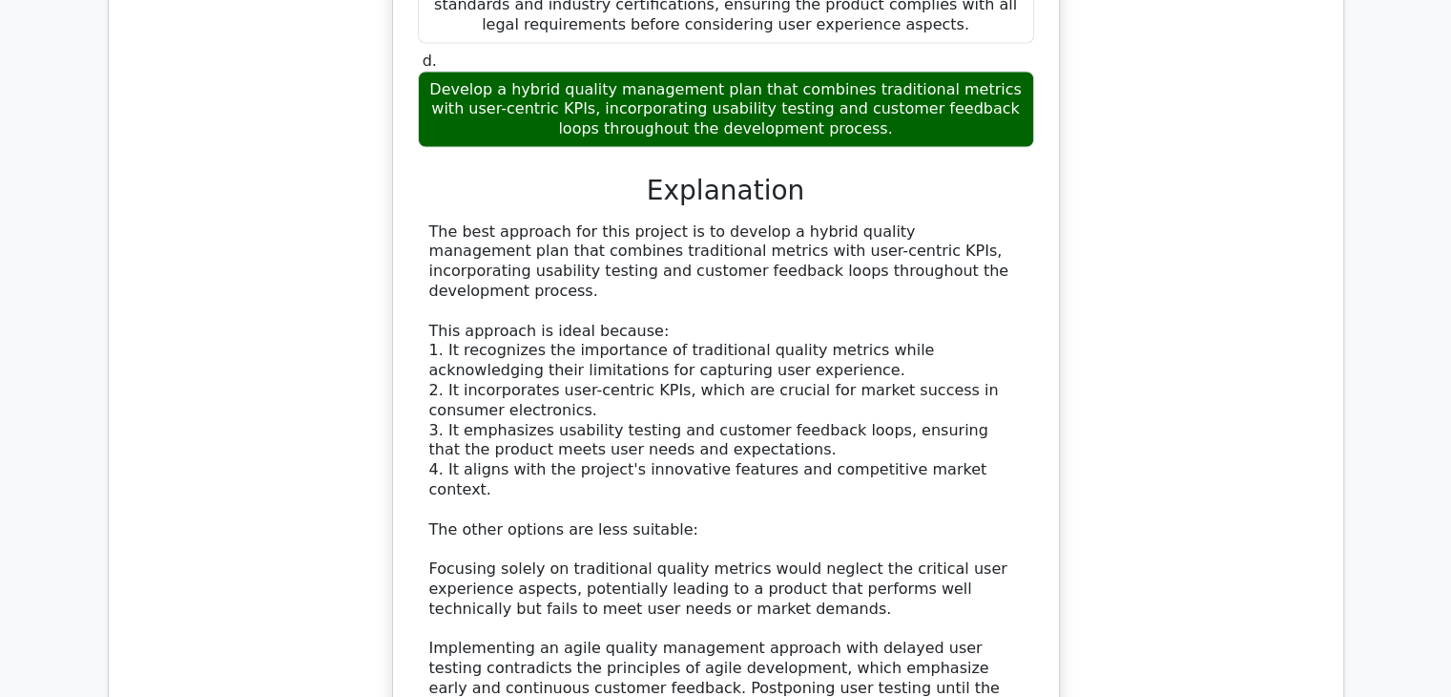
scroll to position [3644, 0]
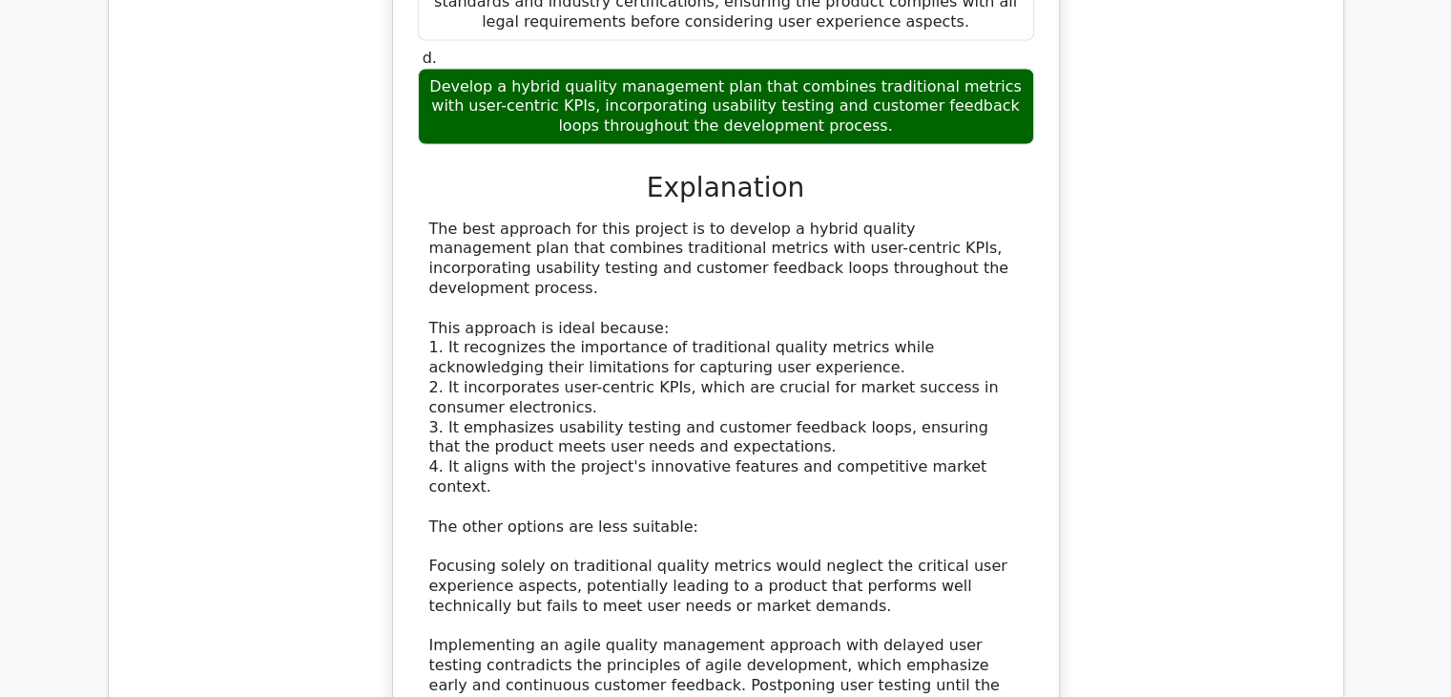
click at [767, 413] on div "The best approach for this project is to develop a hybrid quality management pl…" at bounding box center [725, 536] width 593 height 635
click at [808, 382] on div "The best approach for this project is to develop a hybrid quality management pl…" at bounding box center [725, 536] width 593 height 635
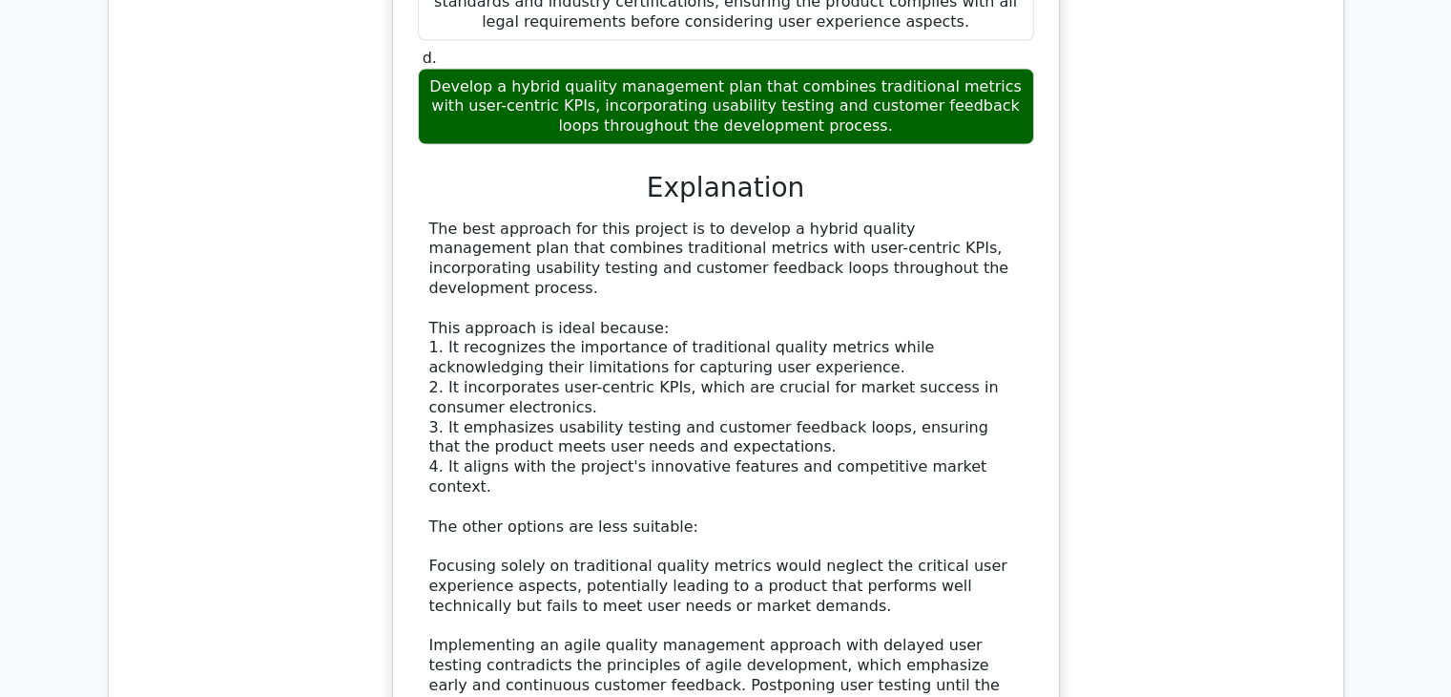
click at [808, 382] on div "The best approach for this project is to develop a hybrid quality management pl…" at bounding box center [725, 536] width 593 height 635
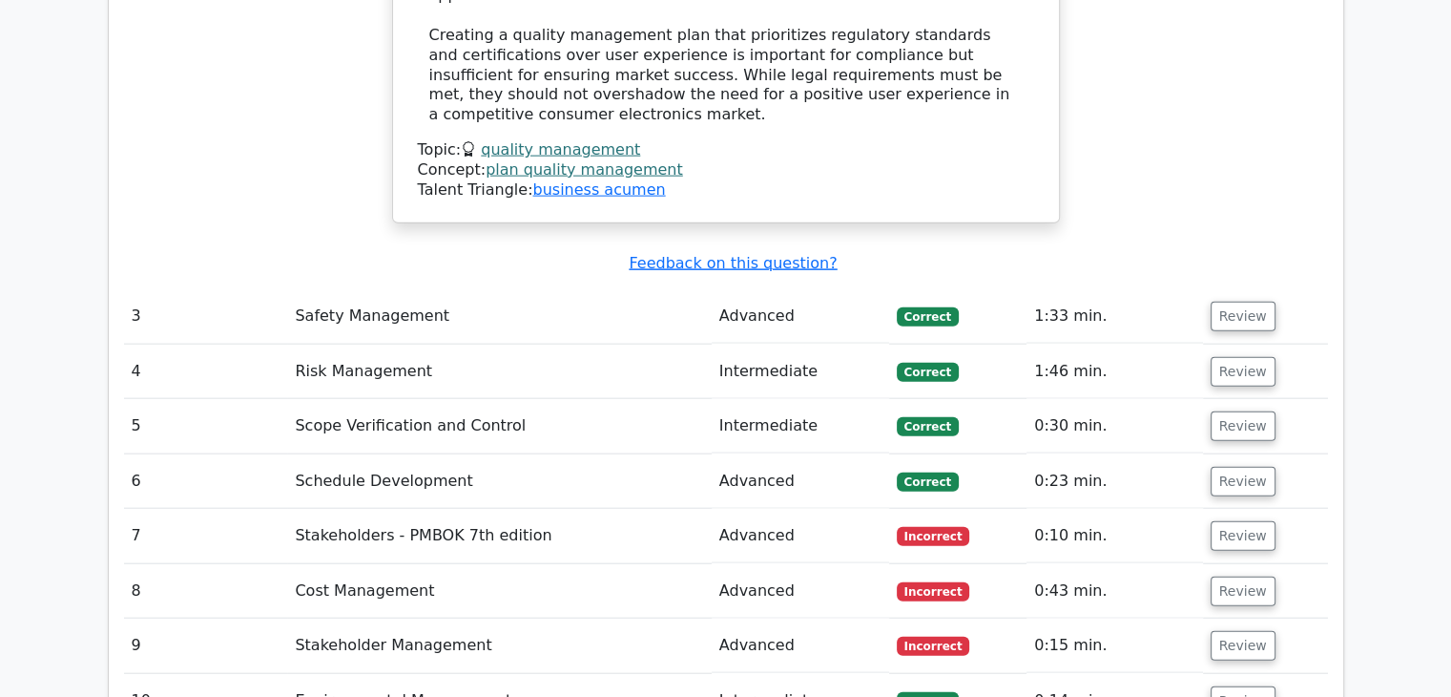
scroll to position [4381, 0]
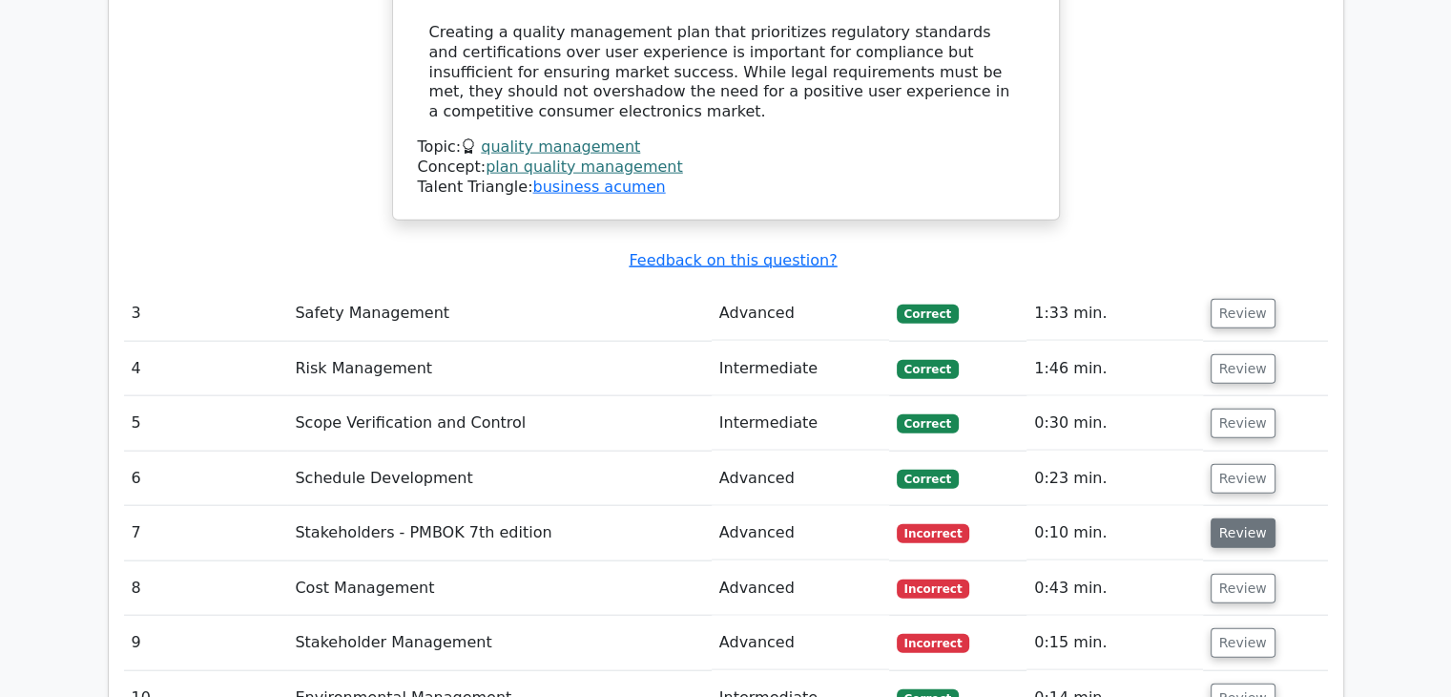
click at [1231, 518] on button "Review" at bounding box center [1243, 533] width 65 height 30
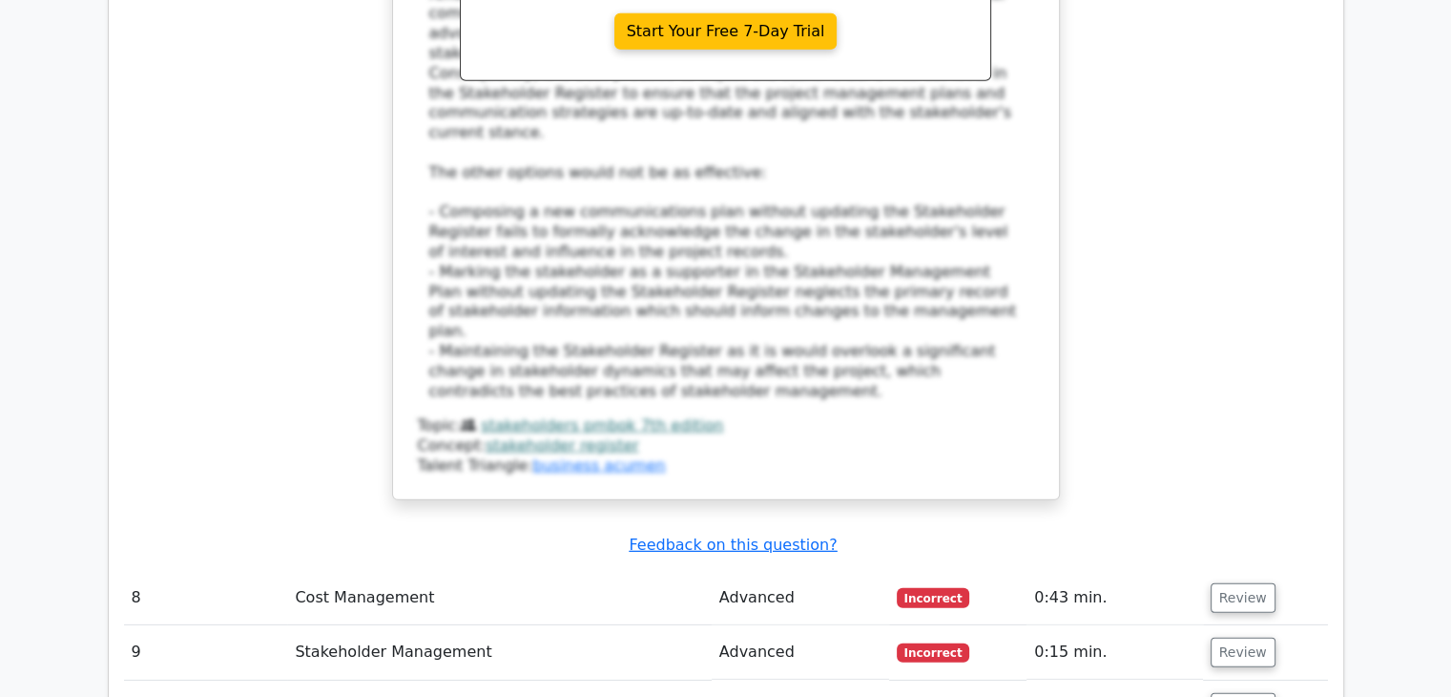
scroll to position [5639, 0]
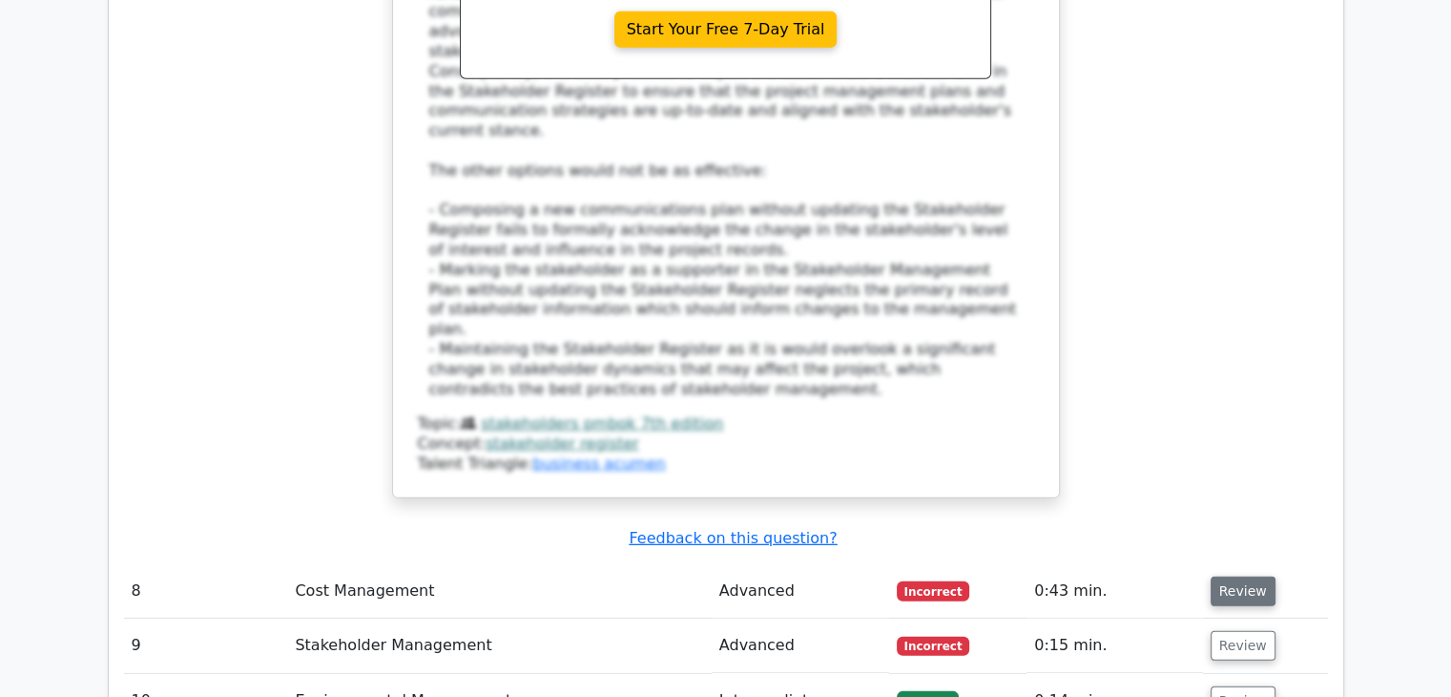
click at [1243, 576] on button "Review" at bounding box center [1243, 591] width 65 height 30
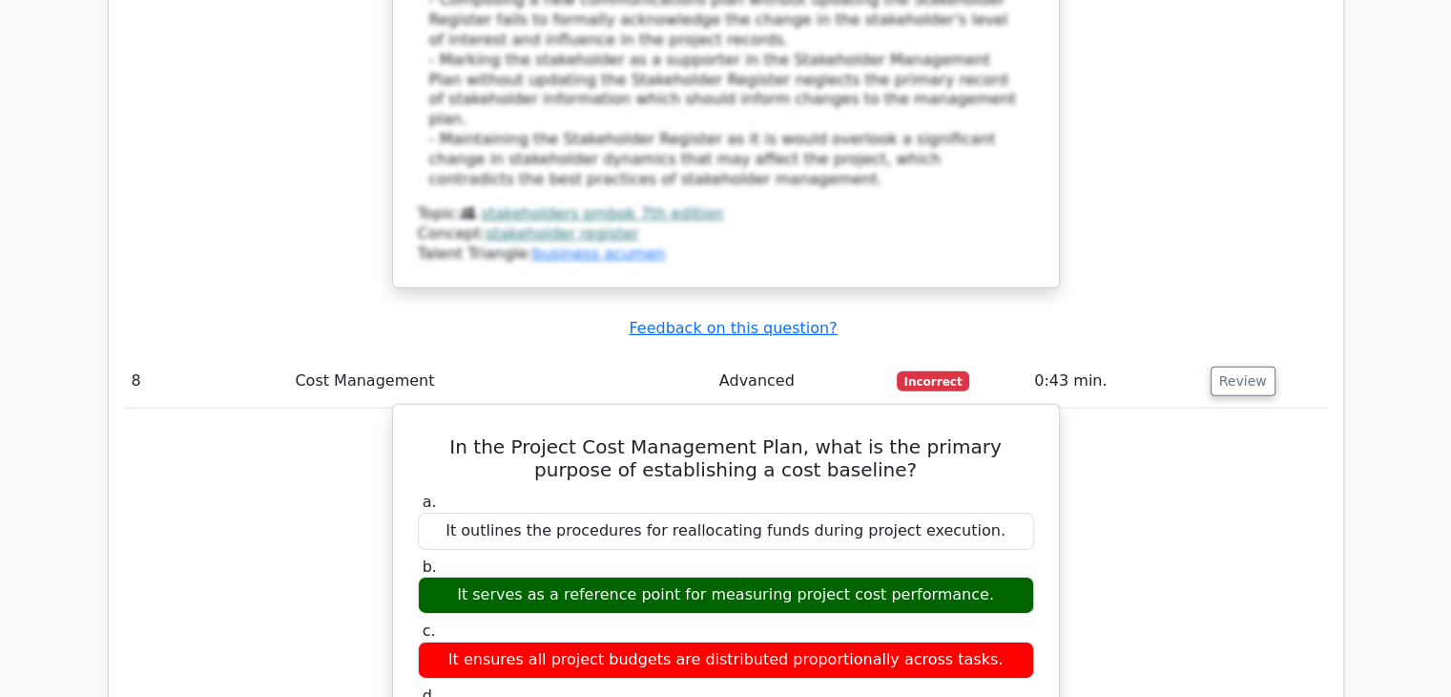
scroll to position [5797, 0]
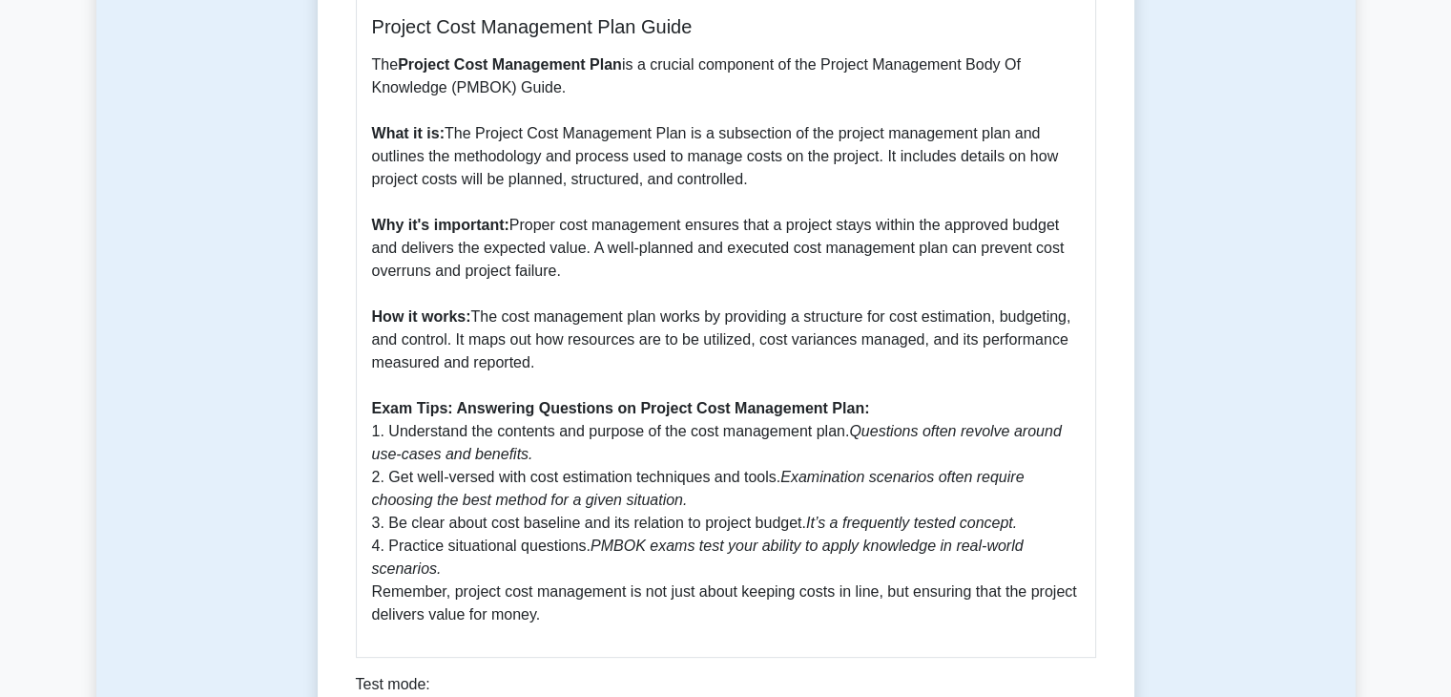
scroll to position [530, 0]
